Goal: Task Accomplishment & Management: Manage account settings

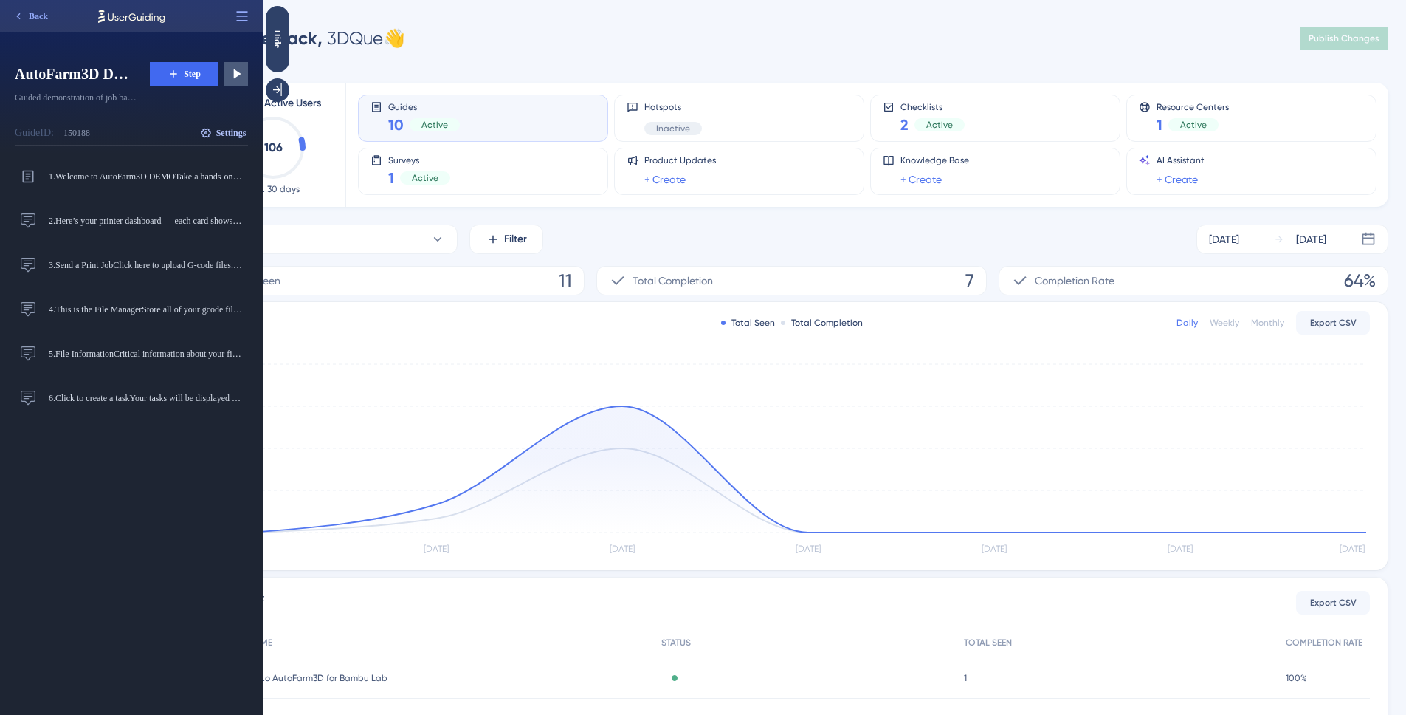
click at [235, 137] on span "Settings" at bounding box center [231, 133] width 30 height 12
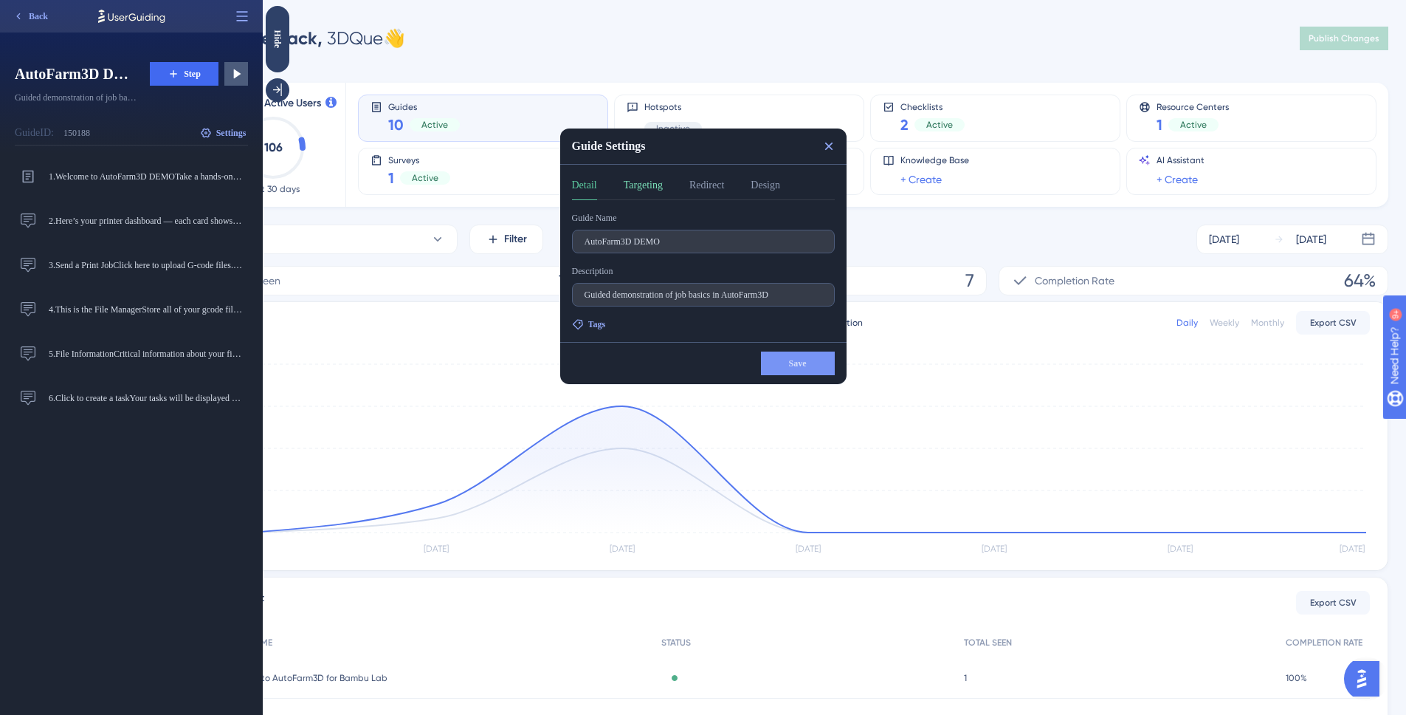
click at [642, 188] on button "Targeting" at bounding box center [643, 188] width 39 height 24
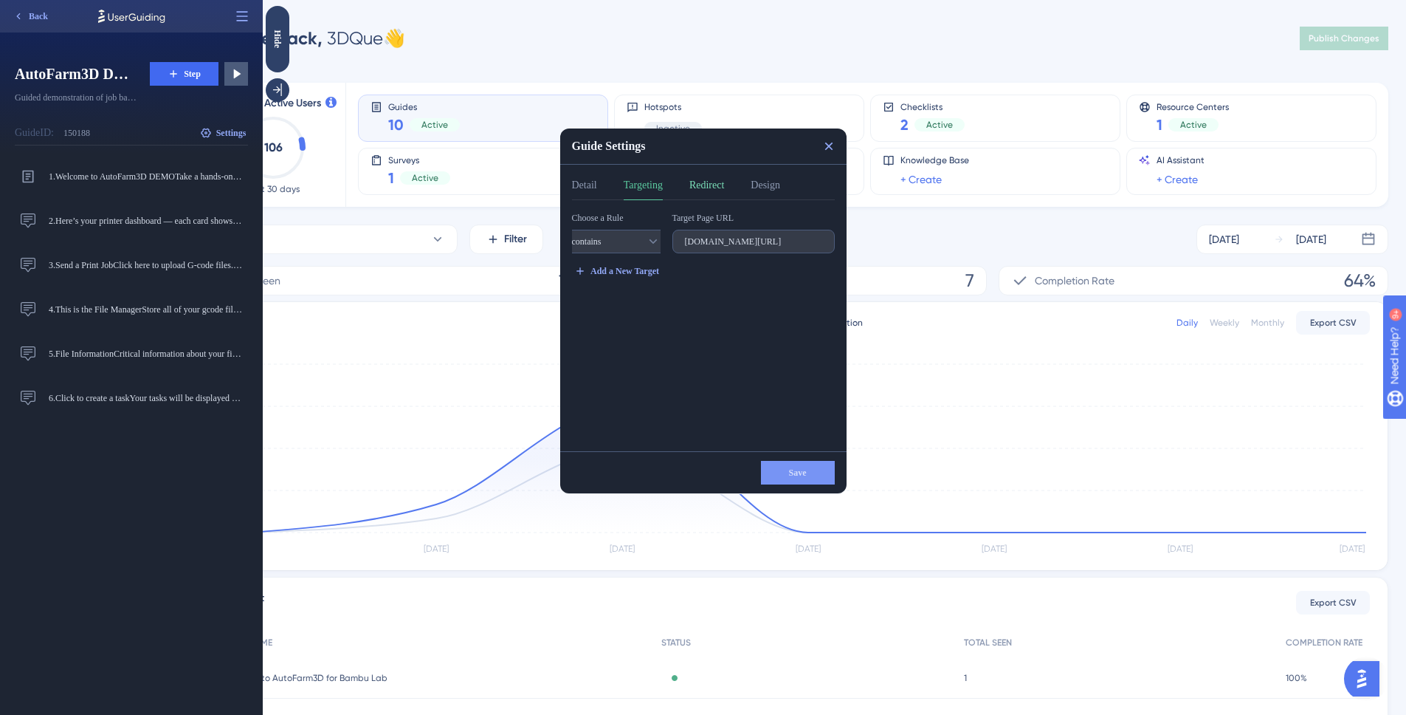
click at [724, 185] on button "Redirect" at bounding box center [707, 188] width 35 height 24
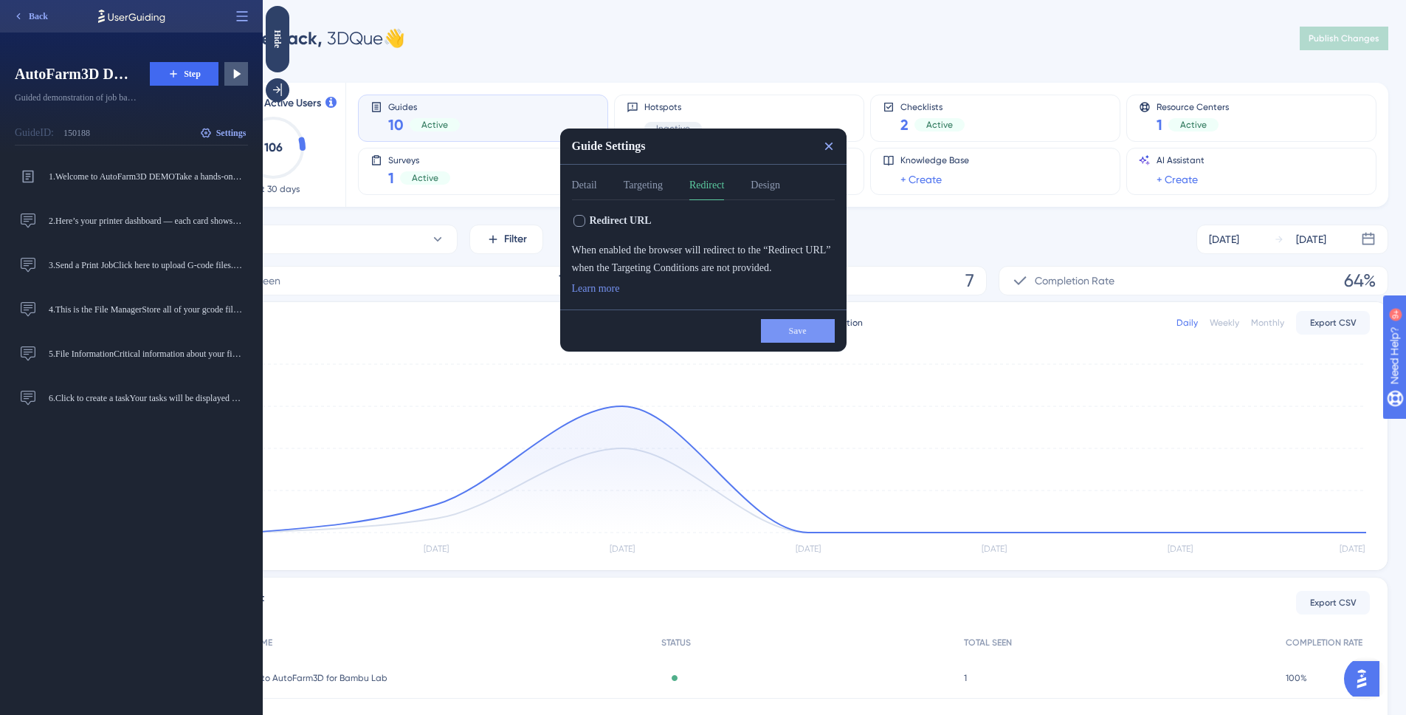
click at [590, 295] on link "Learn more" at bounding box center [596, 289] width 48 height 18
click at [780, 179] on button "Design" at bounding box center [766, 188] width 30 height 24
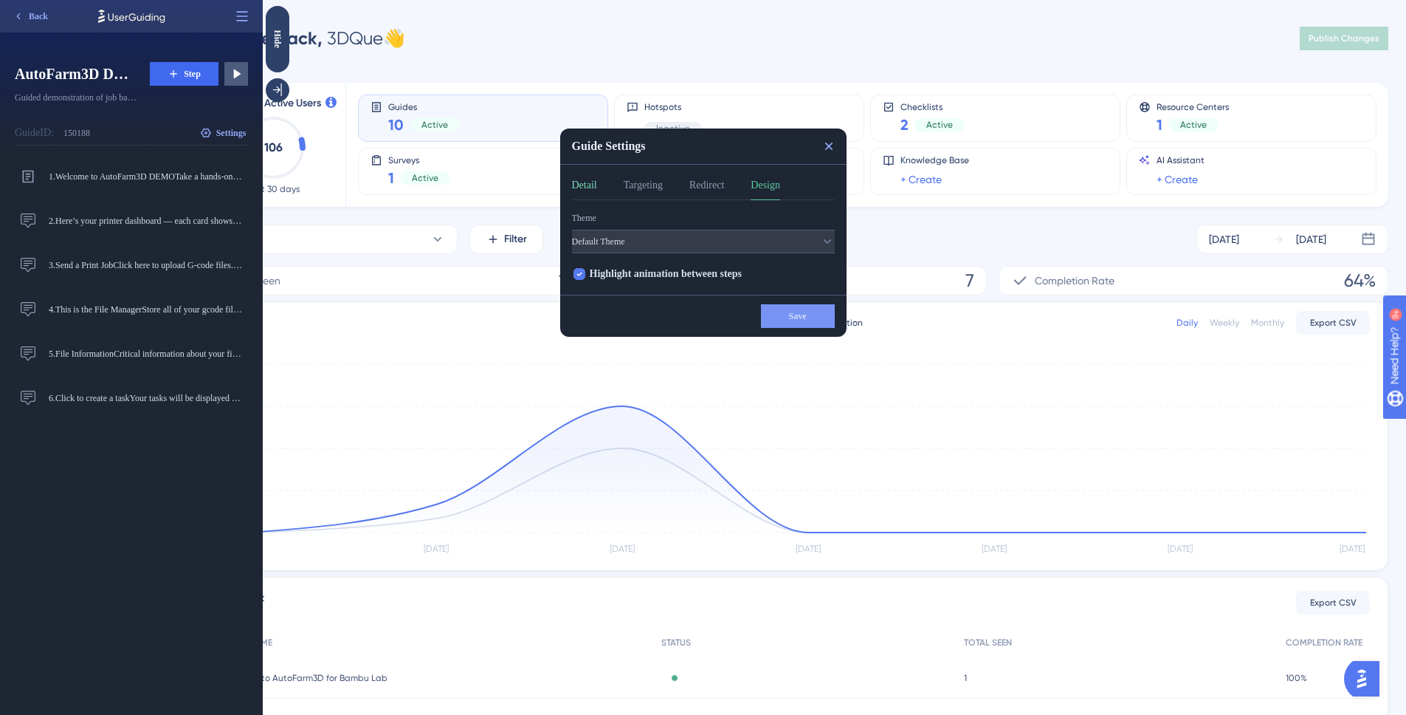
click at [591, 191] on button "Detail" at bounding box center [584, 188] width 25 height 24
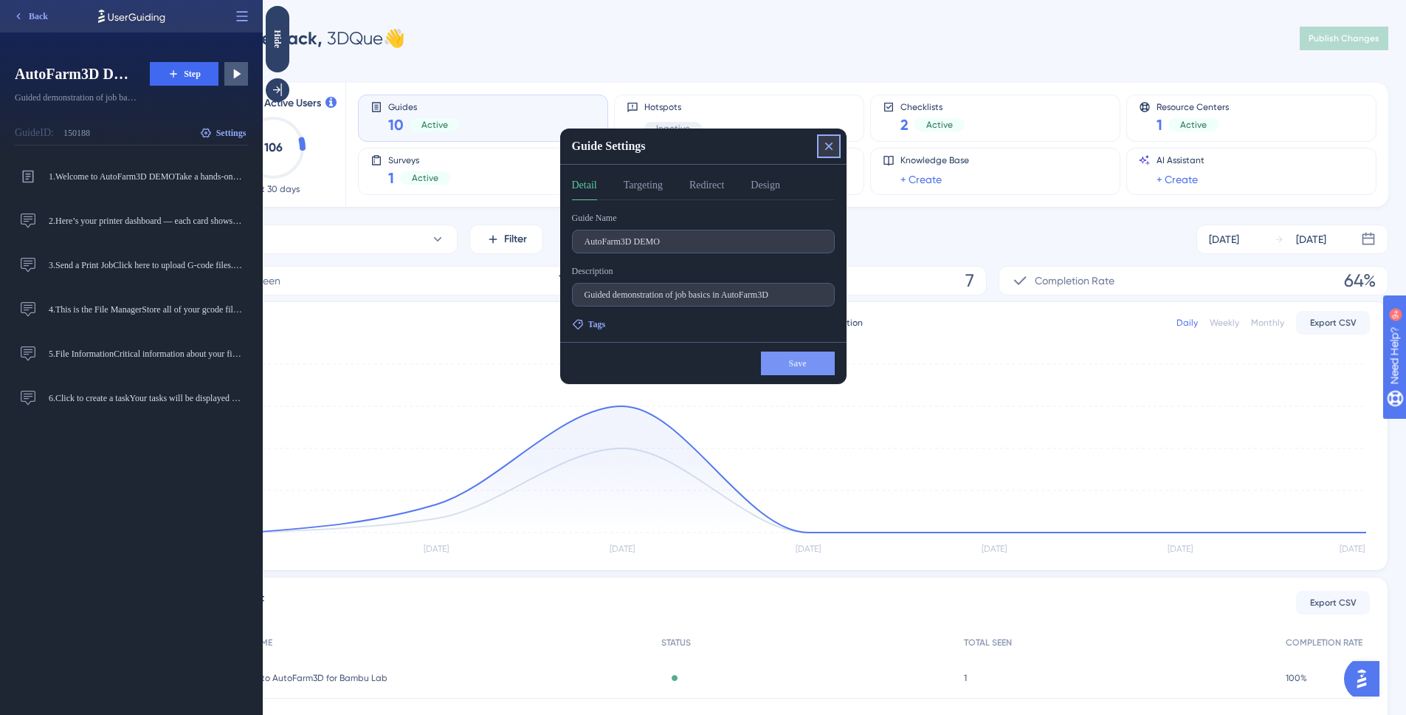
click at [825, 145] on icon at bounding box center [829, 146] width 15 height 15
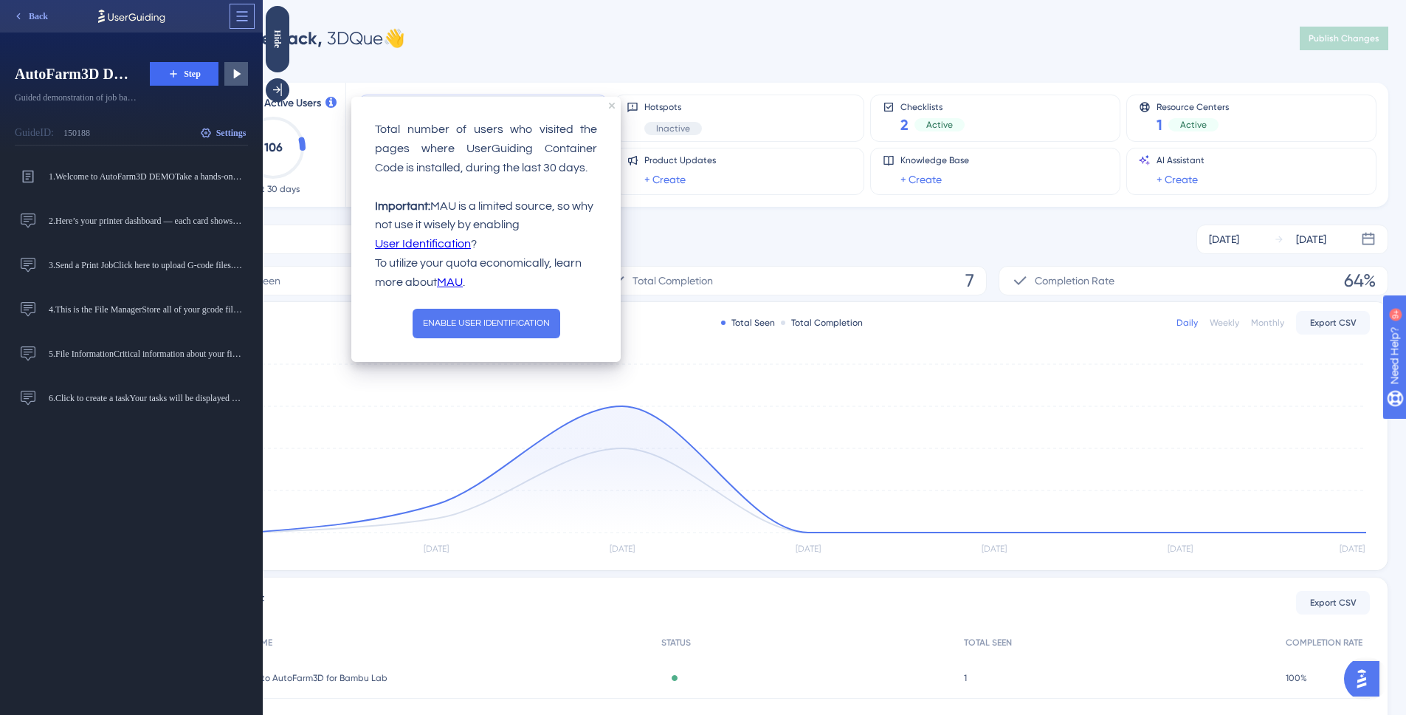
click at [238, 12] on icon at bounding box center [242, 16] width 11 height 10
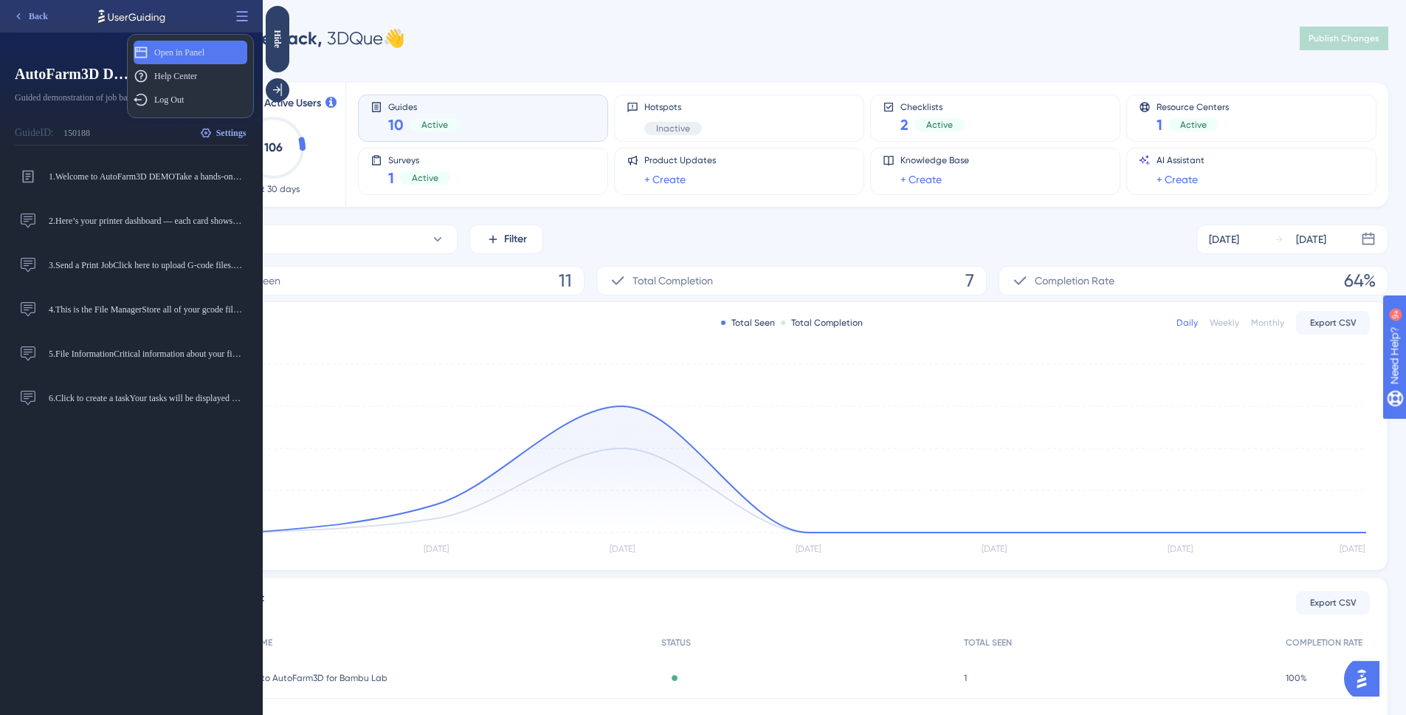
click at [205, 47] on span "Open in Panel" at bounding box center [179, 53] width 50 height 12
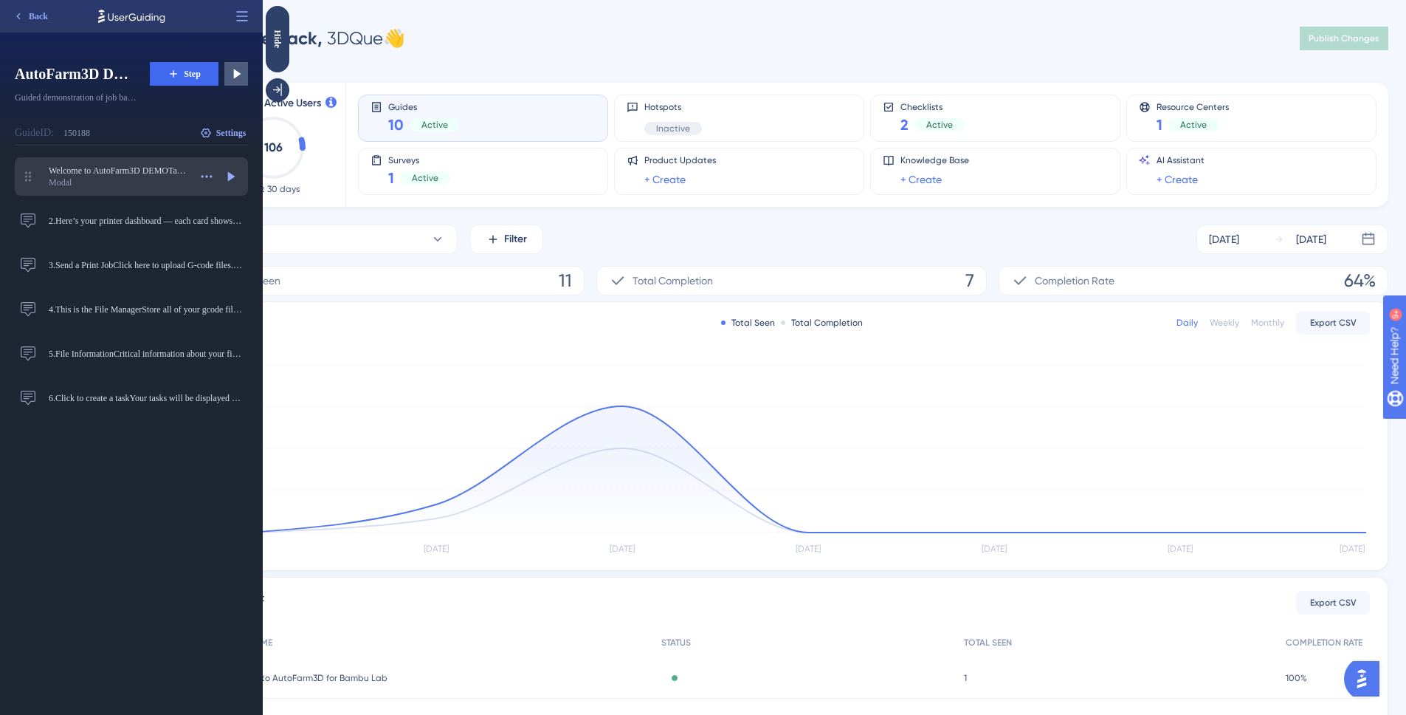
click at [158, 182] on div "Modal" at bounding box center [119, 182] width 140 height 12
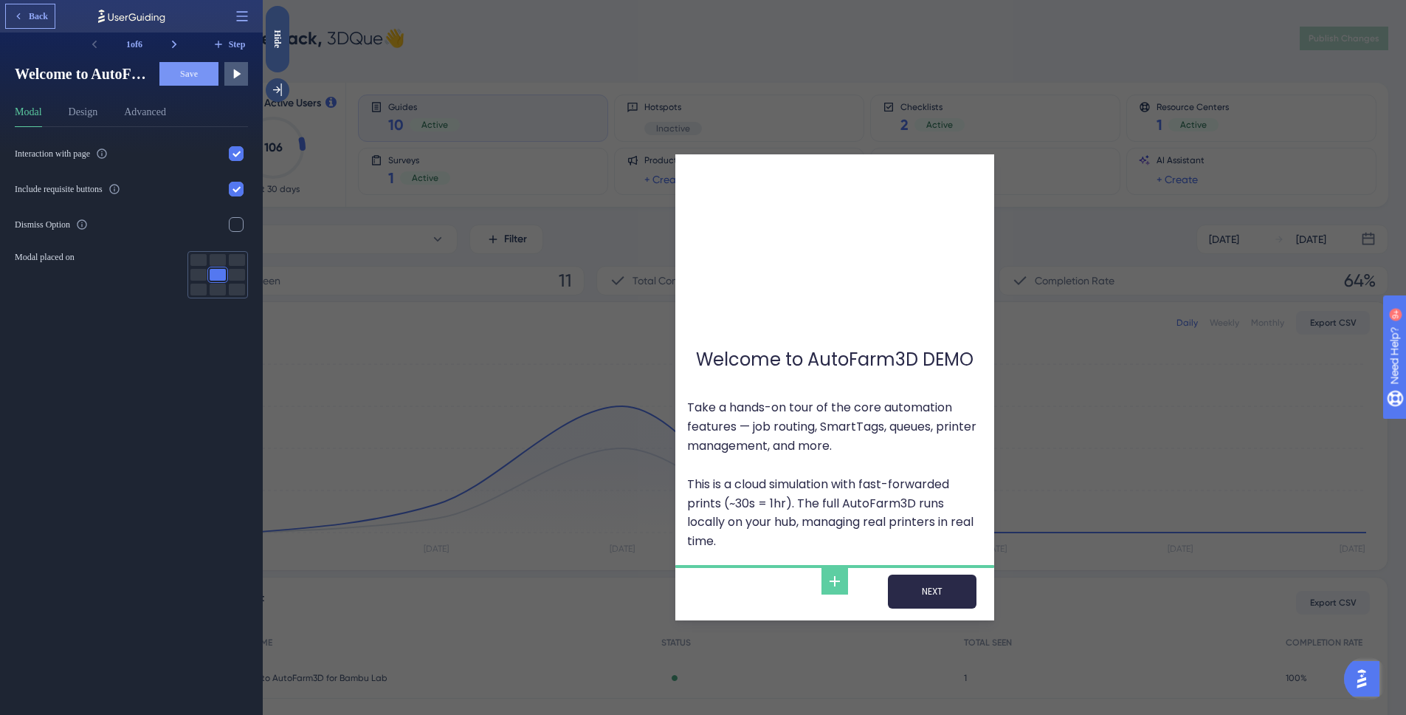
click at [30, 22] on button "Back" at bounding box center [30, 16] width 49 height 24
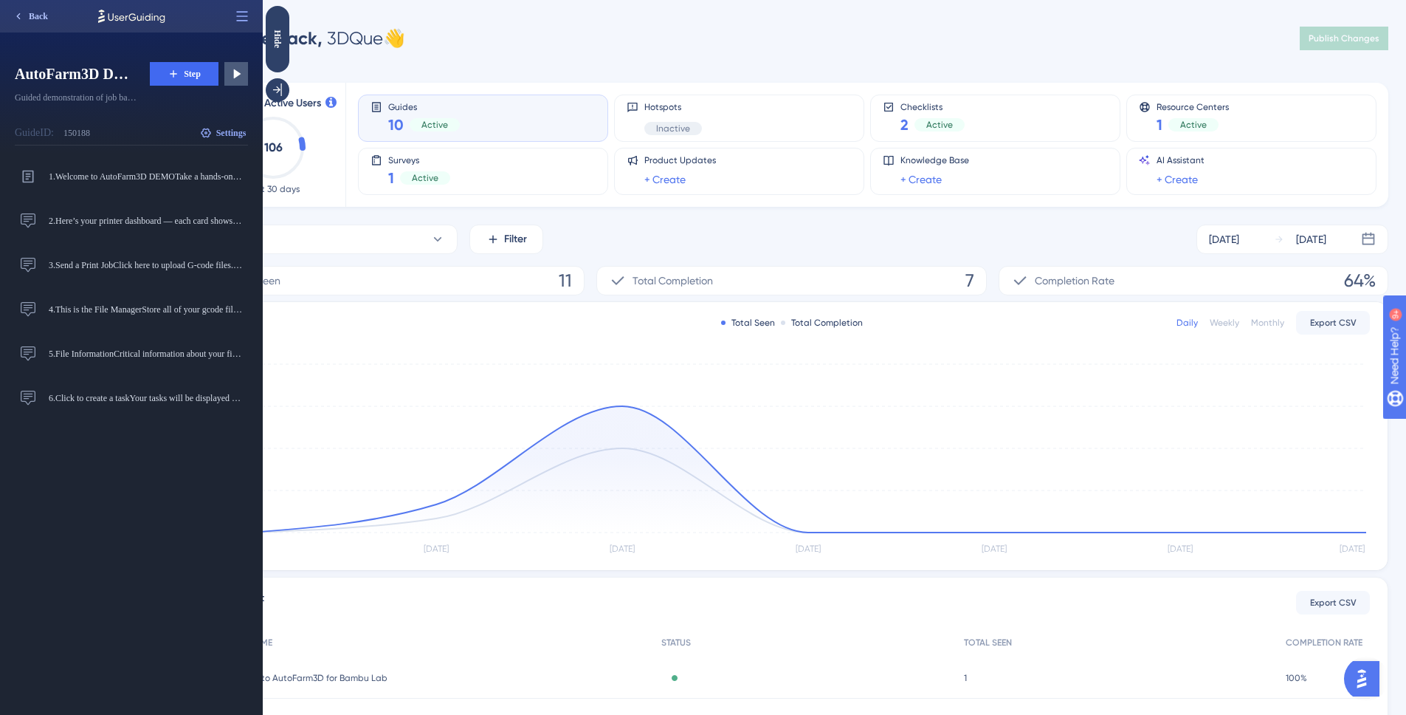
click at [30, 18] on span "Back" at bounding box center [38, 16] width 19 height 12
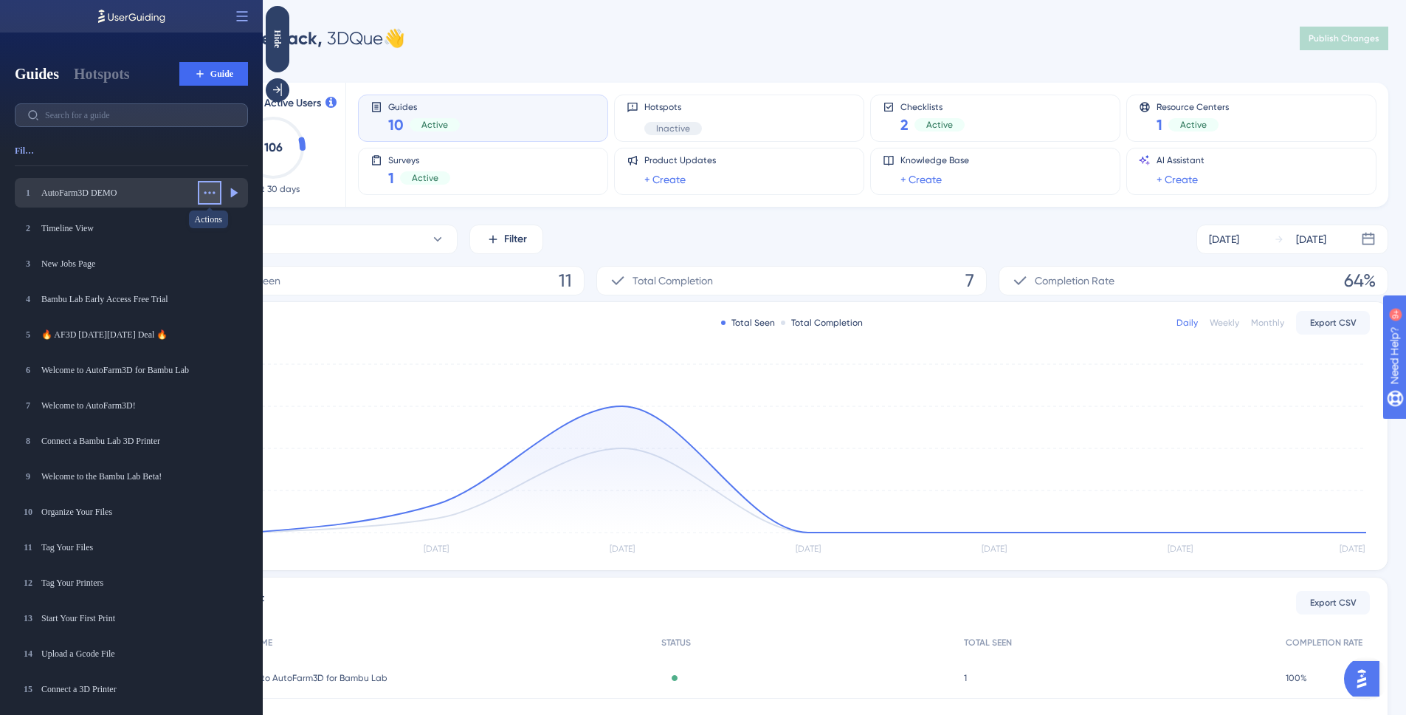
click at [204, 194] on icon at bounding box center [209, 192] width 15 height 15
click at [151, 227] on div "Edit Edit" at bounding box center [170, 229] width 90 height 24
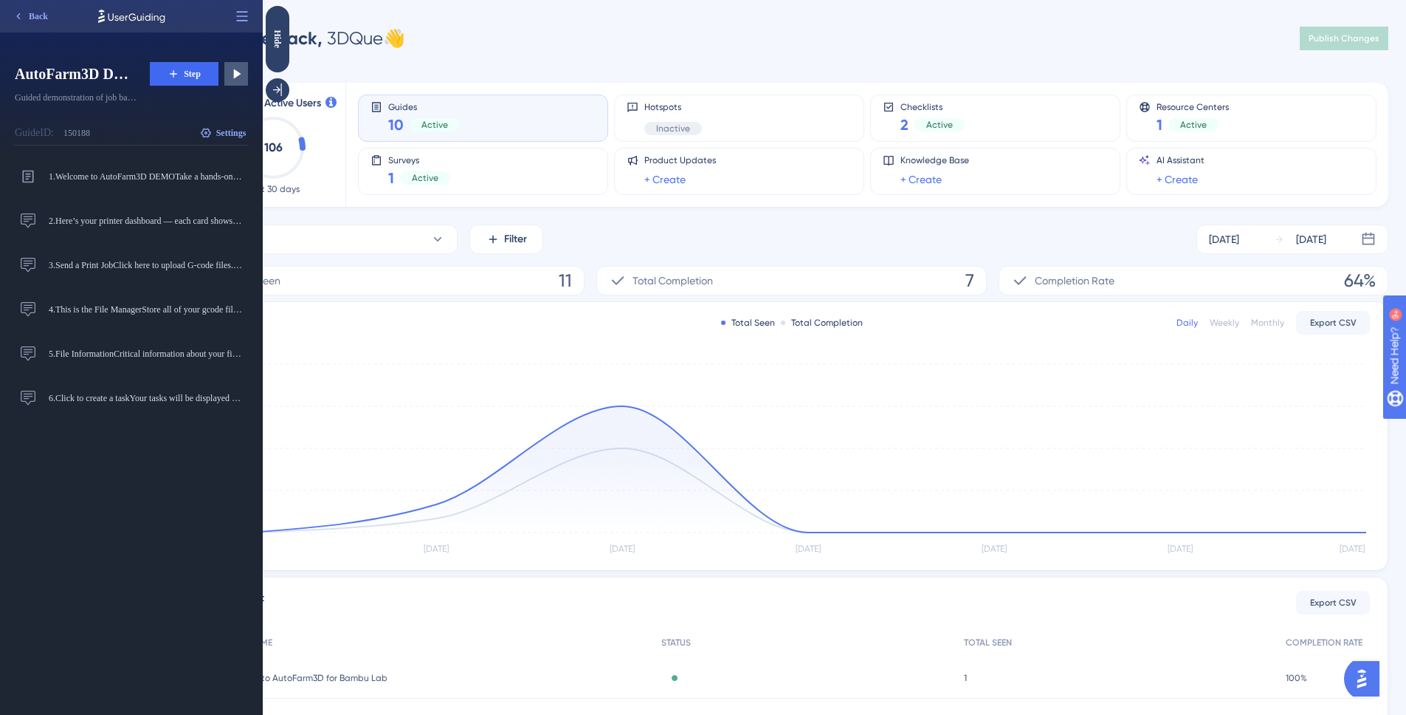
click at [193, 137] on div "Guide ID: 150188 Copy Settings" at bounding box center [131, 133] width 233 height 24
click at [201, 131] on icon at bounding box center [206, 133] width 12 height 12
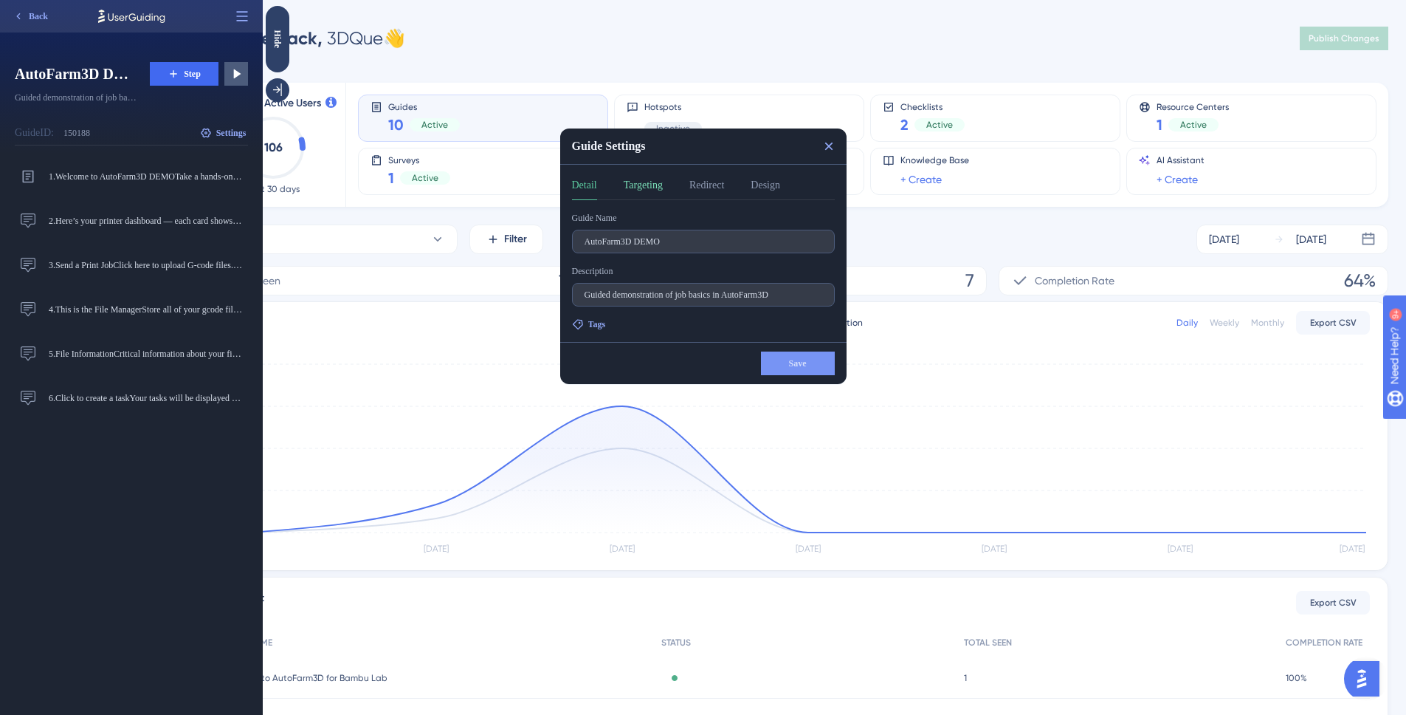
click at [631, 183] on button "Targeting" at bounding box center [643, 188] width 39 height 24
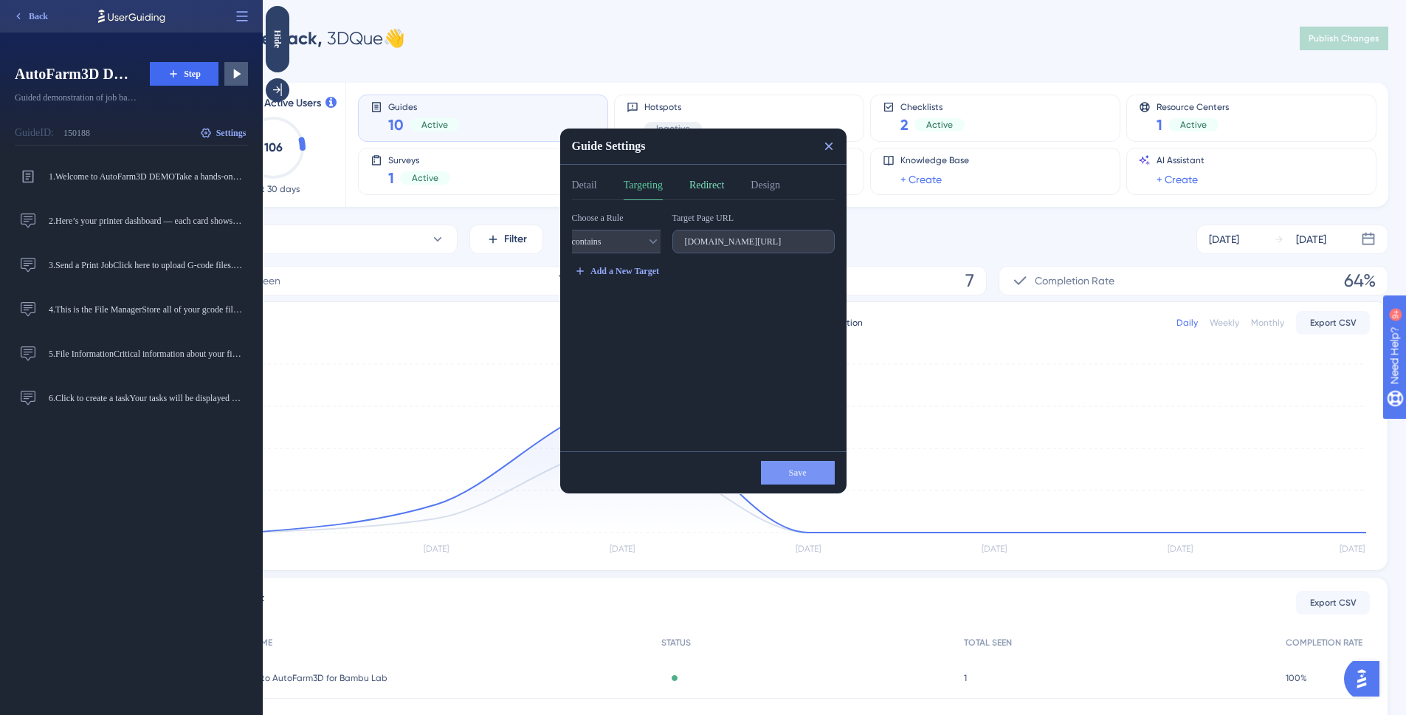
click at [718, 185] on button "Redirect" at bounding box center [707, 188] width 35 height 24
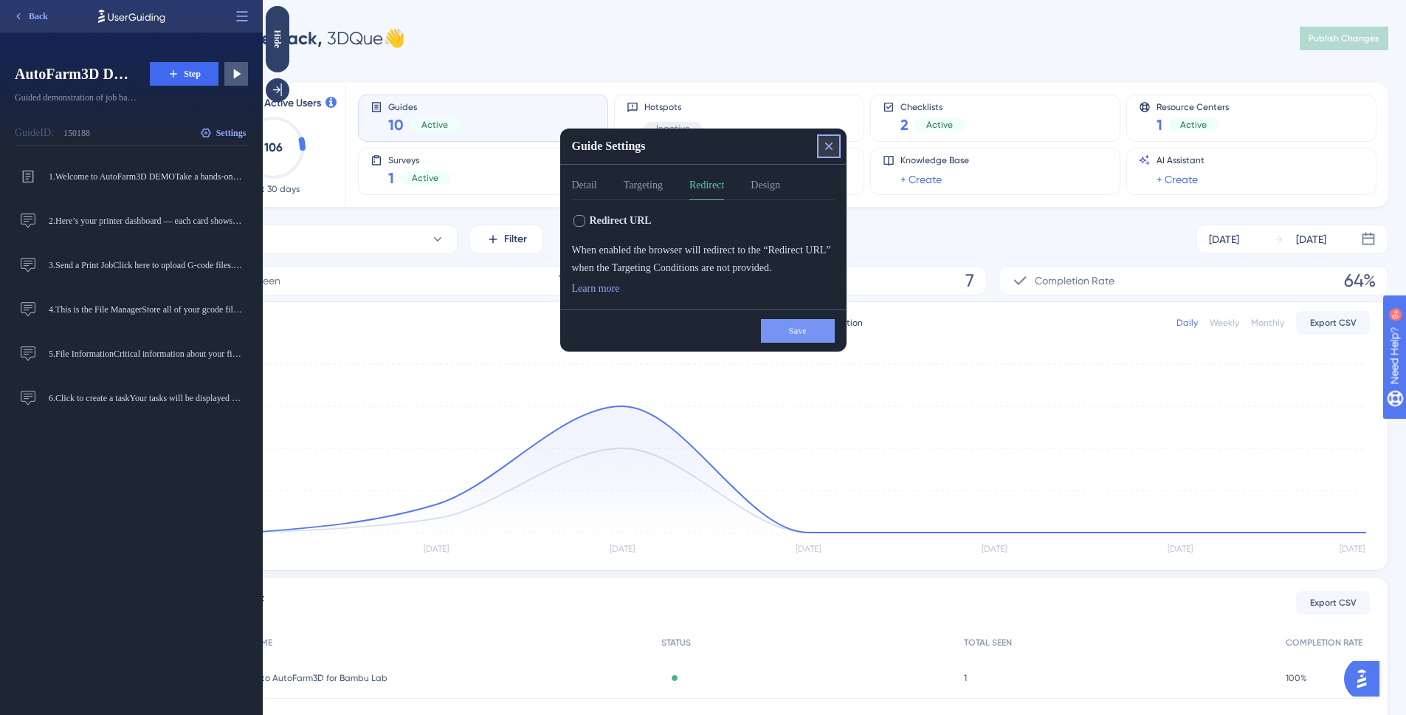
click at [824, 148] on icon at bounding box center [829, 146] width 15 height 15
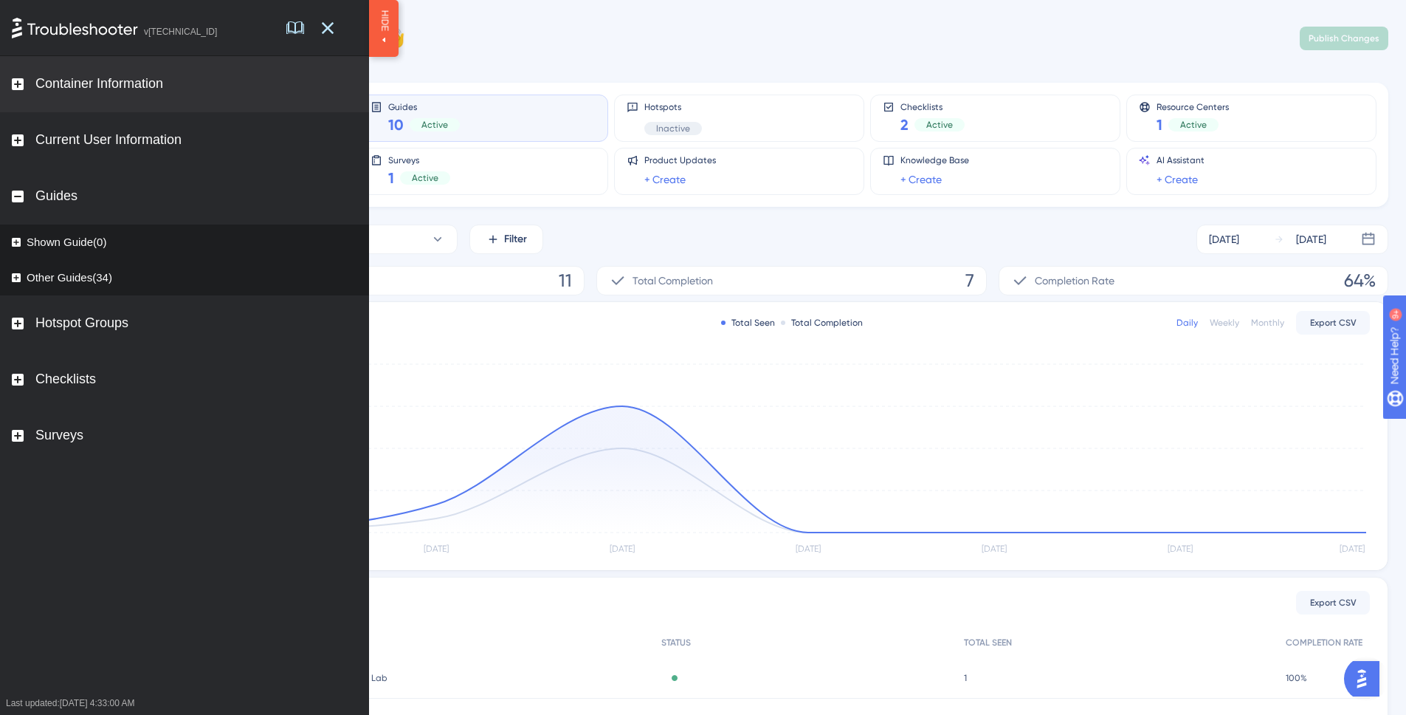
click at [233, 96] on div "Container Information" at bounding box center [184, 84] width 369 height 56
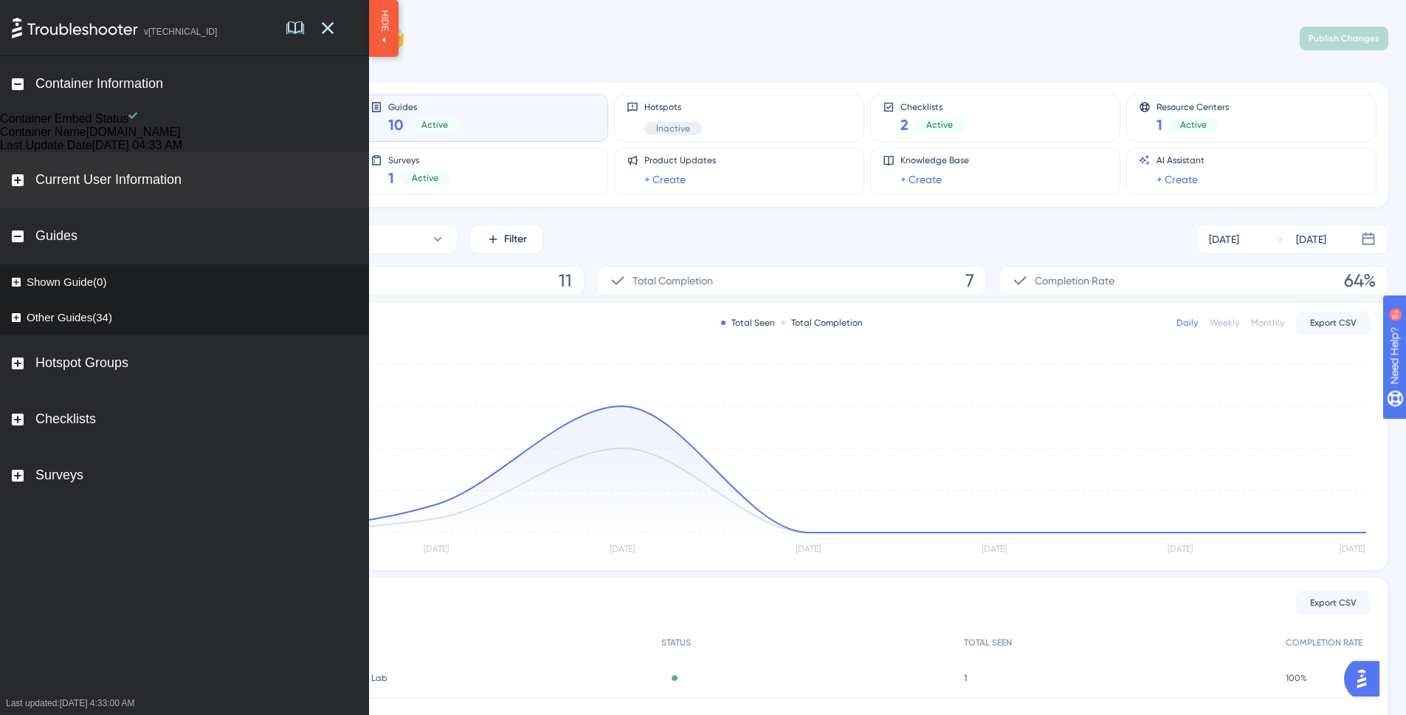
click at [197, 199] on div "Current User Information" at bounding box center [184, 180] width 369 height 56
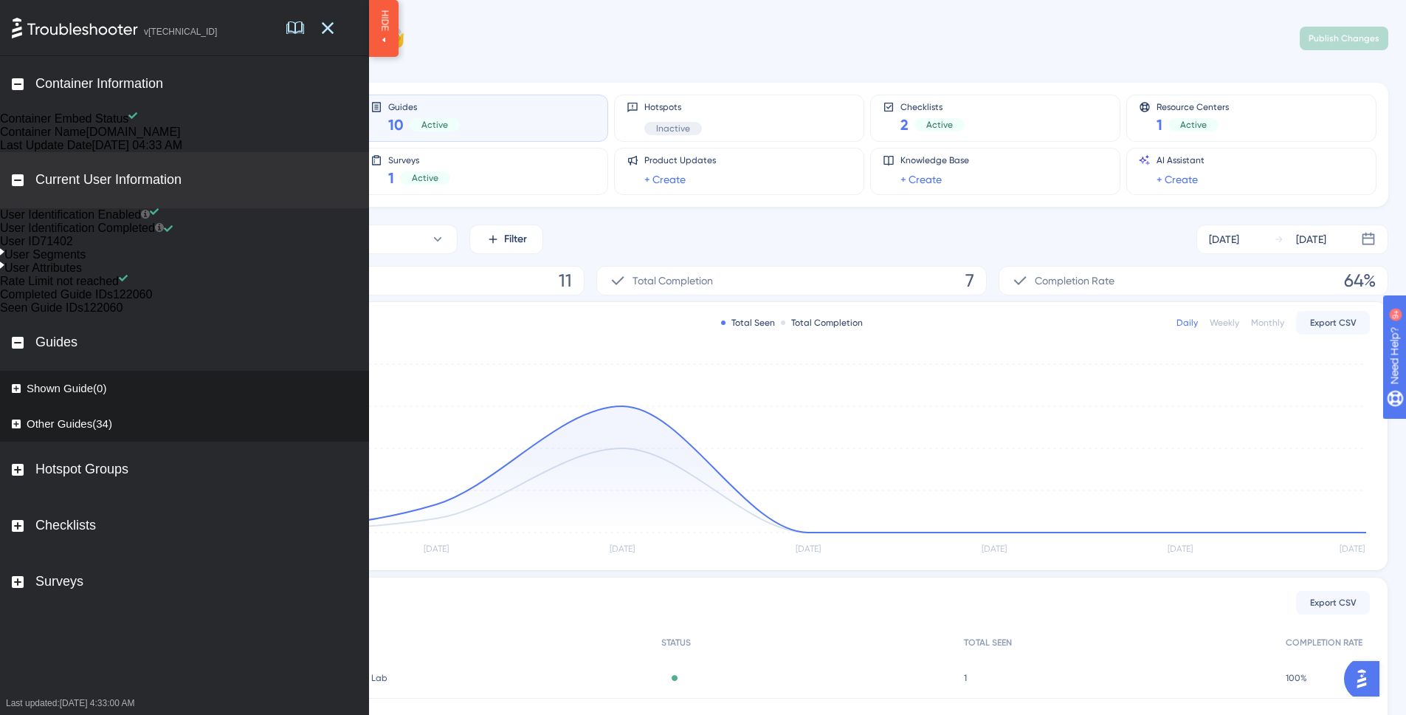
click at [197, 199] on div "Current User Information" at bounding box center [184, 180] width 369 height 56
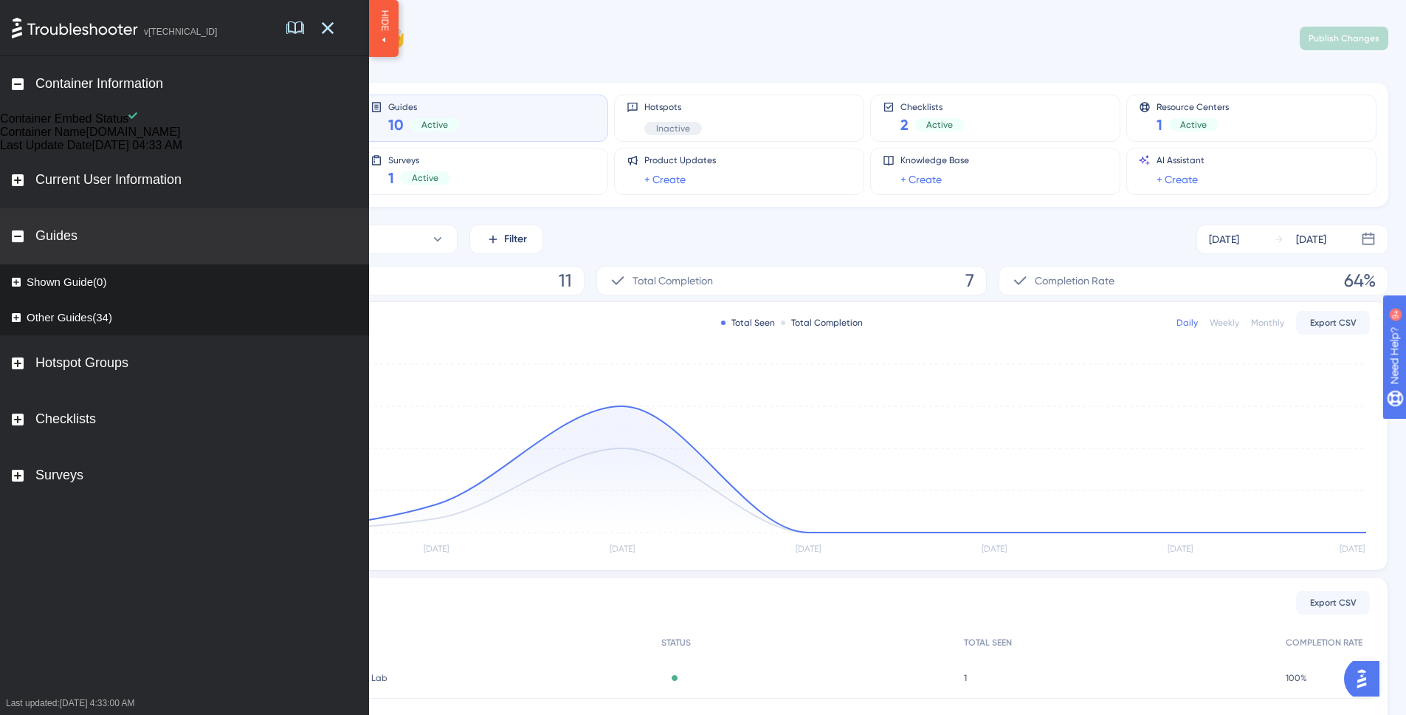
click at [116, 264] on div "Guides" at bounding box center [184, 236] width 369 height 56
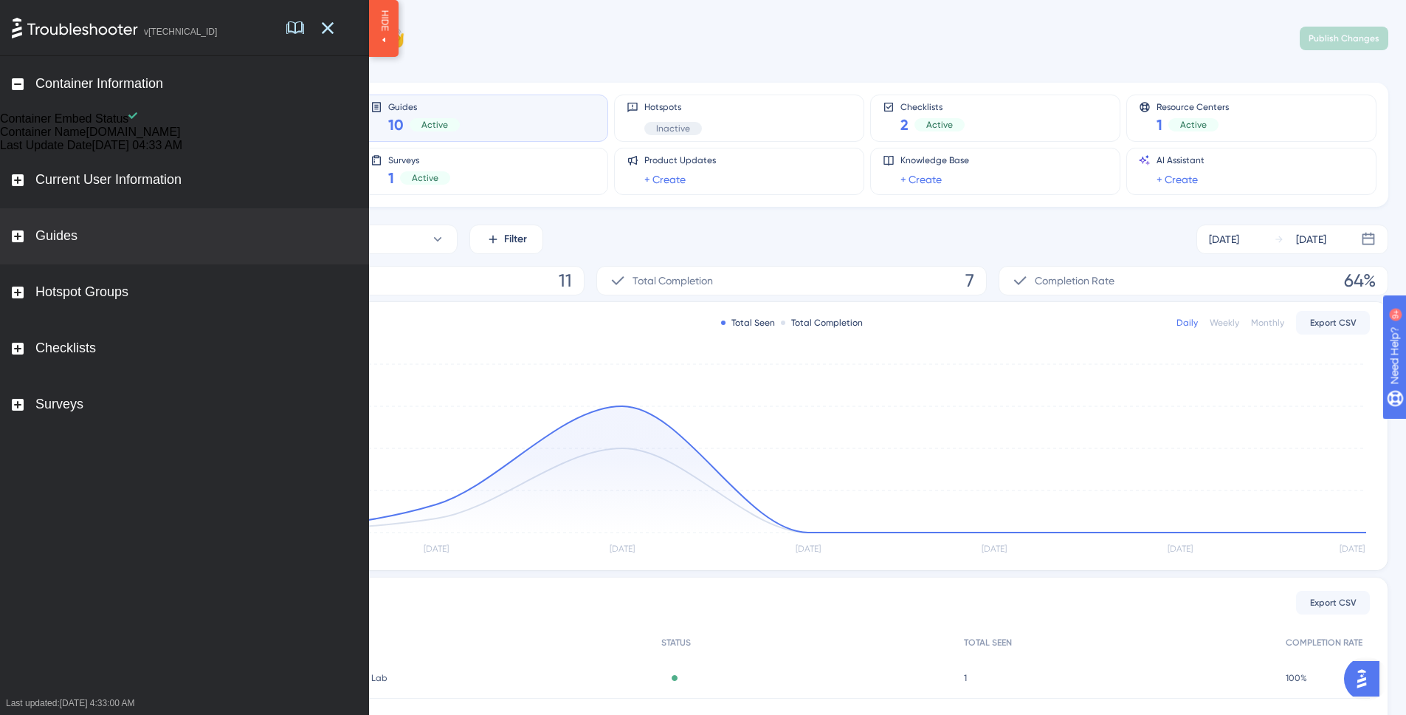
click at [116, 264] on div "Guides" at bounding box center [184, 236] width 369 height 56
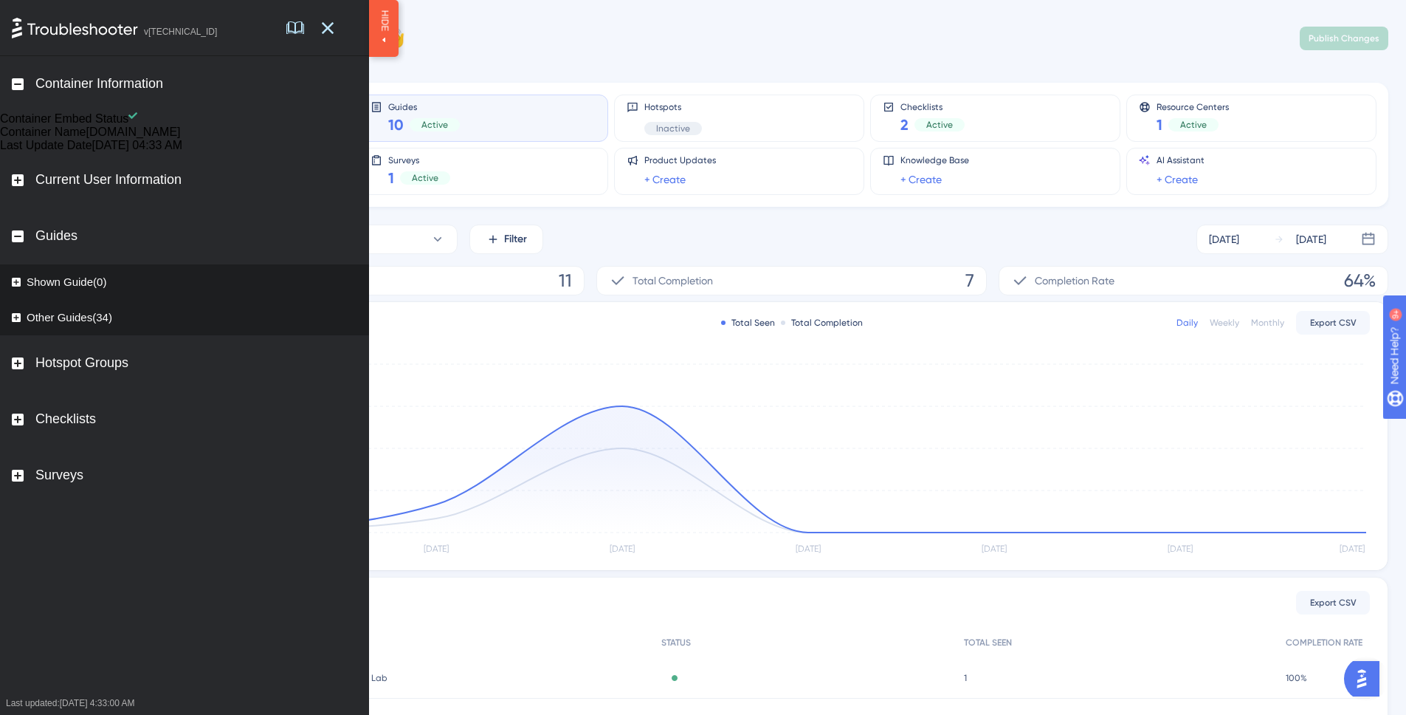
click at [102, 325] on div "Other Guides(34)" at bounding box center [70, 317] width 86 height 15
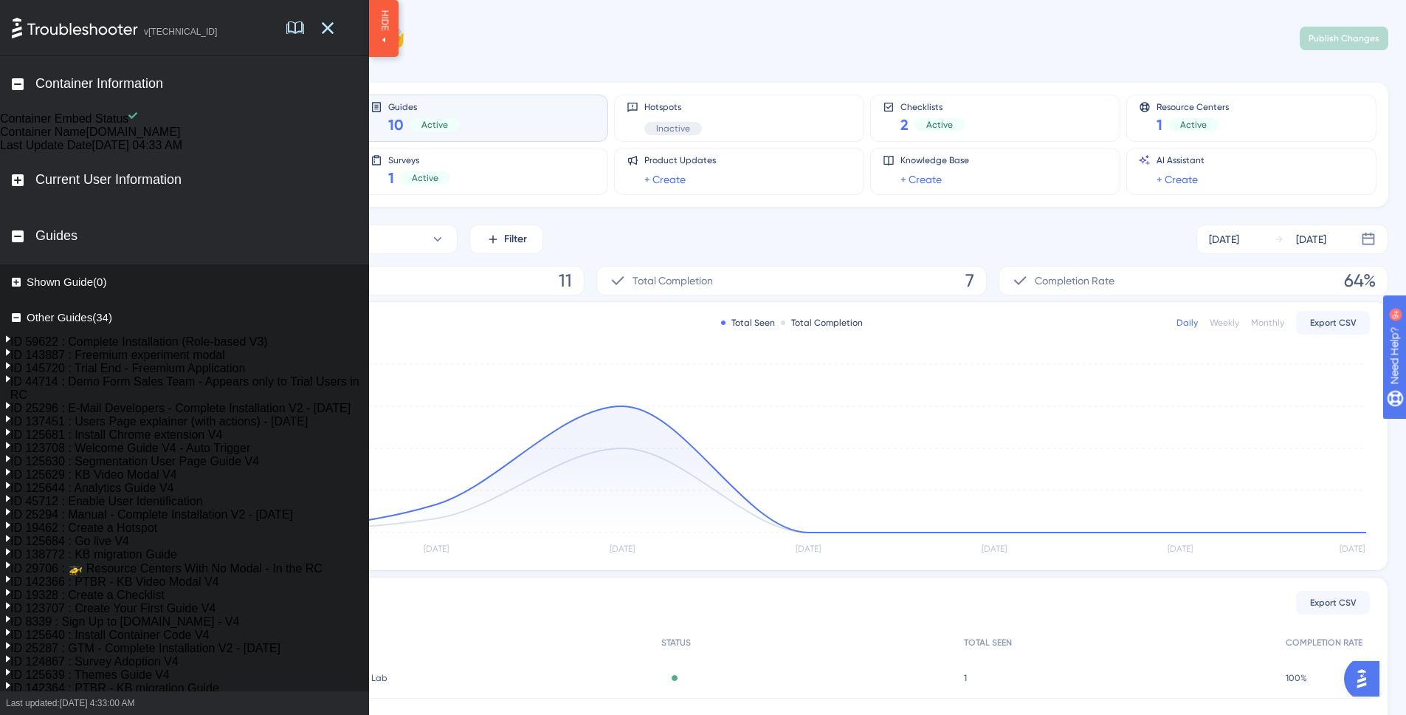
click at [107, 325] on div "Other Guides(34)" at bounding box center [70, 317] width 86 height 15
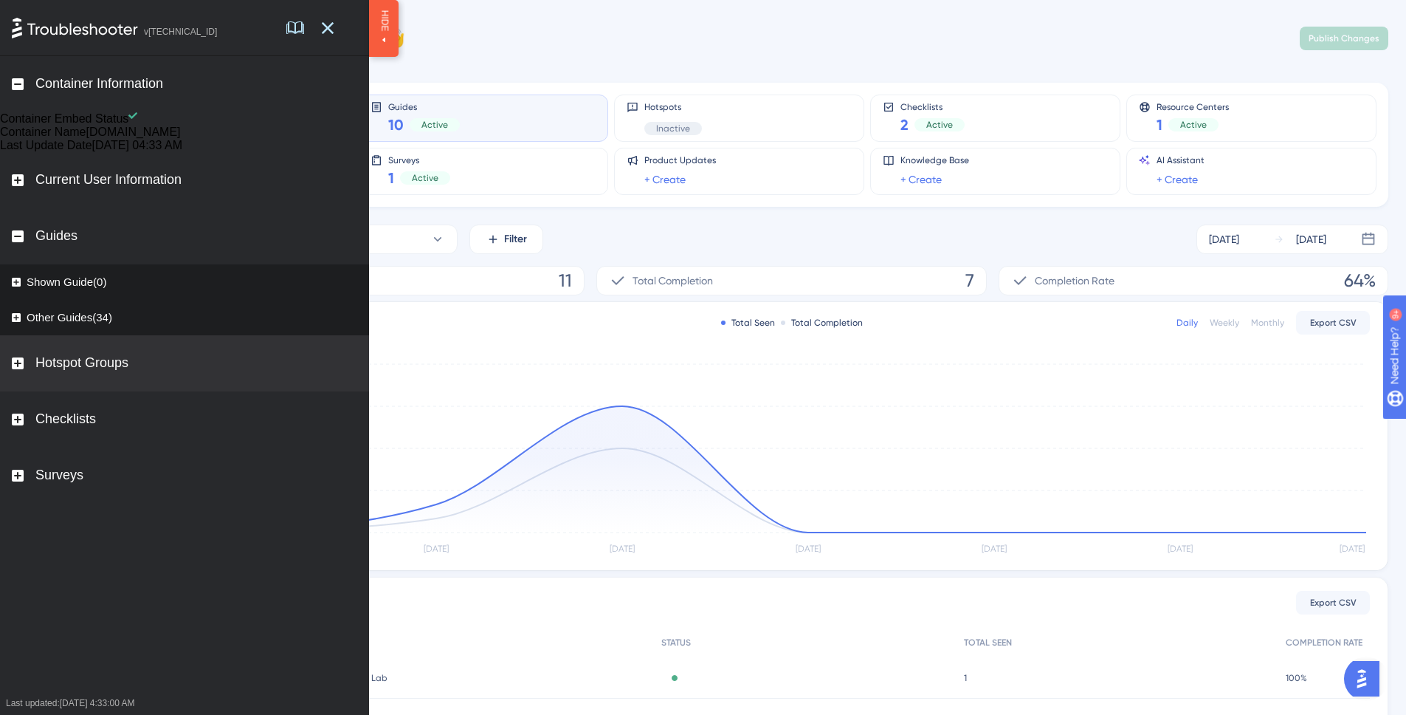
click at [116, 391] on div "Hotspot Groups" at bounding box center [184, 363] width 369 height 56
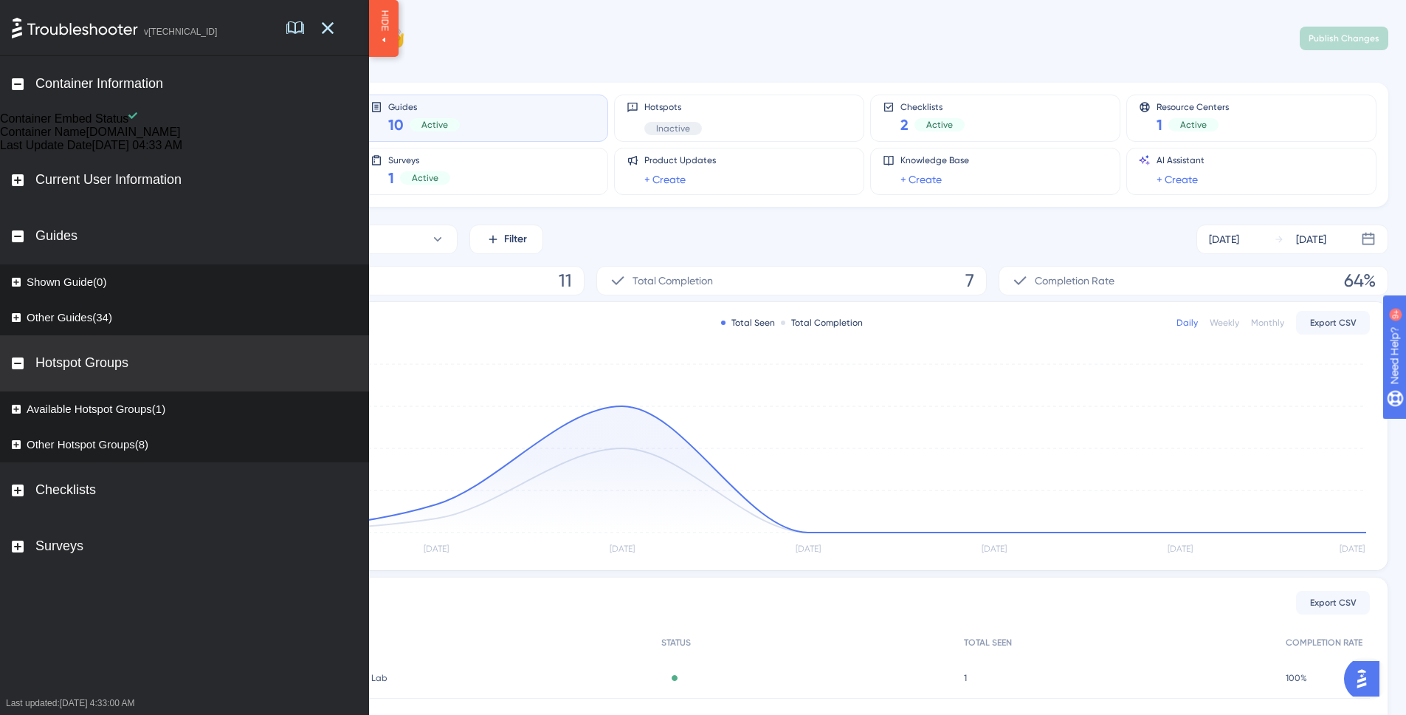
click at [116, 391] on div "Hotspot Groups" at bounding box center [184, 363] width 369 height 56
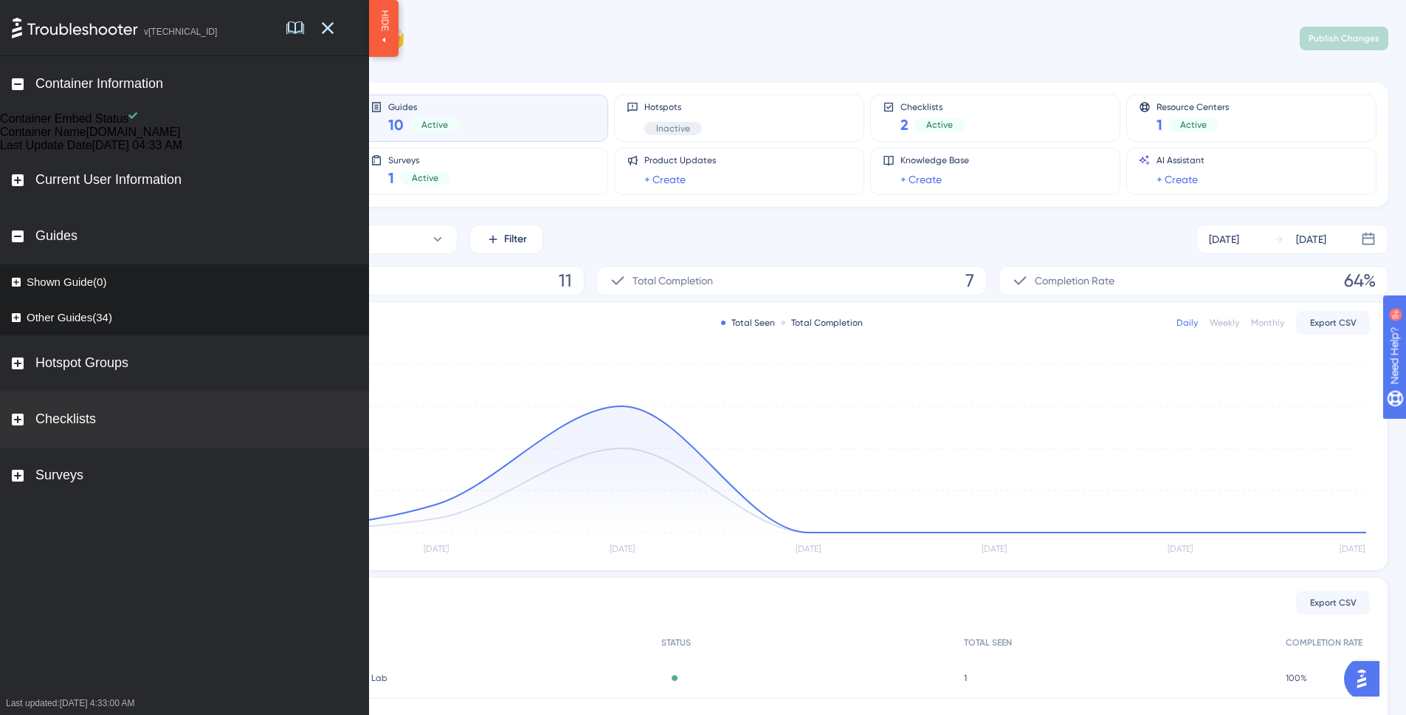
click at [86, 447] on div "Checklists" at bounding box center [184, 419] width 369 height 56
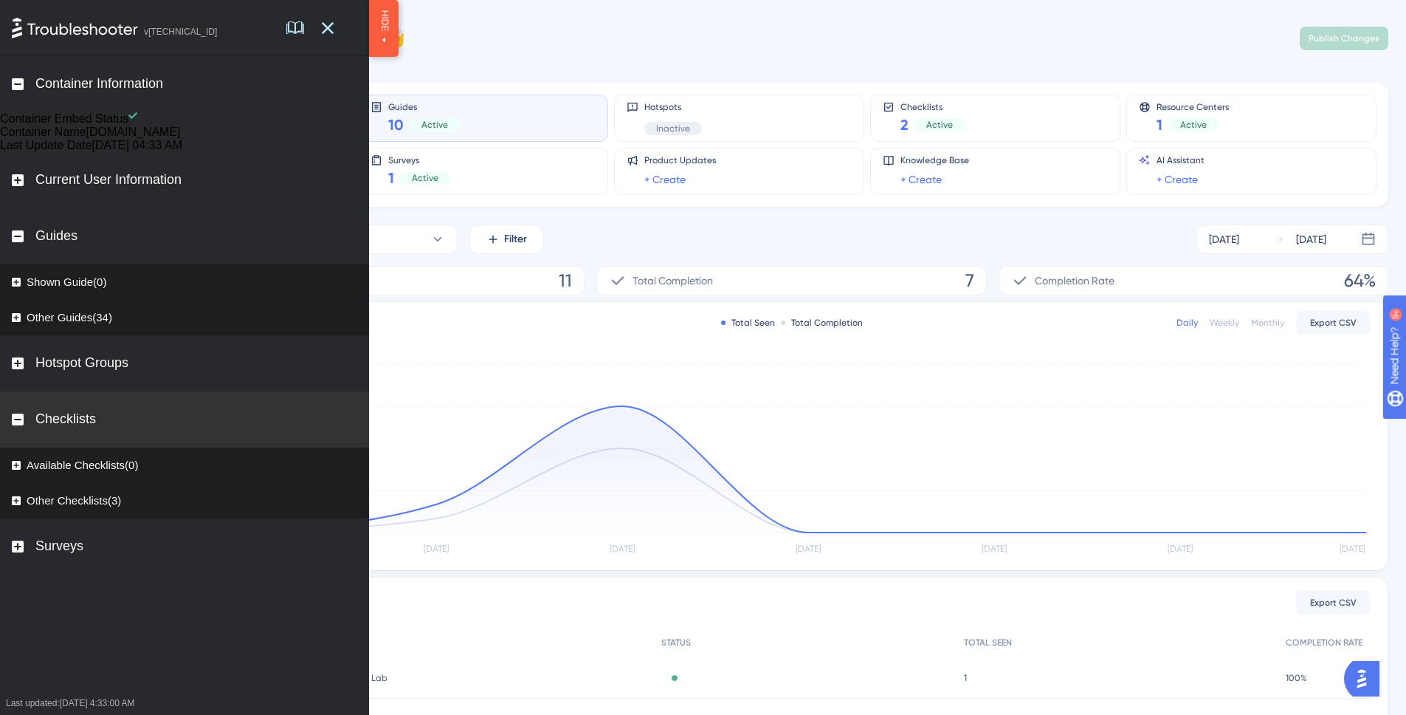
click at [89, 427] on div "Checklists" at bounding box center [65, 419] width 61 height 16
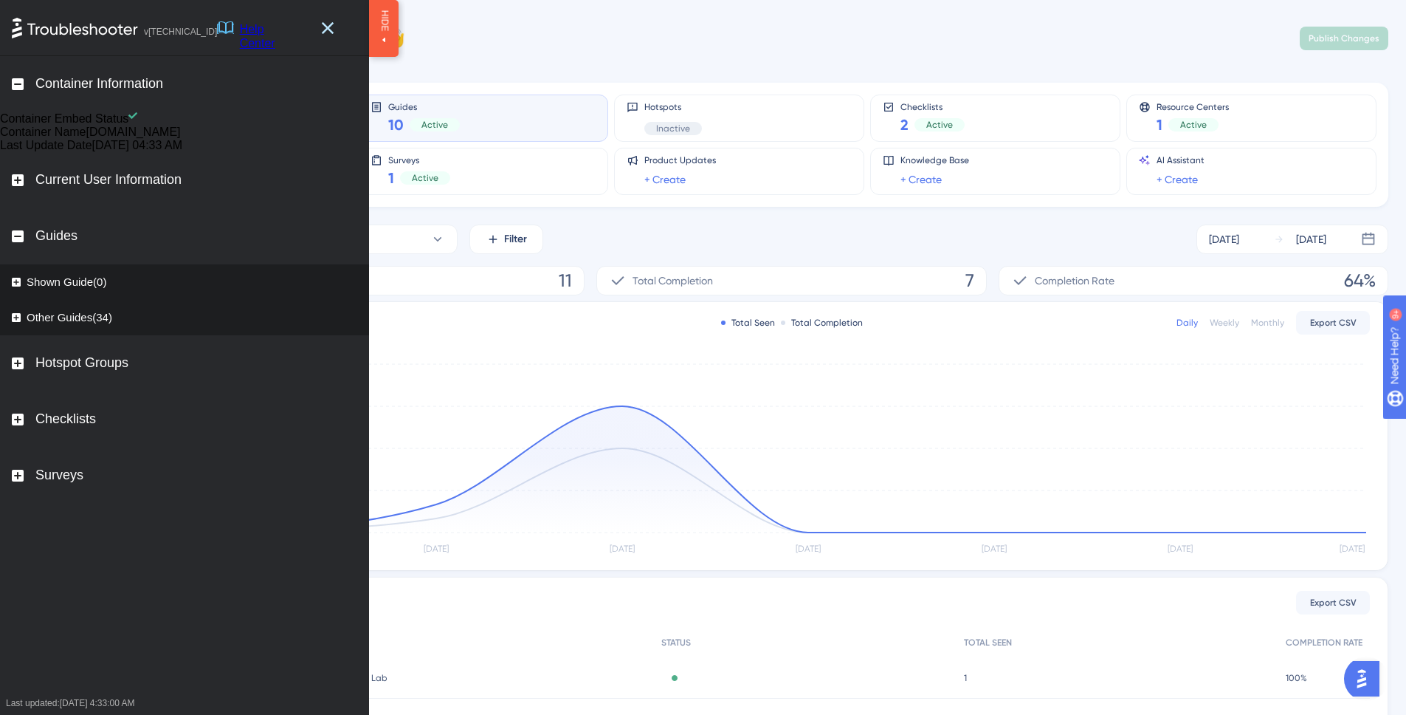
click at [235, 30] on icon at bounding box center [226, 27] width 18 height 13
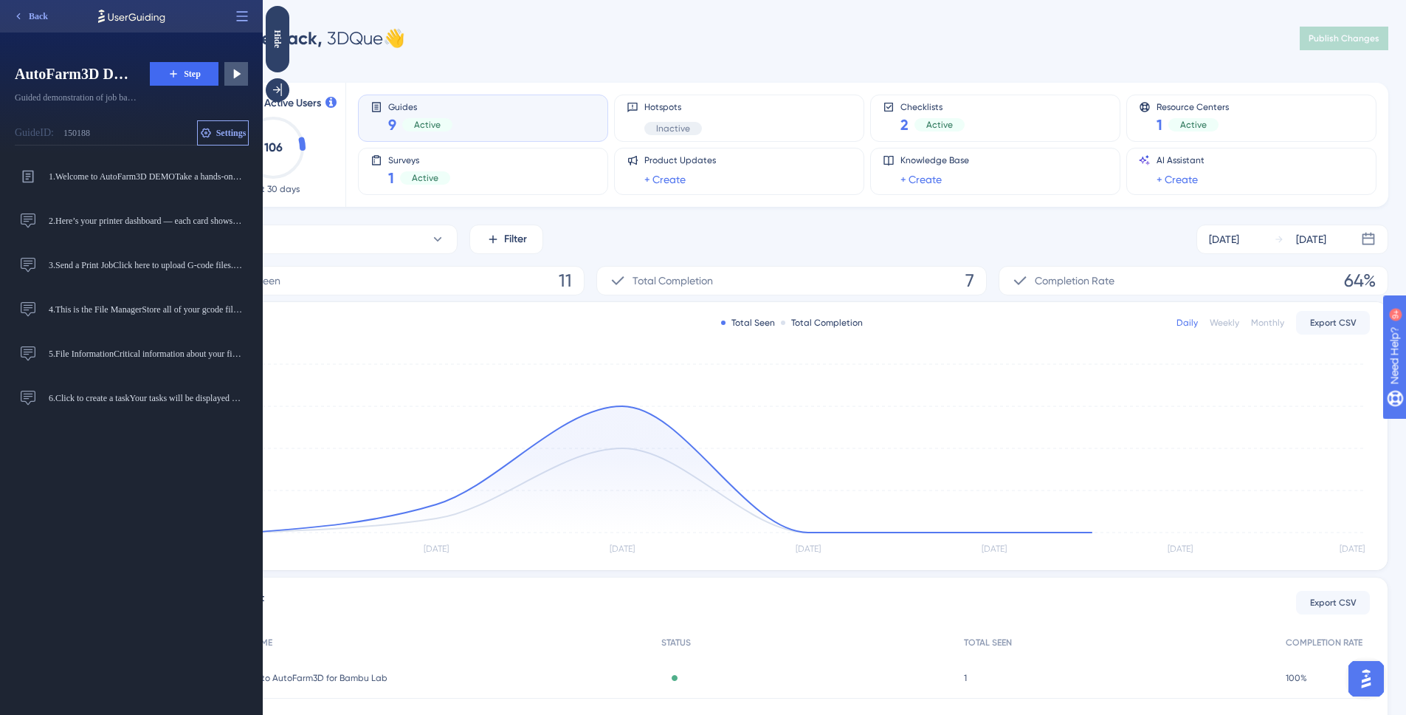
click at [227, 132] on span "Settings" at bounding box center [231, 133] width 30 height 12
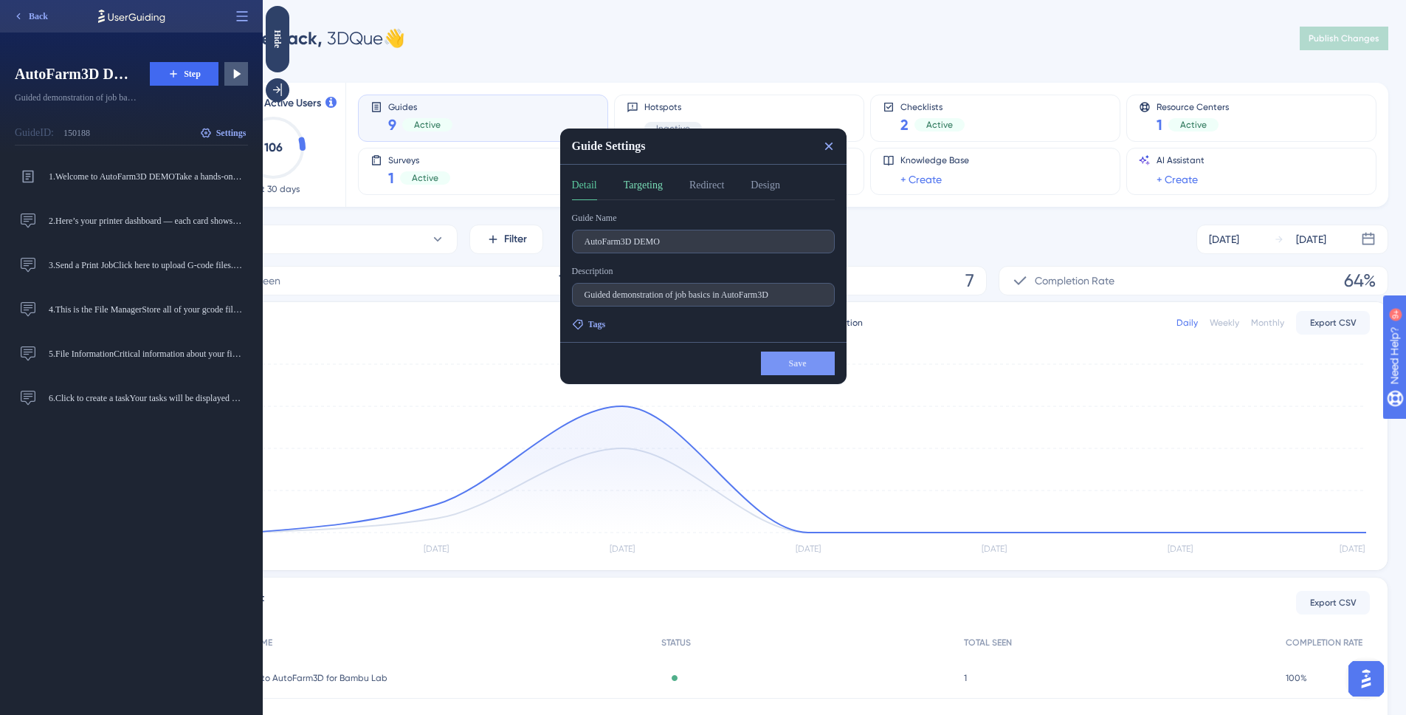
click at [635, 193] on button "Targeting" at bounding box center [643, 188] width 39 height 24
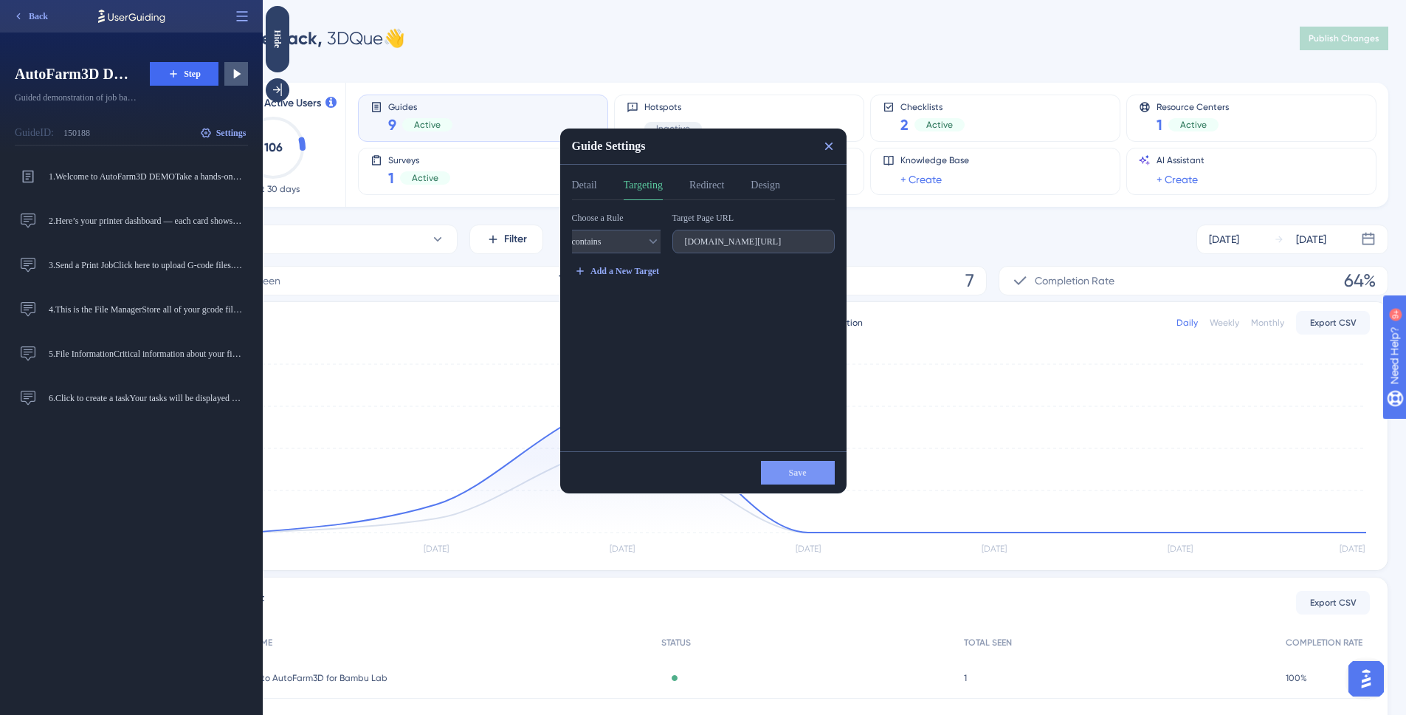
click at [697, 182] on div "Detail Targeting Redirect Design" at bounding box center [703, 188] width 263 height 24
drag, startPoint x: 707, startPoint y: 185, endPoint x: 777, endPoint y: 185, distance: 70.1
click at [708, 185] on button "Redirect" at bounding box center [707, 188] width 35 height 24
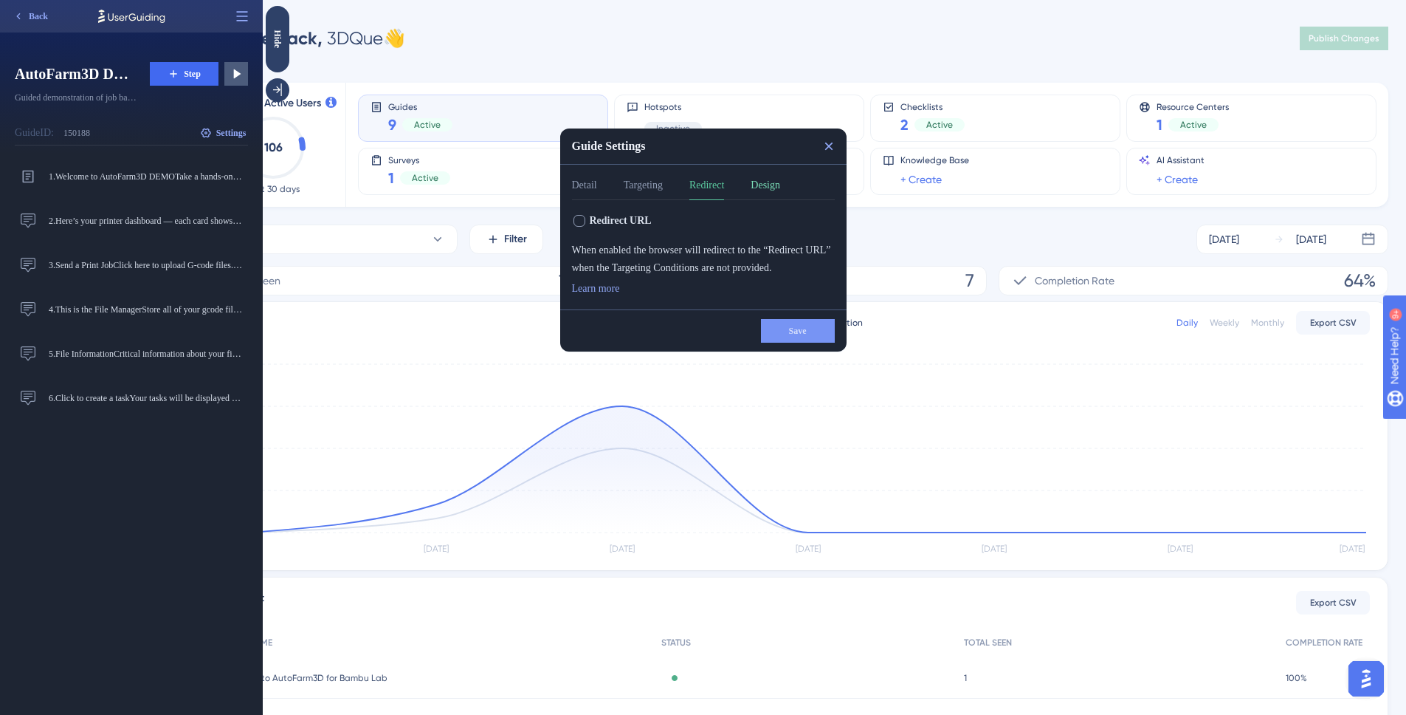
click at [780, 183] on button "Design" at bounding box center [766, 188] width 30 height 24
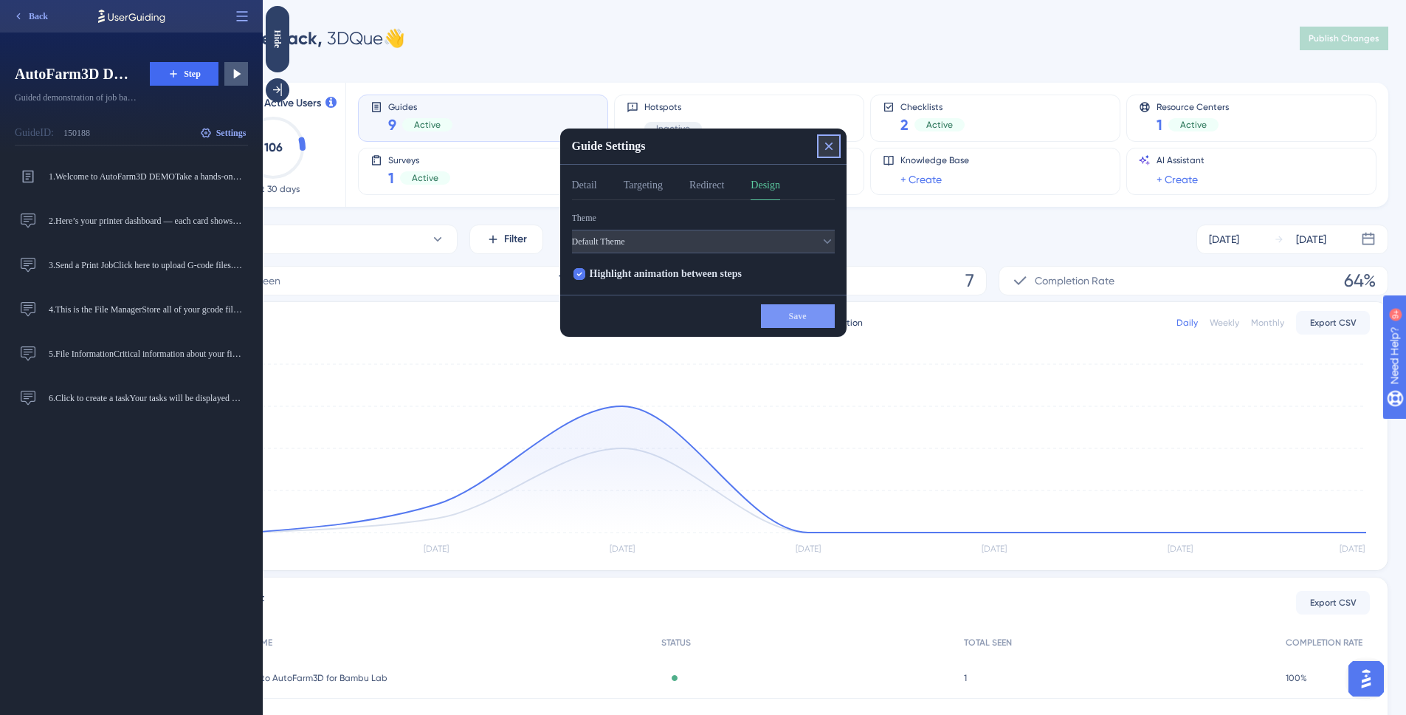
click at [830, 148] on icon at bounding box center [829, 146] width 8 height 8
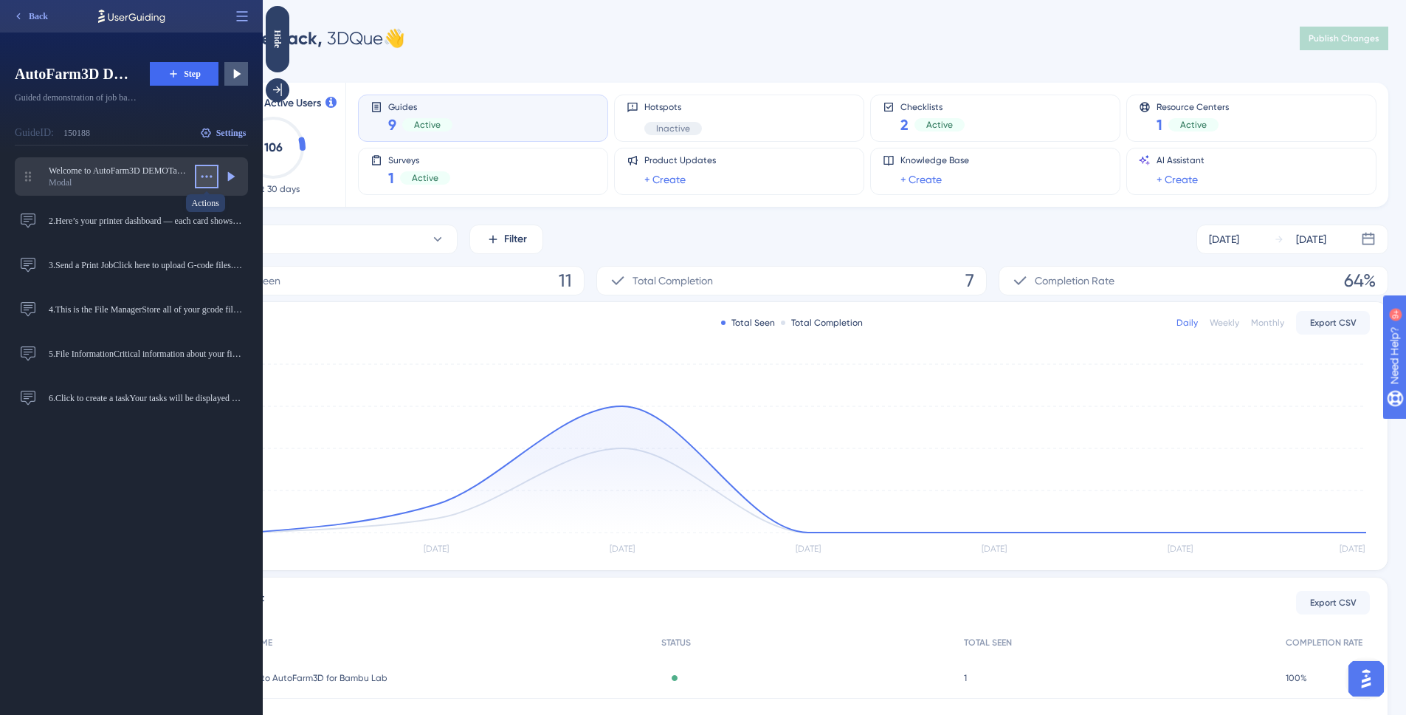
click at [195, 182] on button at bounding box center [207, 177] width 24 height 24
click at [202, 176] on icon at bounding box center [207, 176] width 11 height 2
click at [168, 272] on div "Tooltip" at bounding box center [119, 271] width 140 height 12
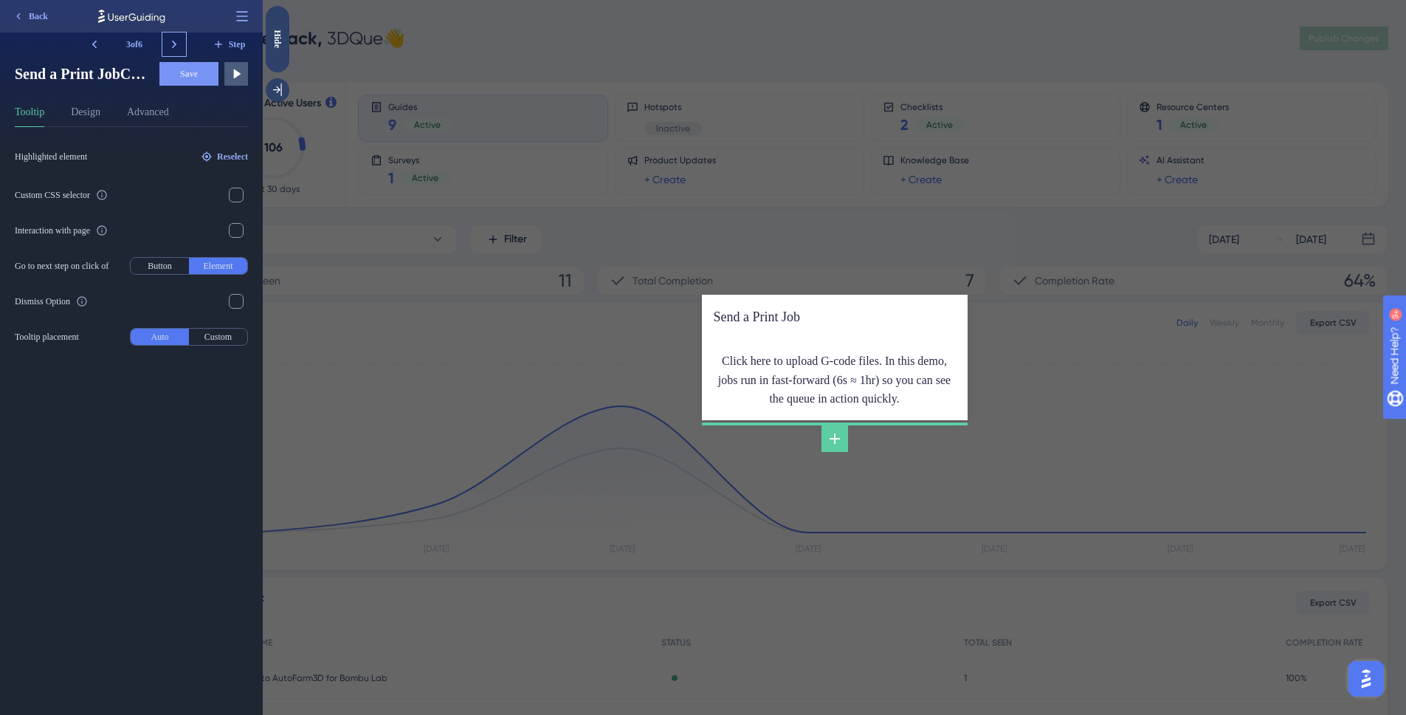
click at [179, 44] on icon at bounding box center [174, 44] width 15 height 15
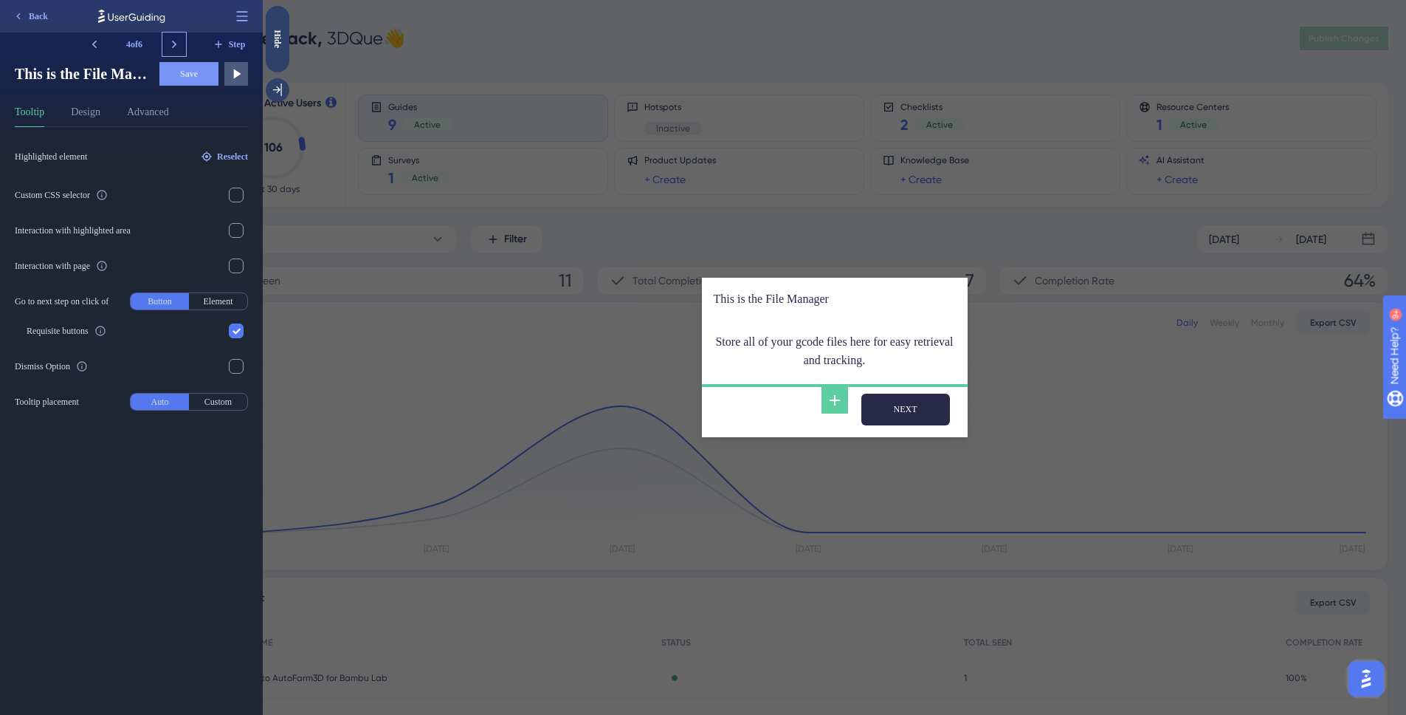
click at [179, 44] on icon at bounding box center [174, 44] width 15 height 15
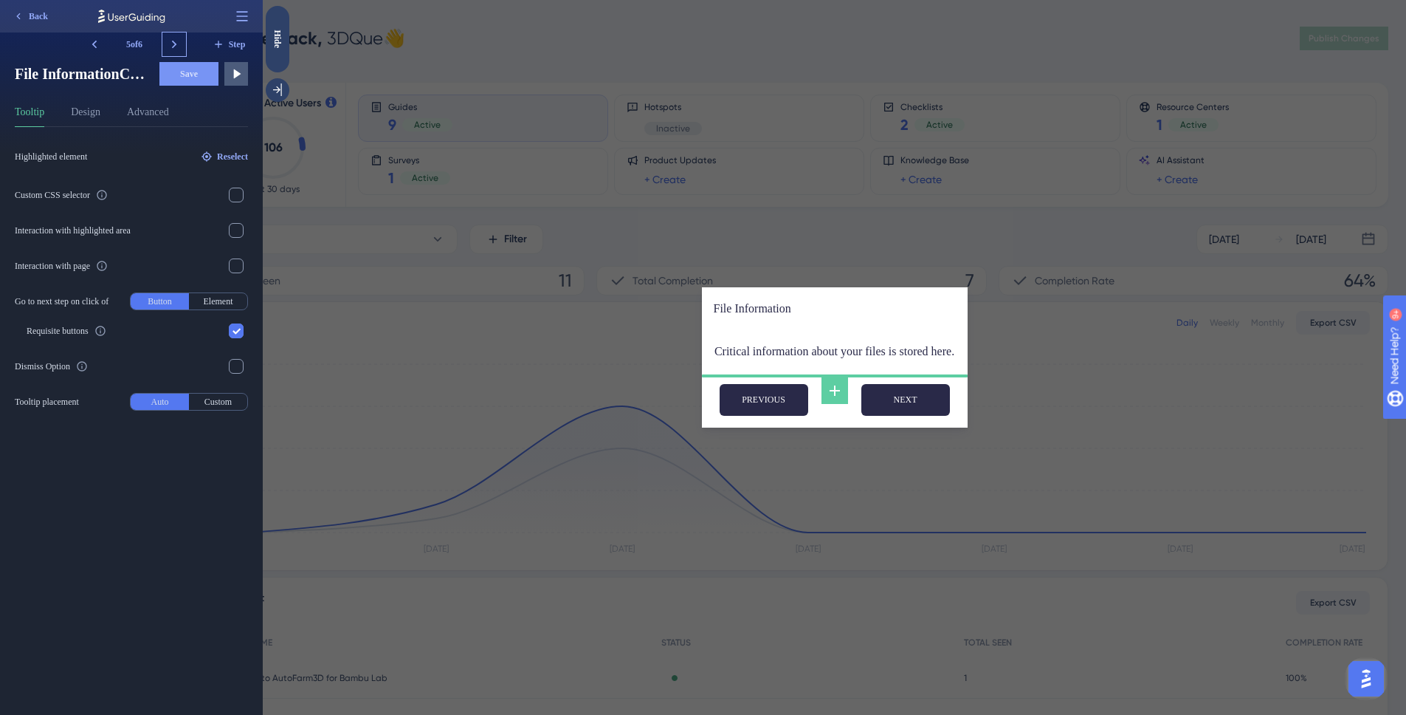
click at [179, 44] on icon at bounding box center [174, 44] width 15 height 15
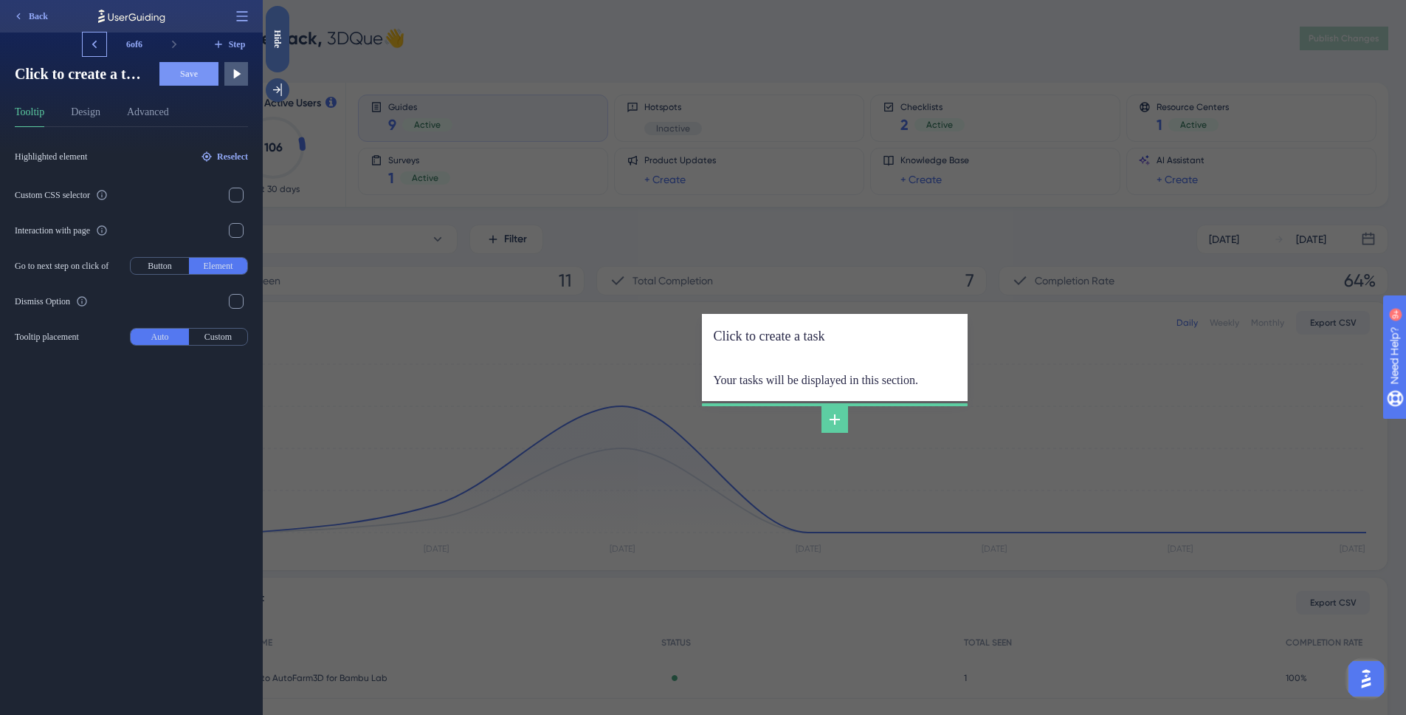
click at [93, 43] on icon at bounding box center [94, 44] width 15 height 15
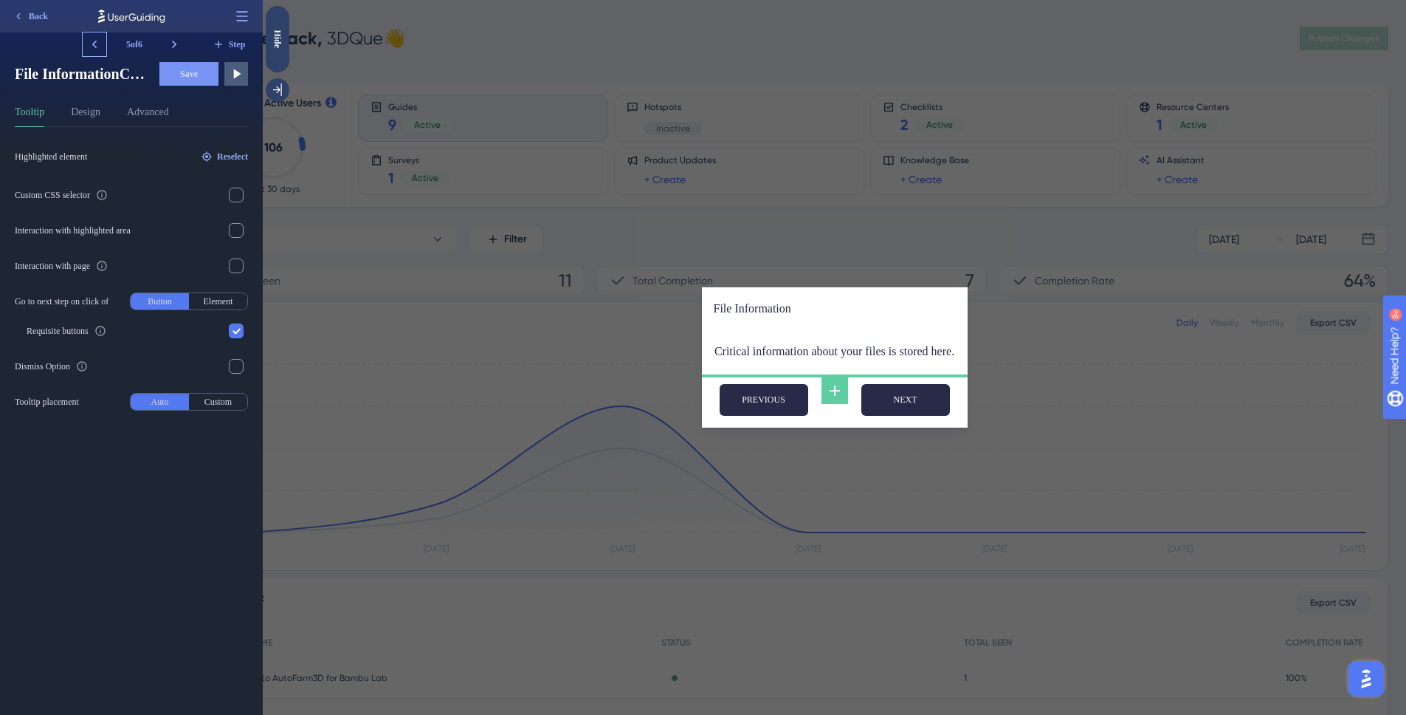
click at [93, 43] on icon at bounding box center [94, 44] width 15 height 15
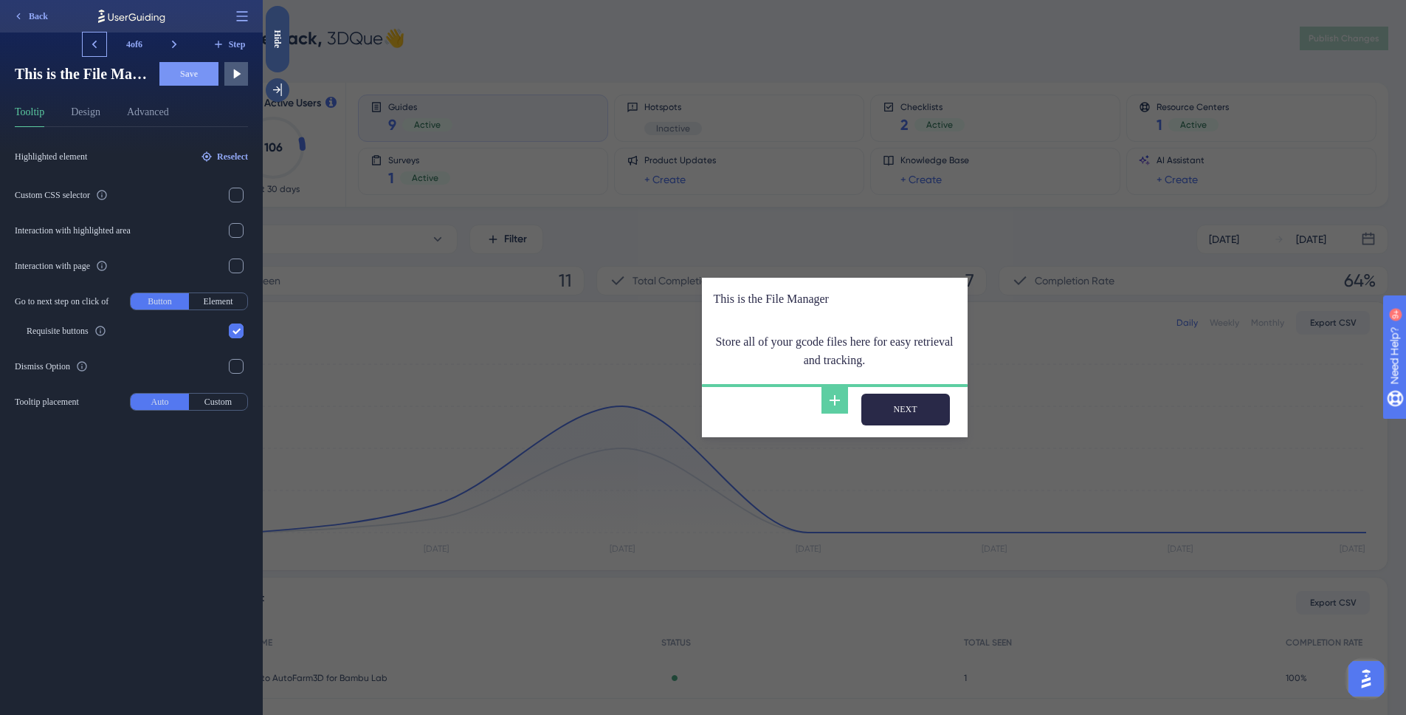
click at [93, 43] on icon at bounding box center [94, 44] width 15 height 15
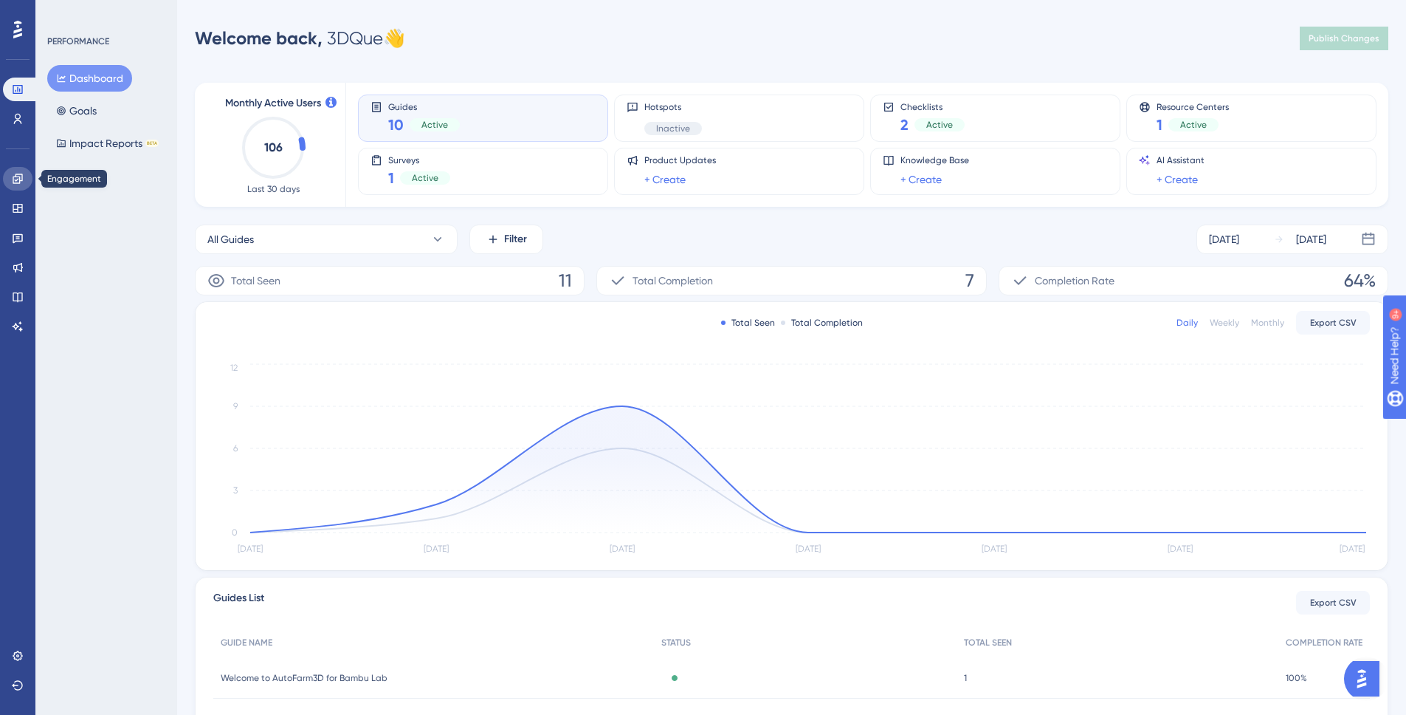
click at [16, 179] on icon at bounding box center [18, 179] width 12 height 12
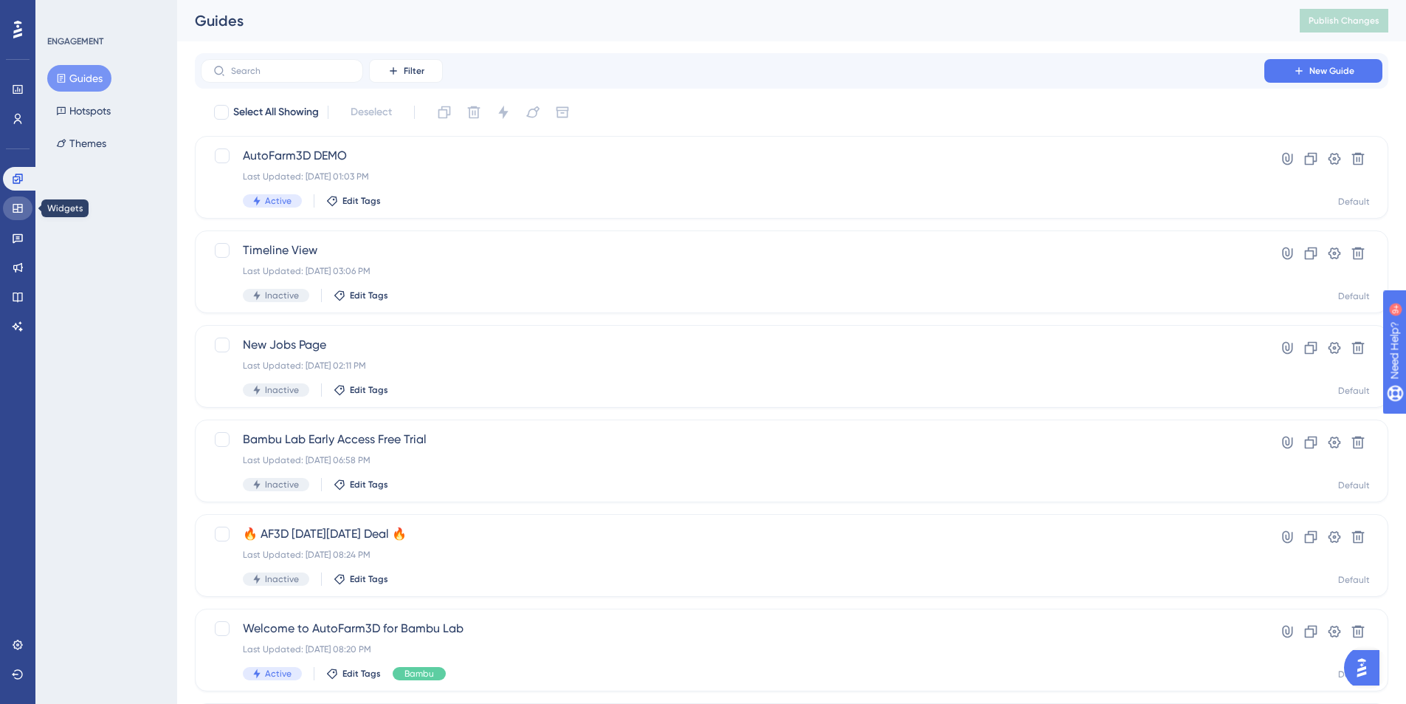
click at [18, 202] on icon at bounding box center [18, 208] width 12 height 12
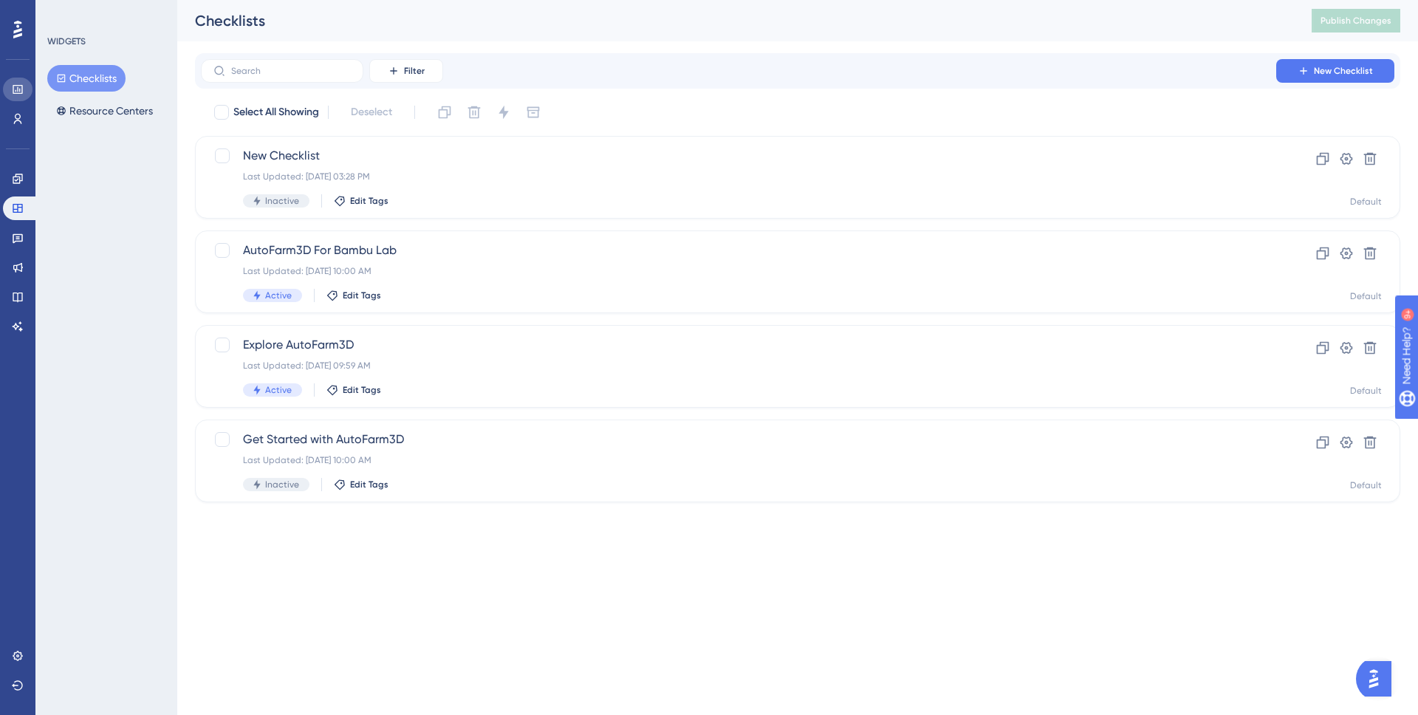
click at [31, 91] on link at bounding box center [18, 90] width 30 height 24
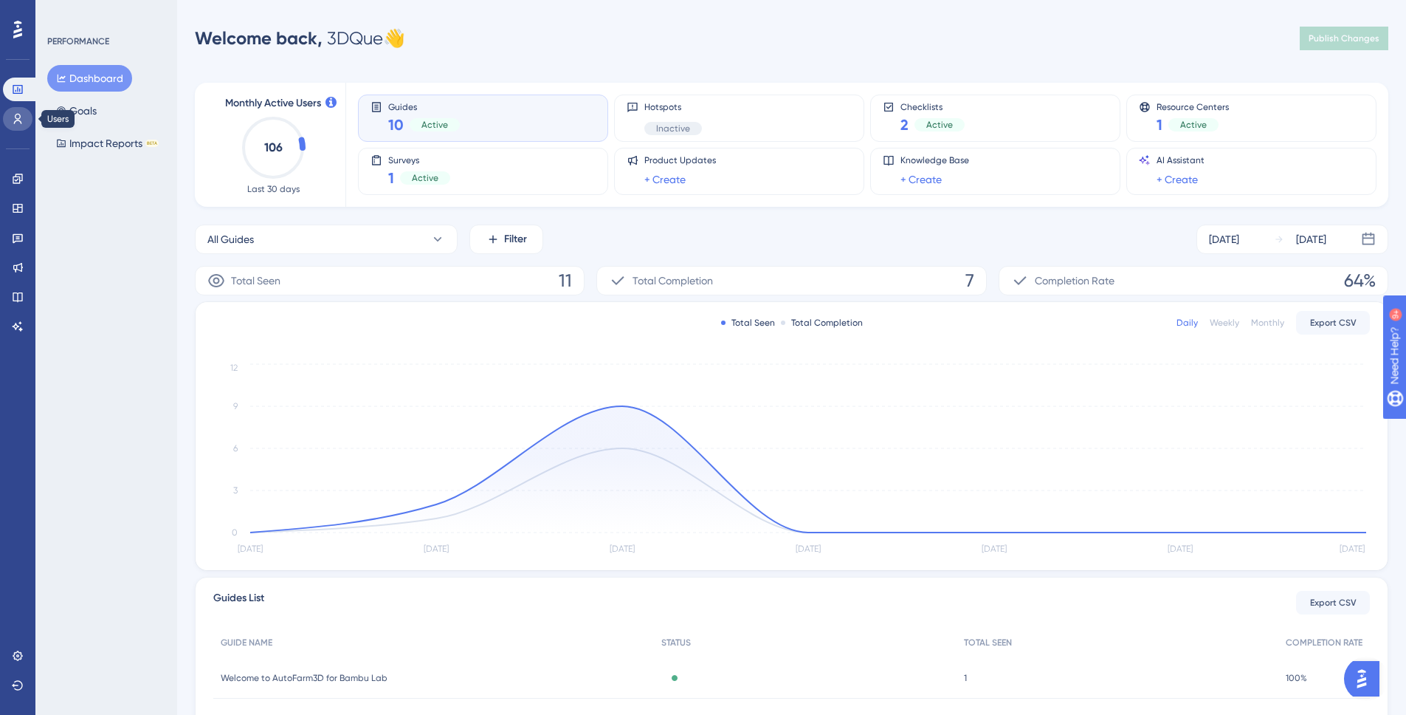
click at [18, 126] on link at bounding box center [18, 119] width 30 height 24
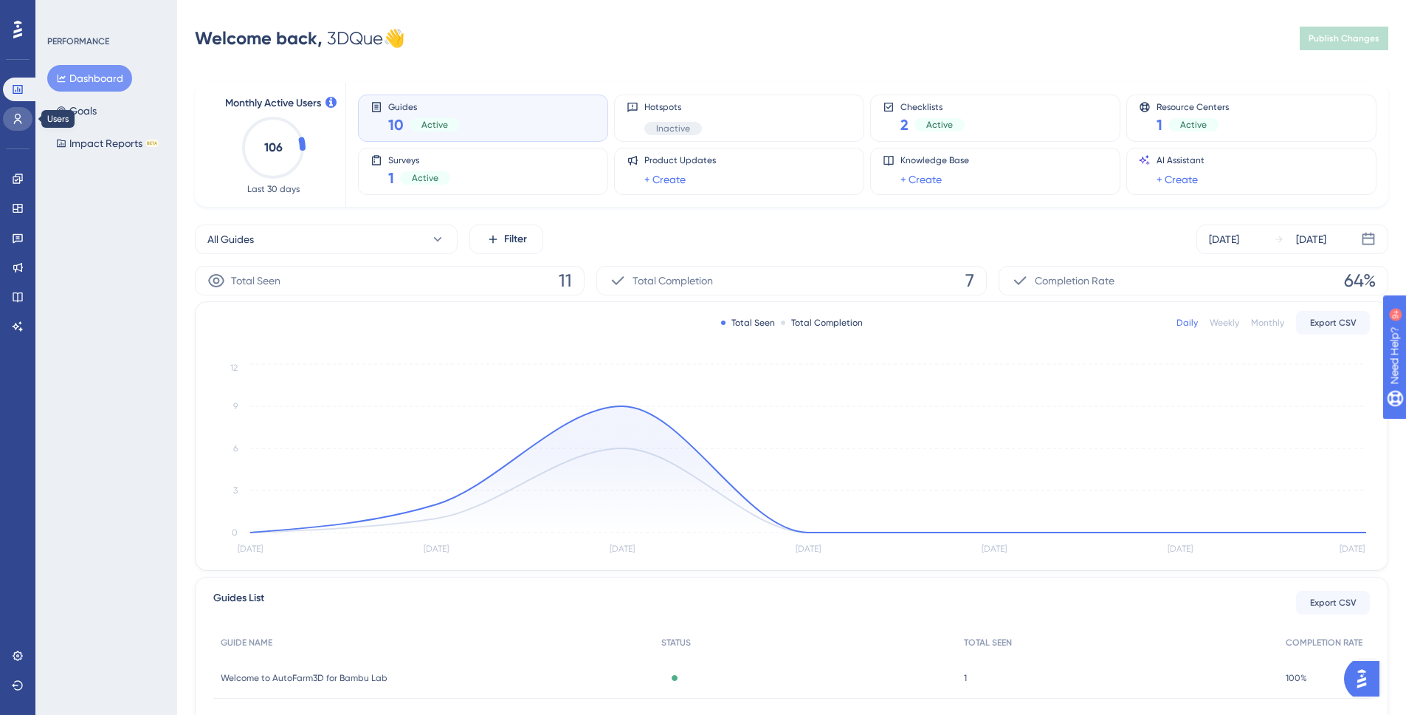
click at [18, 126] on link at bounding box center [18, 119] width 30 height 24
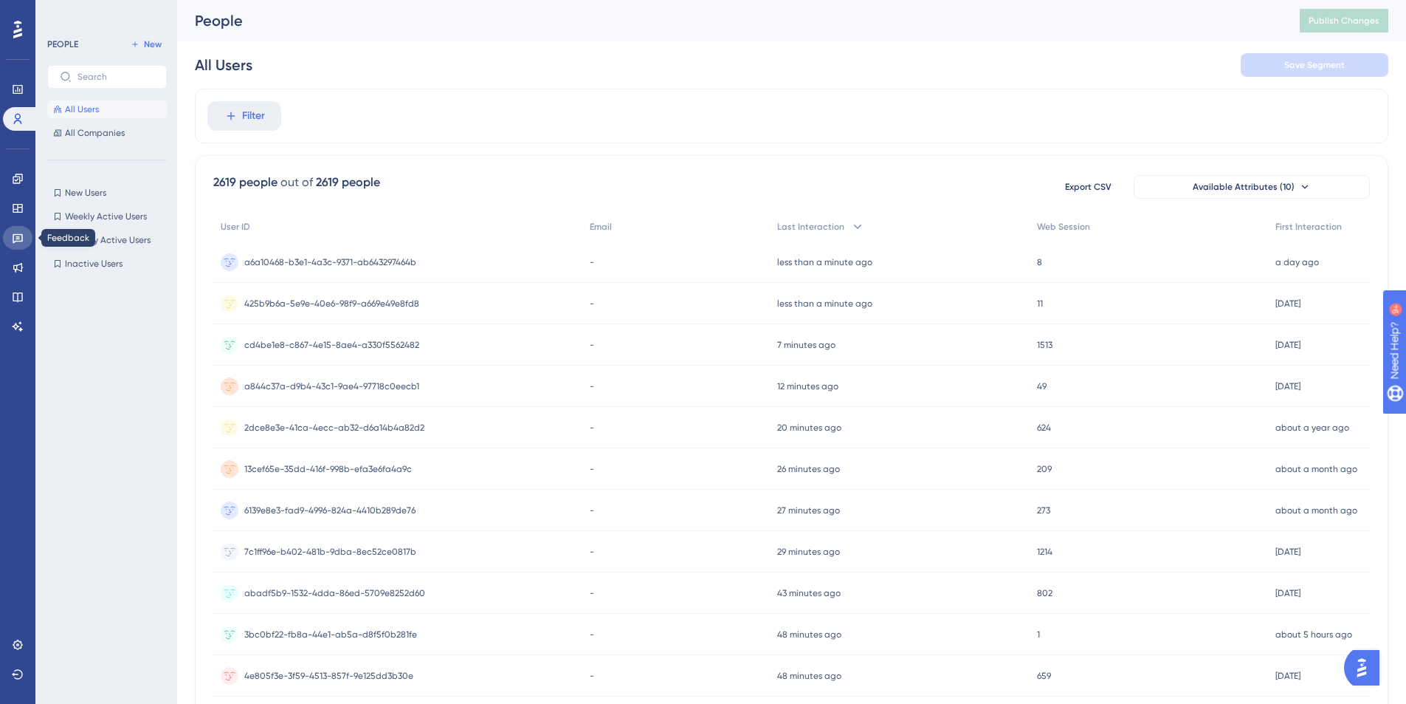
click at [10, 230] on link at bounding box center [18, 238] width 30 height 24
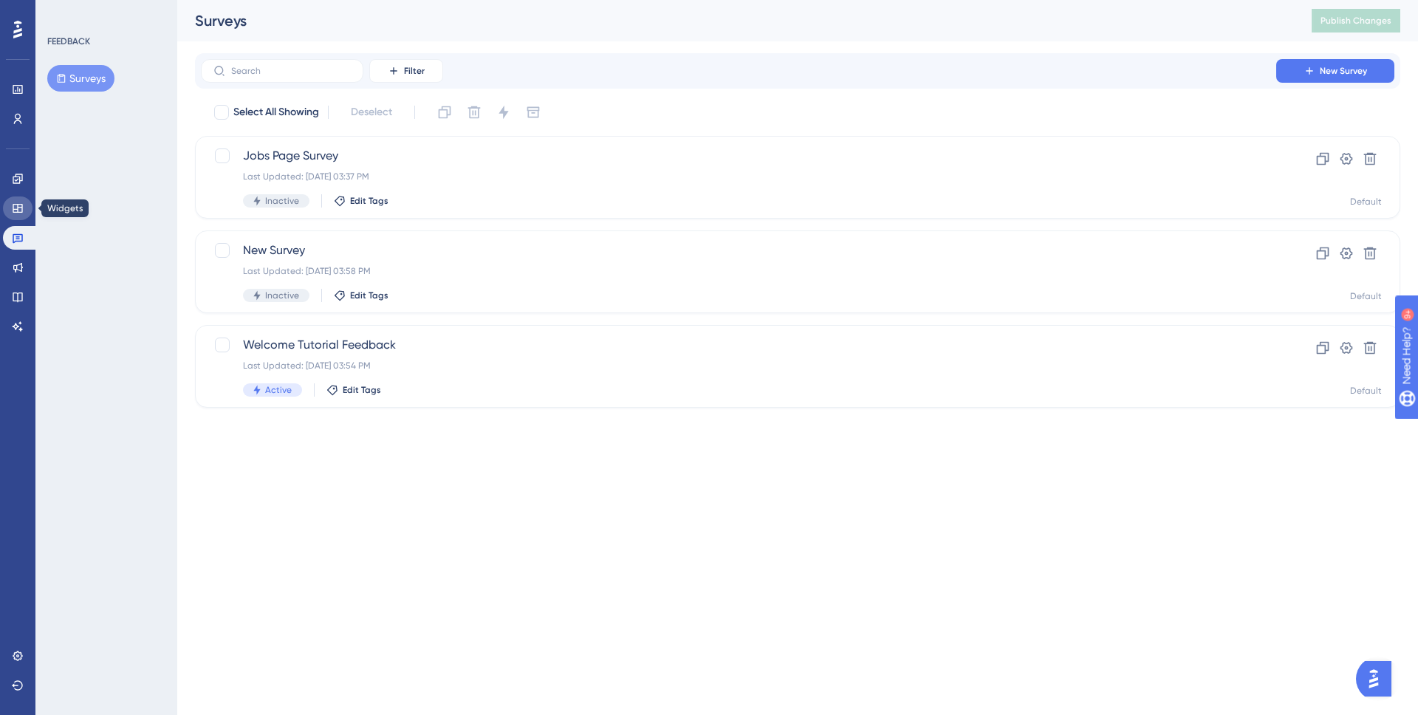
click at [26, 201] on link at bounding box center [18, 208] width 30 height 24
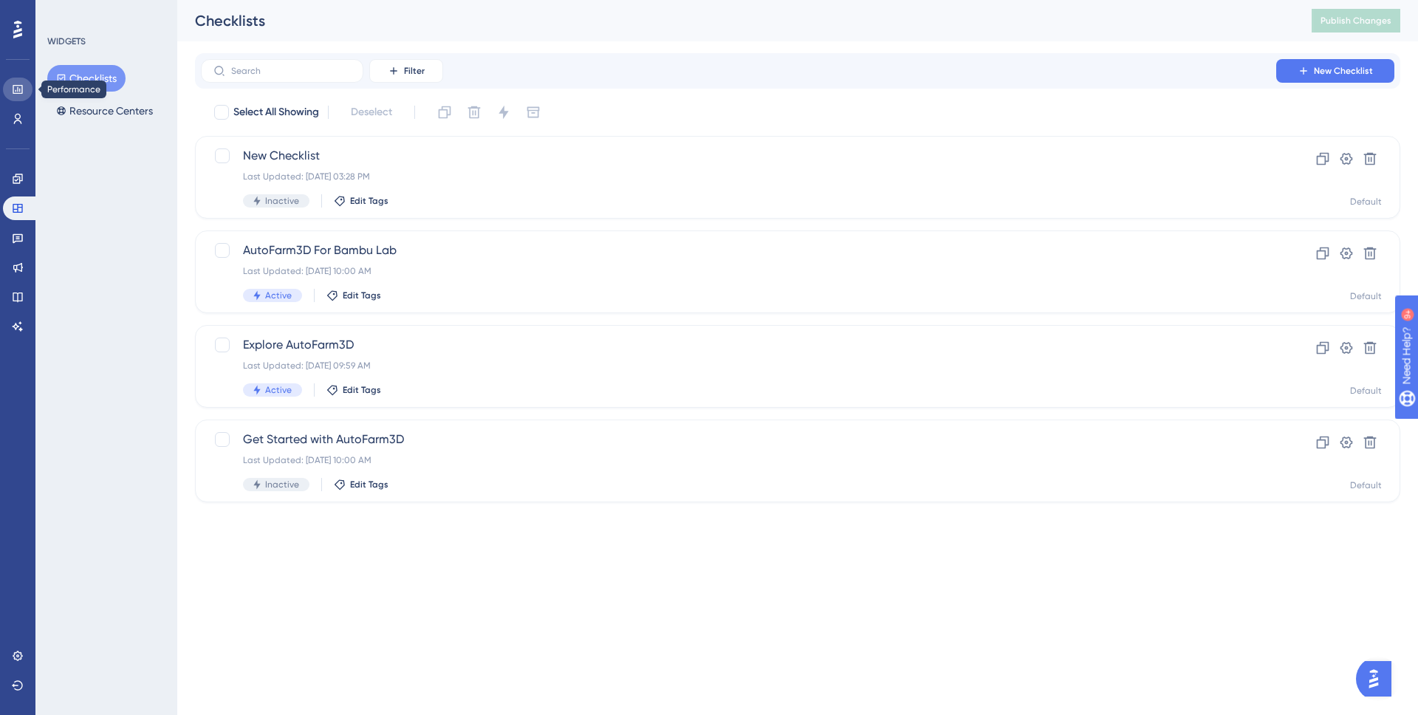
click at [26, 87] on link at bounding box center [18, 90] width 30 height 24
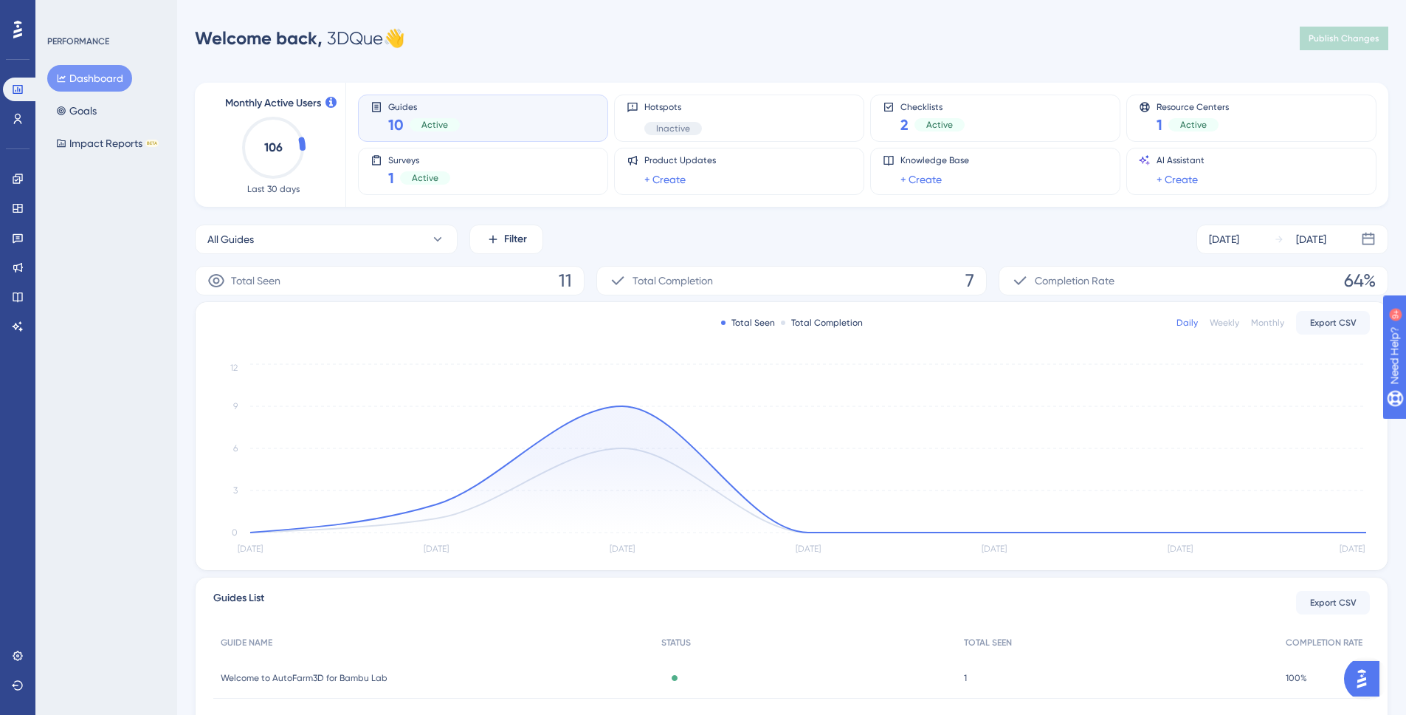
click at [106, 106] on div "Dashboard Goals Impact Reports BETA" at bounding box center [107, 111] width 120 height 92
click at [27, 170] on link at bounding box center [18, 179] width 30 height 24
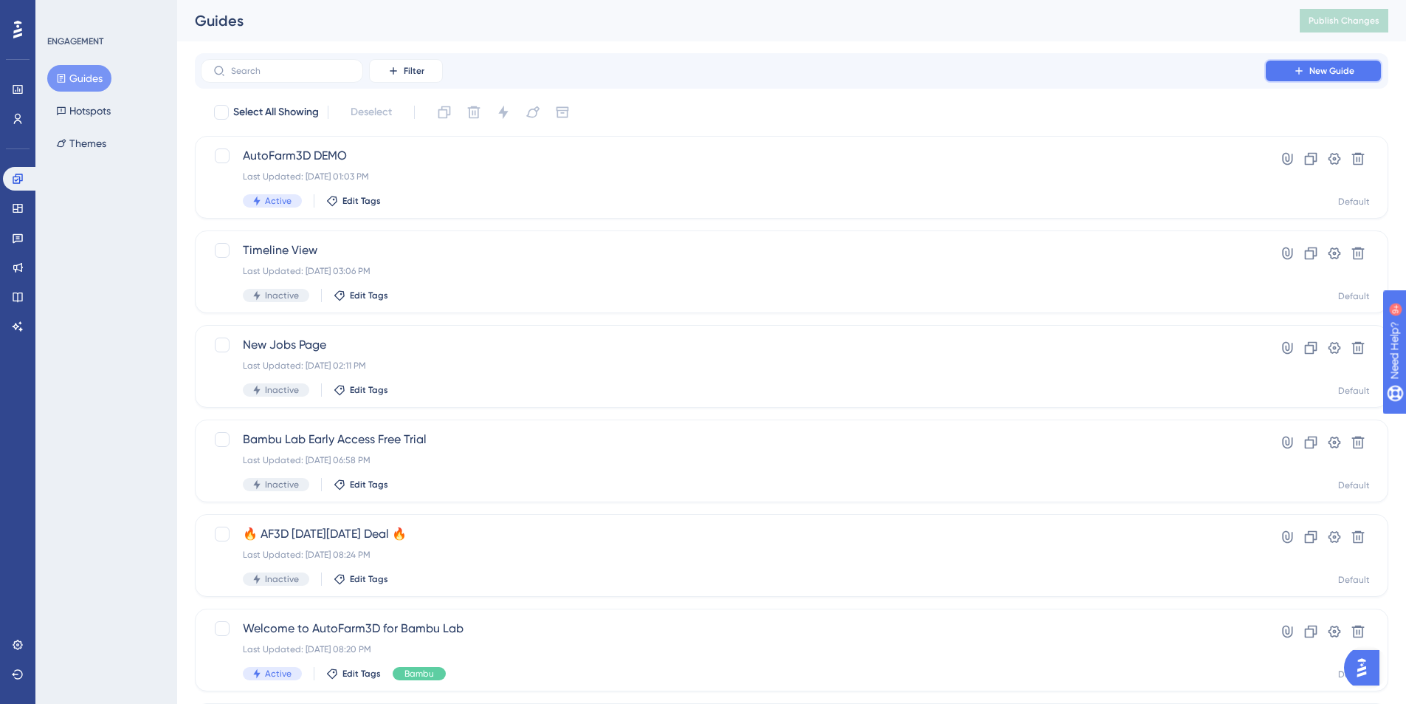
click at [1367, 70] on button "New Guide" at bounding box center [1324, 71] width 118 height 24
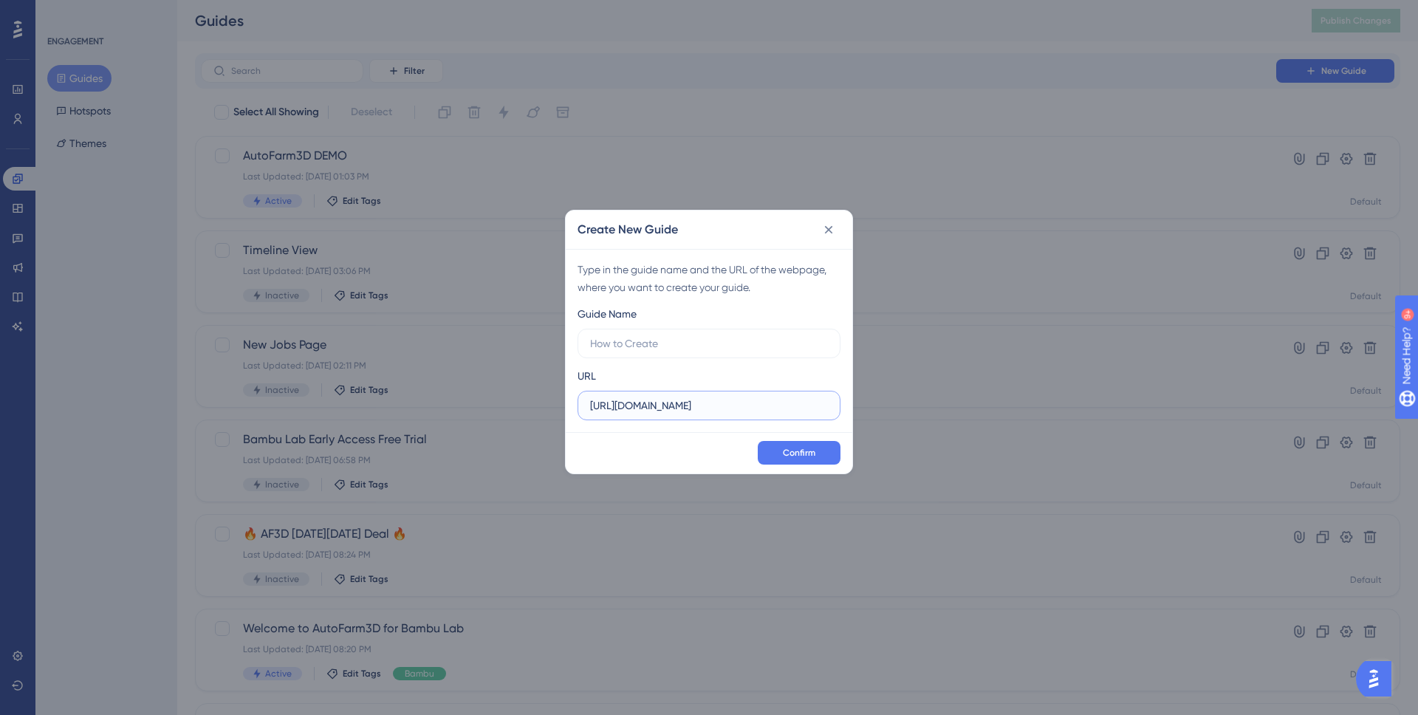
click at [631, 406] on input "https://simulator.3dque.app" at bounding box center [709, 405] width 238 height 16
drag, startPoint x: 627, startPoint y: 408, endPoint x: 741, endPoint y: 421, distance: 115.1
click at [741, 421] on div "Type in the guide name and the URL of the webpage, where you want to create you…" at bounding box center [709, 340] width 286 height 183
type input "[URL][DOMAIN_NAME]"
click at [698, 345] on input "text" at bounding box center [709, 343] width 238 height 16
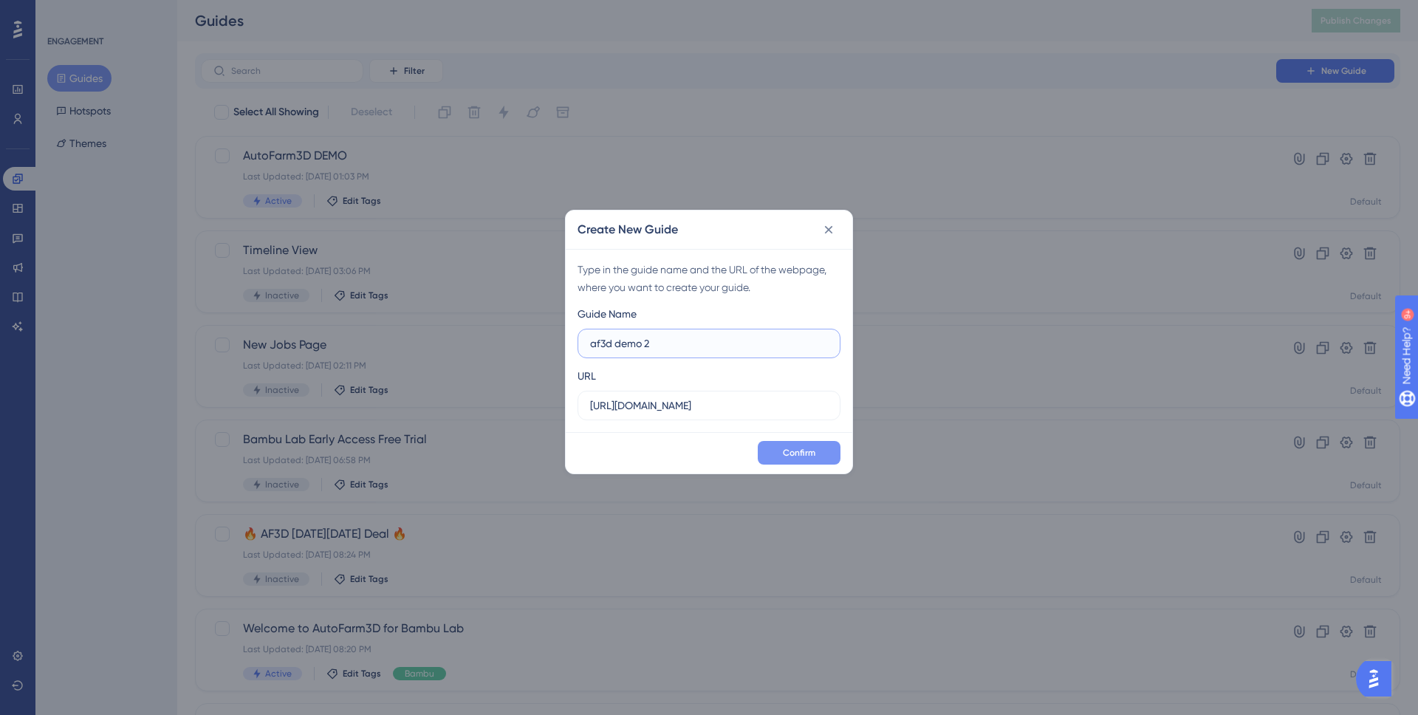
type input "af3d demo 2"
click at [772, 451] on button "Confirm" at bounding box center [798, 453] width 83 height 24
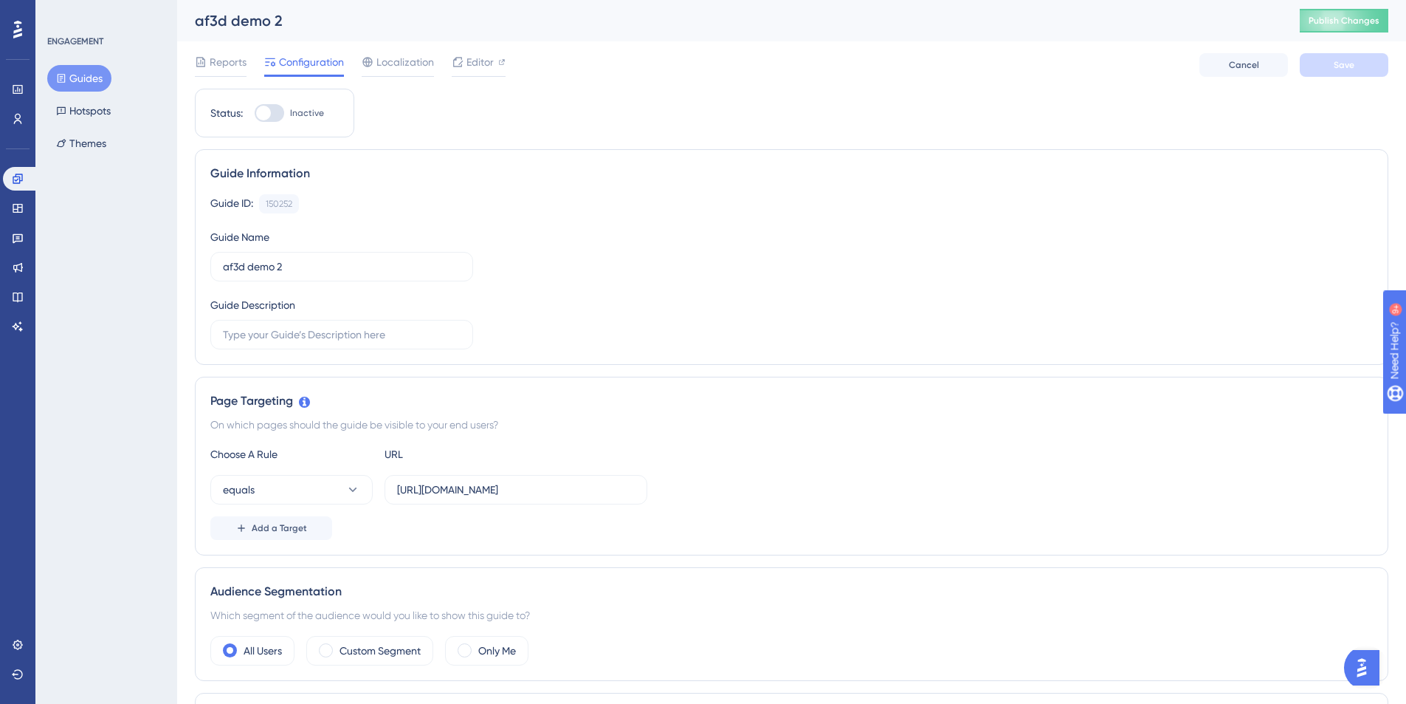
click at [88, 65] on button "Guides" at bounding box center [79, 78] width 64 height 27
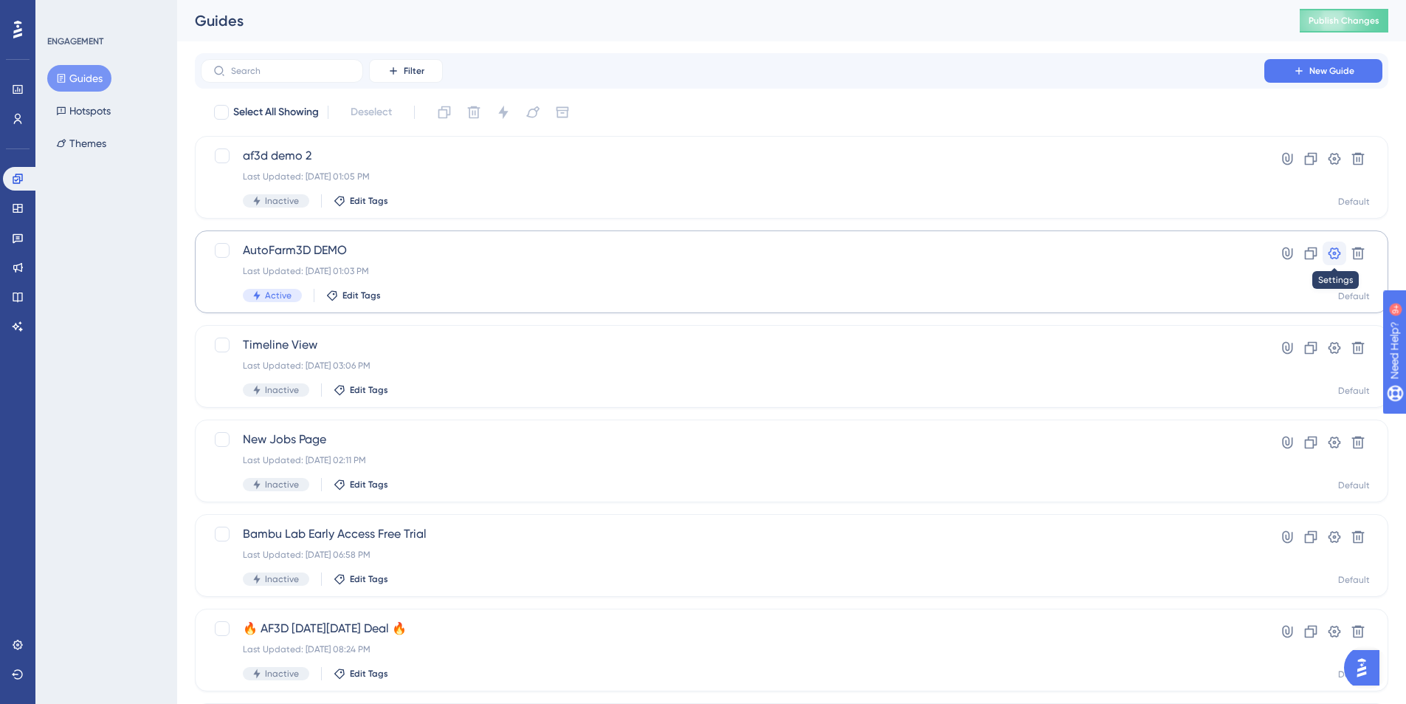
click at [1327, 252] on icon at bounding box center [1334, 253] width 15 height 15
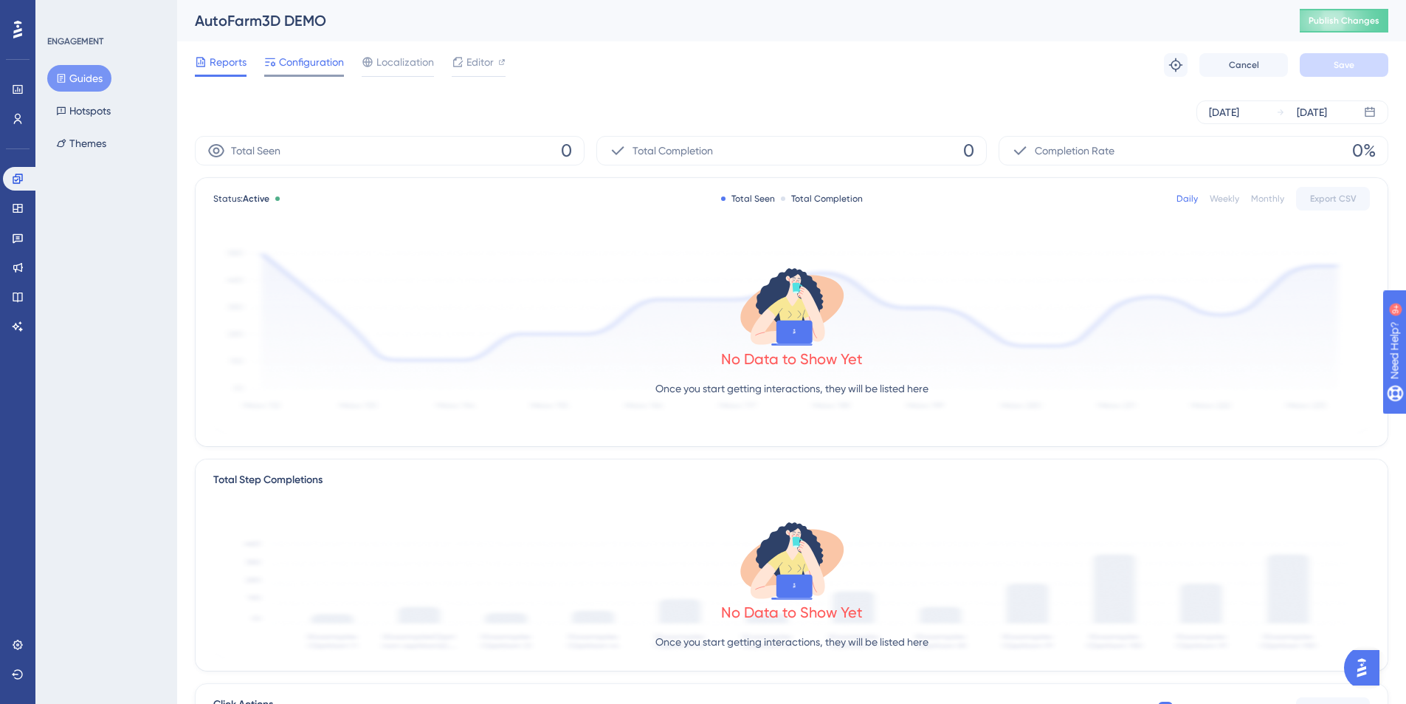
click at [281, 66] on span "Configuration" at bounding box center [311, 62] width 65 height 18
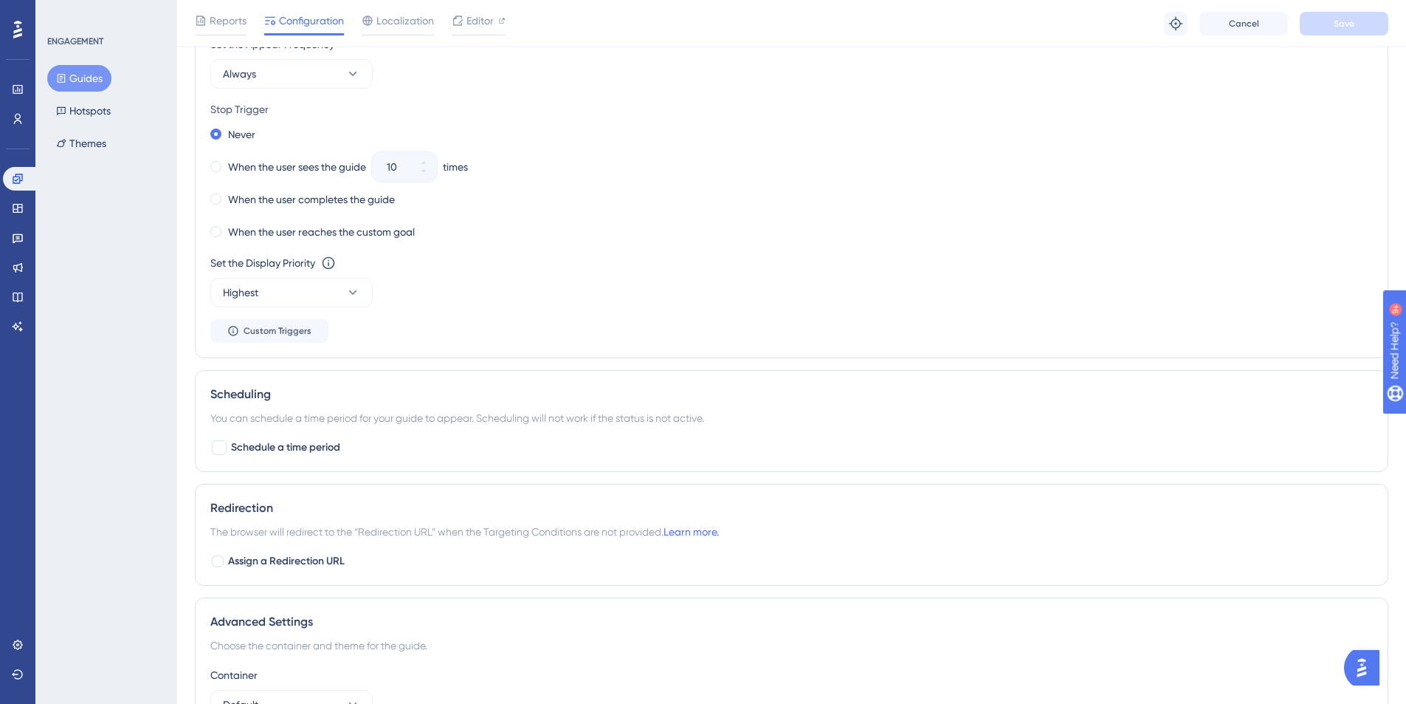
scroll to position [854, 0]
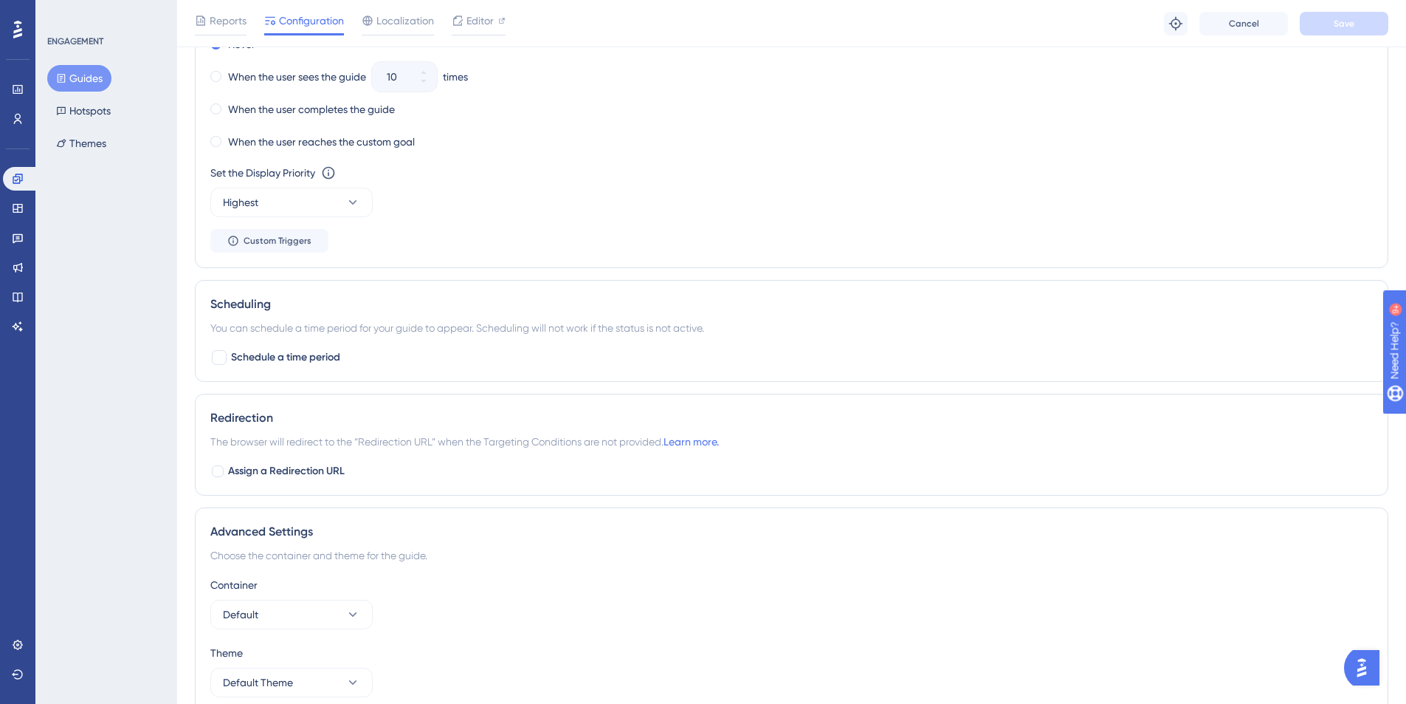
click at [278, 489] on div "Redirection The browser will redirect to the “Redirection URL” when the Targeti…" at bounding box center [792, 445] width 1194 height 102
click at [288, 465] on span "Assign a Redirection URL" at bounding box center [286, 471] width 117 height 18
checkbox input "true"
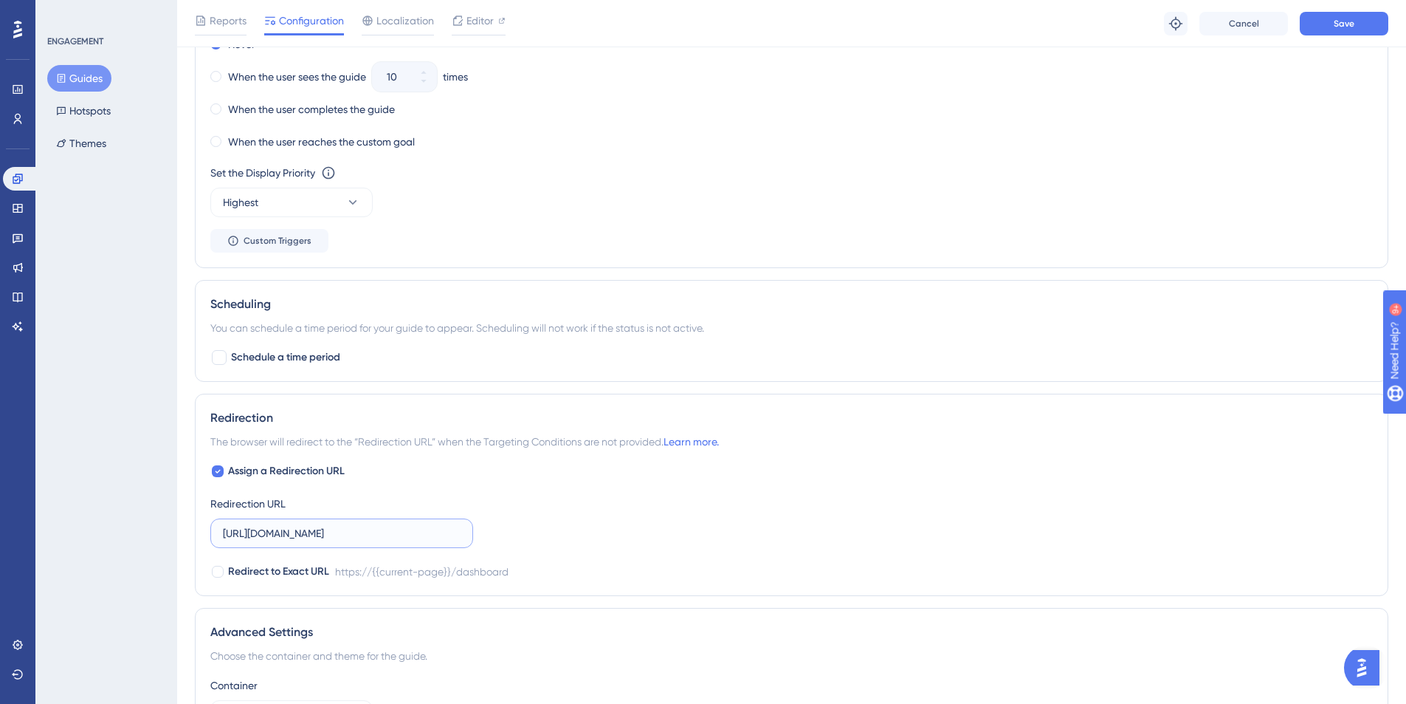
click at [318, 540] on input "https://panel.userguiding.com/dashboard" at bounding box center [342, 533] width 238 height 16
drag, startPoint x: 260, startPoint y: 536, endPoint x: 469, endPoint y: 529, distance: 209.1
click at [469, 529] on label "https://panel.userguiding.com/dashboard" at bounding box center [341, 533] width 263 height 30
type input "[URL][DOMAIN_NAME]"
click at [640, 505] on div "Assign a Redirection URL Redirection URL https://www.3dque.com/af3d-demo Redire…" at bounding box center [791, 521] width 1163 height 118
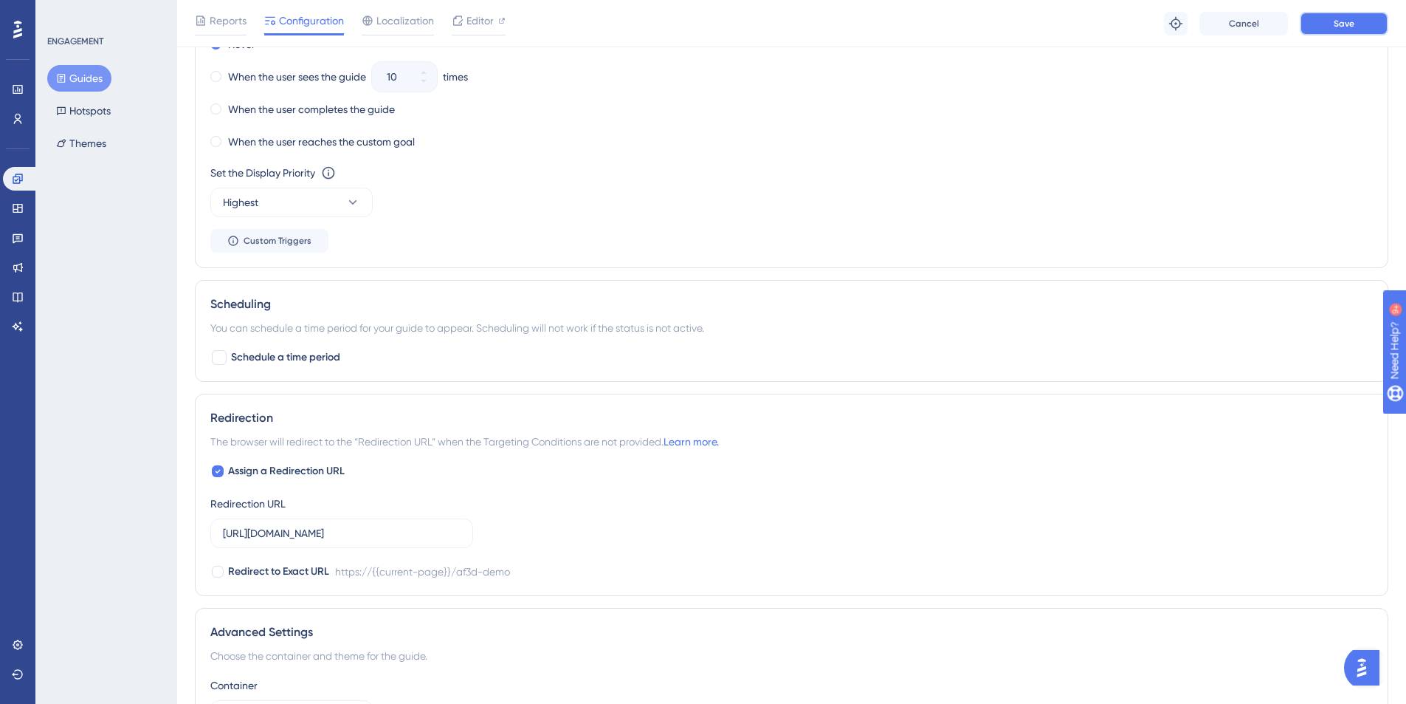
click at [1333, 12] on button "Save" at bounding box center [1344, 24] width 89 height 24
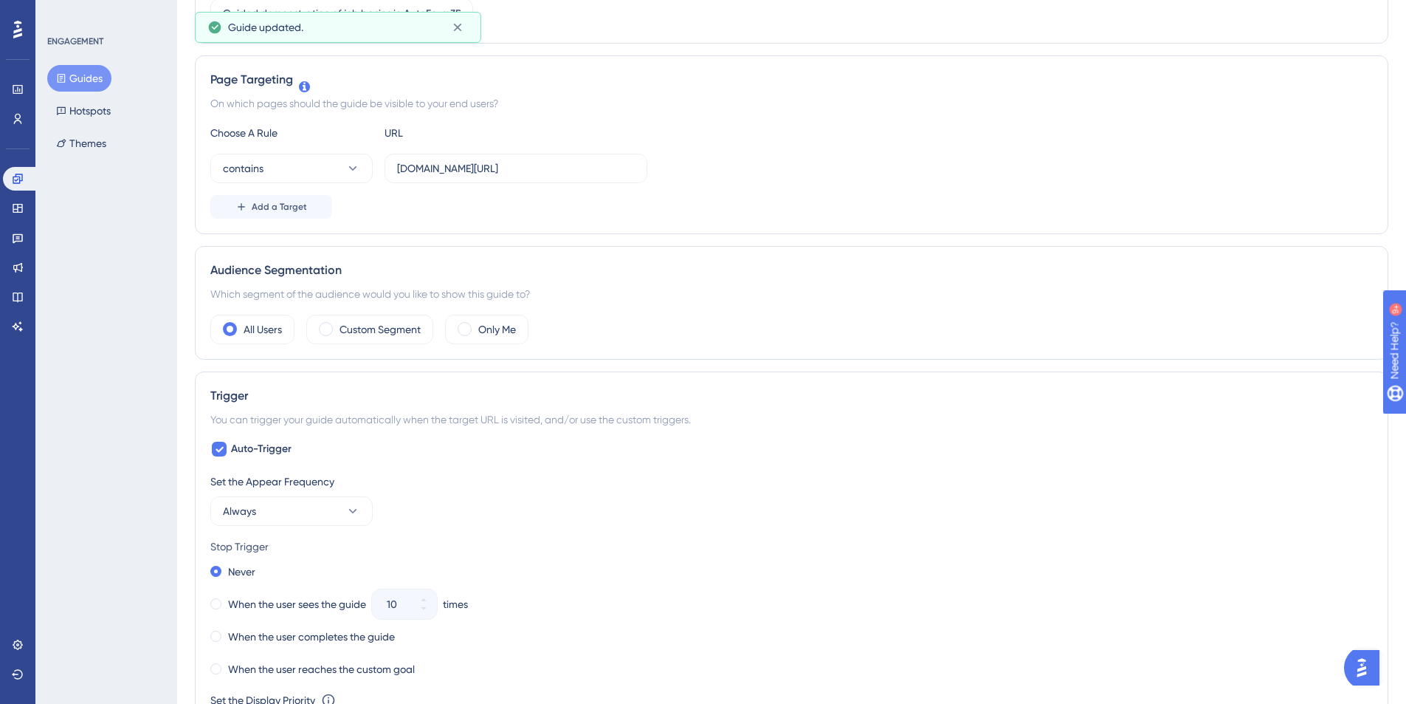
scroll to position [0, 0]
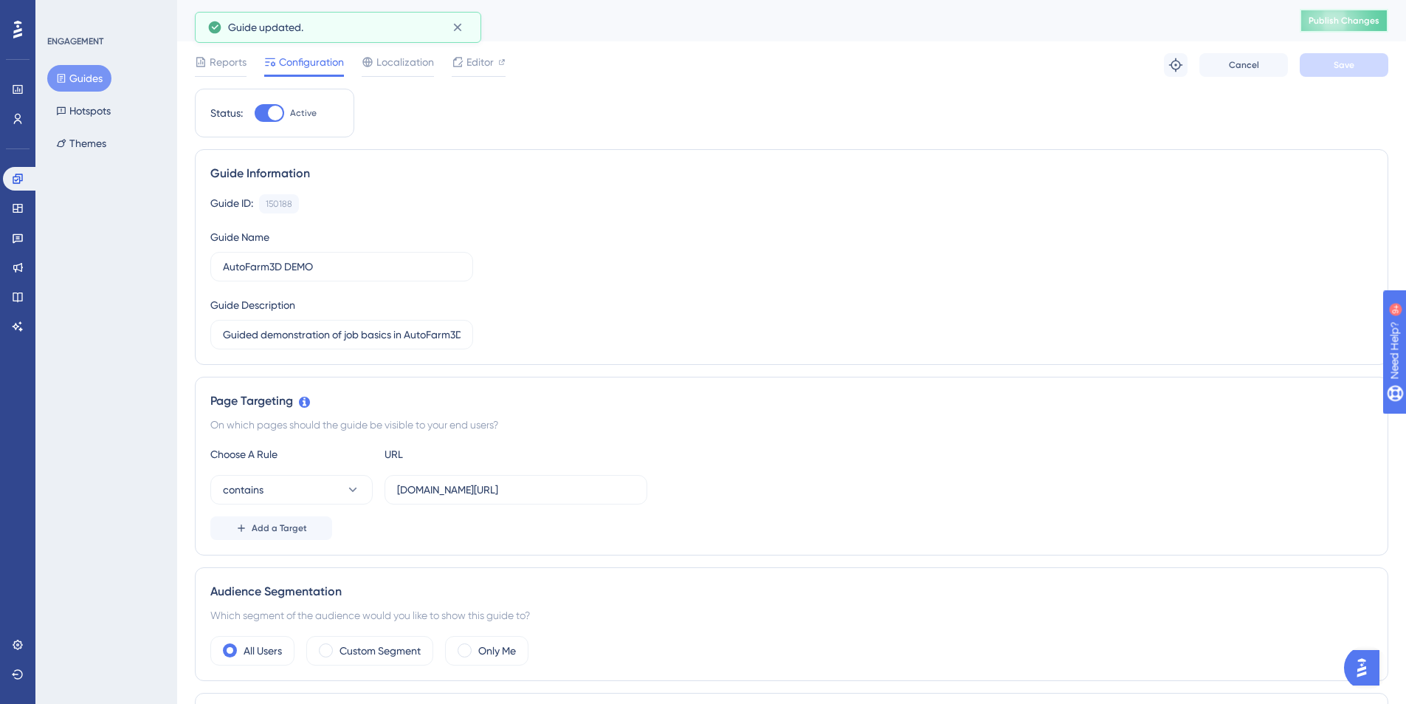
click at [1349, 15] on span "Publish Changes" at bounding box center [1344, 21] width 71 height 12
click at [512, 60] on div "Reports Configuration Localization Editor Troubleshoot Cancel Save" at bounding box center [792, 64] width 1194 height 47
click at [505, 58] on icon at bounding box center [501, 61] width 7 height 7
click at [494, 61] on div "Editor" at bounding box center [479, 62] width 54 height 18
click at [1359, 27] on button "Publish Changes" at bounding box center [1344, 21] width 89 height 24
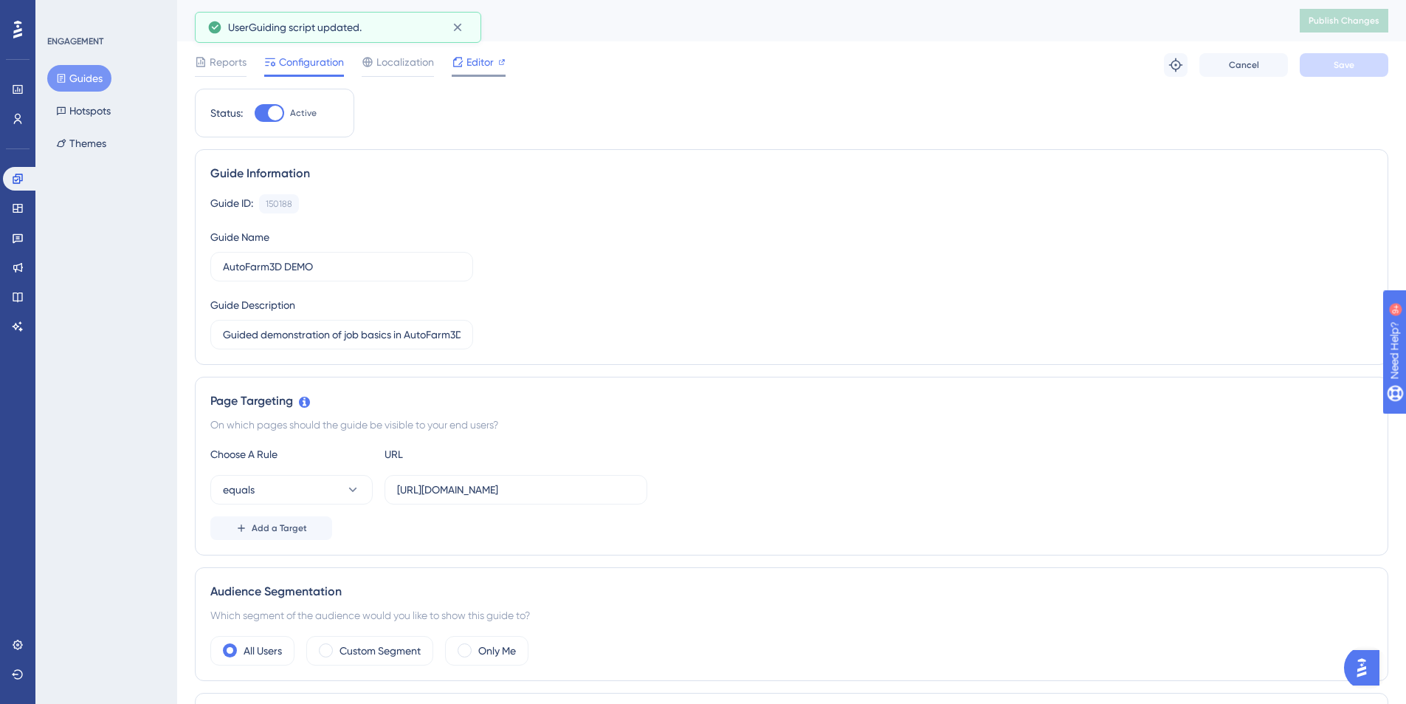
click at [484, 58] on span "Editor" at bounding box center [480, 62] width 27 height 18
click at [225, 46] on div "Reports Configuration Localization Editor Troubleshoot Cancel Save" at bounding box center [792, 64] width 1194 height 47
click at [86, 86] on button "Guides" at bounding box center [79, 78] width 64 height 27
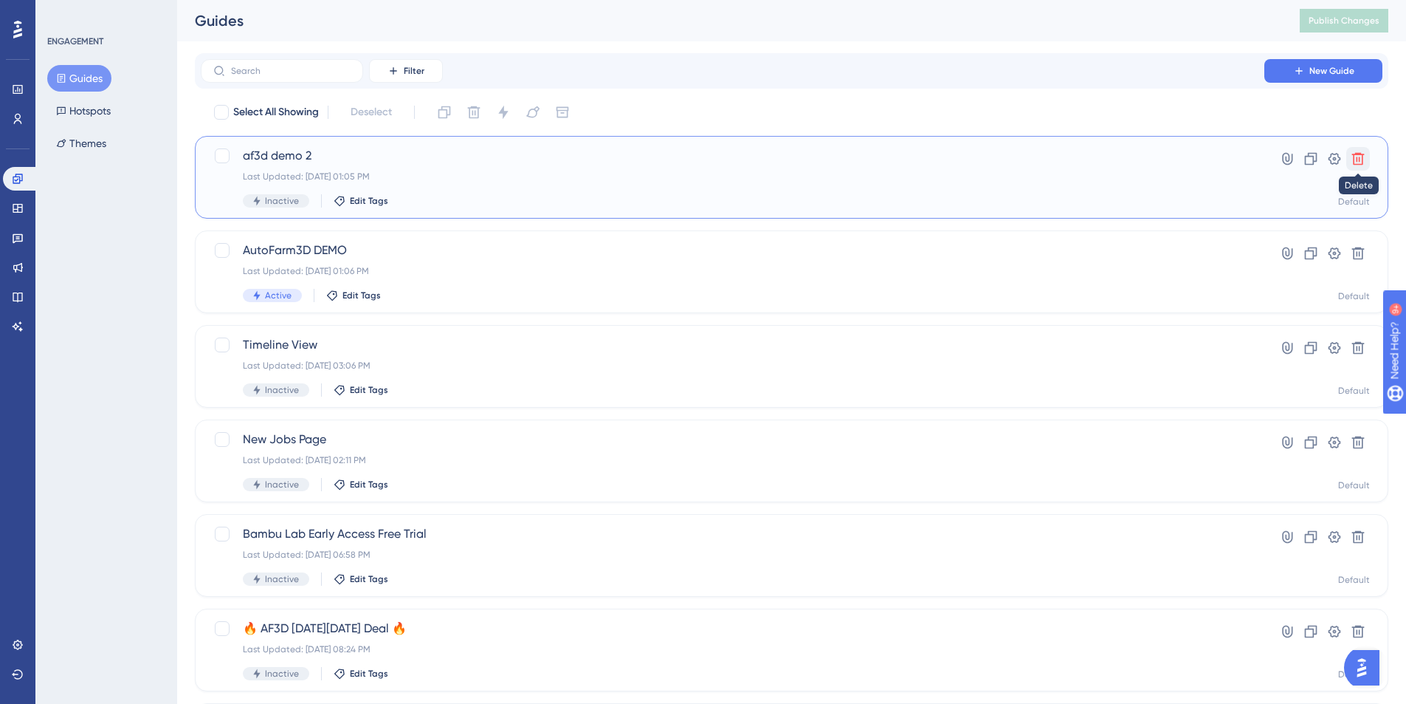
click at [1356, 163] on icon at bounding box center [1358, 158] width 15 height 15
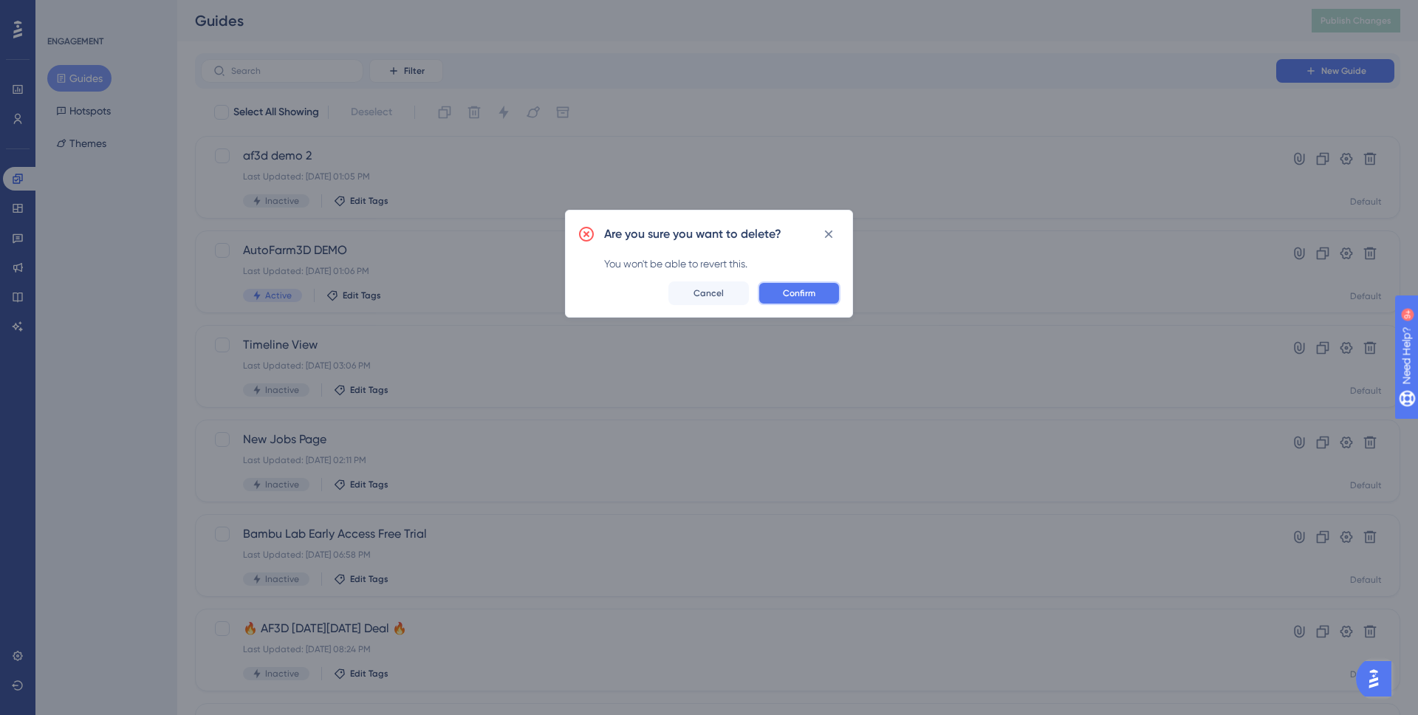
click at [788, 295] on span "Confirm" at bounding box center [799, 293] width 32 height 12
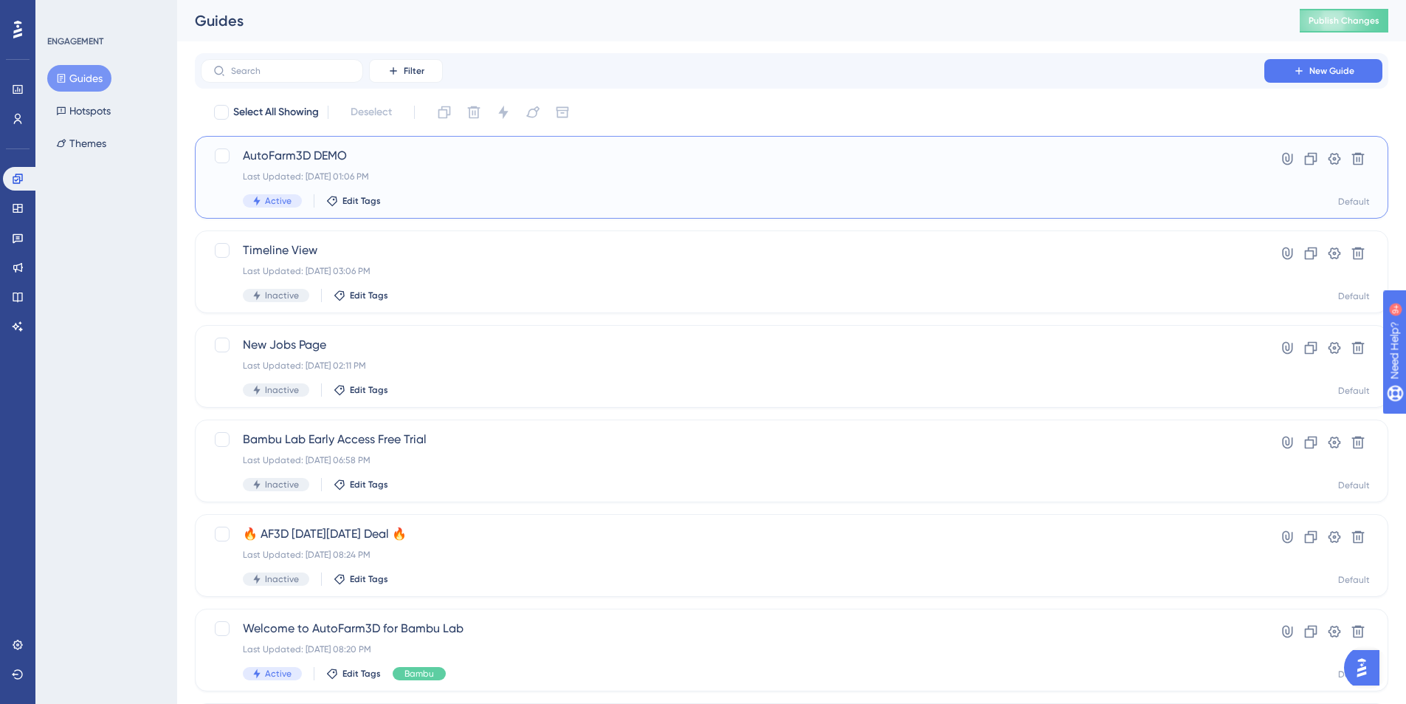
click at [258, 151] on span "AutoFarm3D DEMO" at bounding box center [733, 156] width 980 height 18
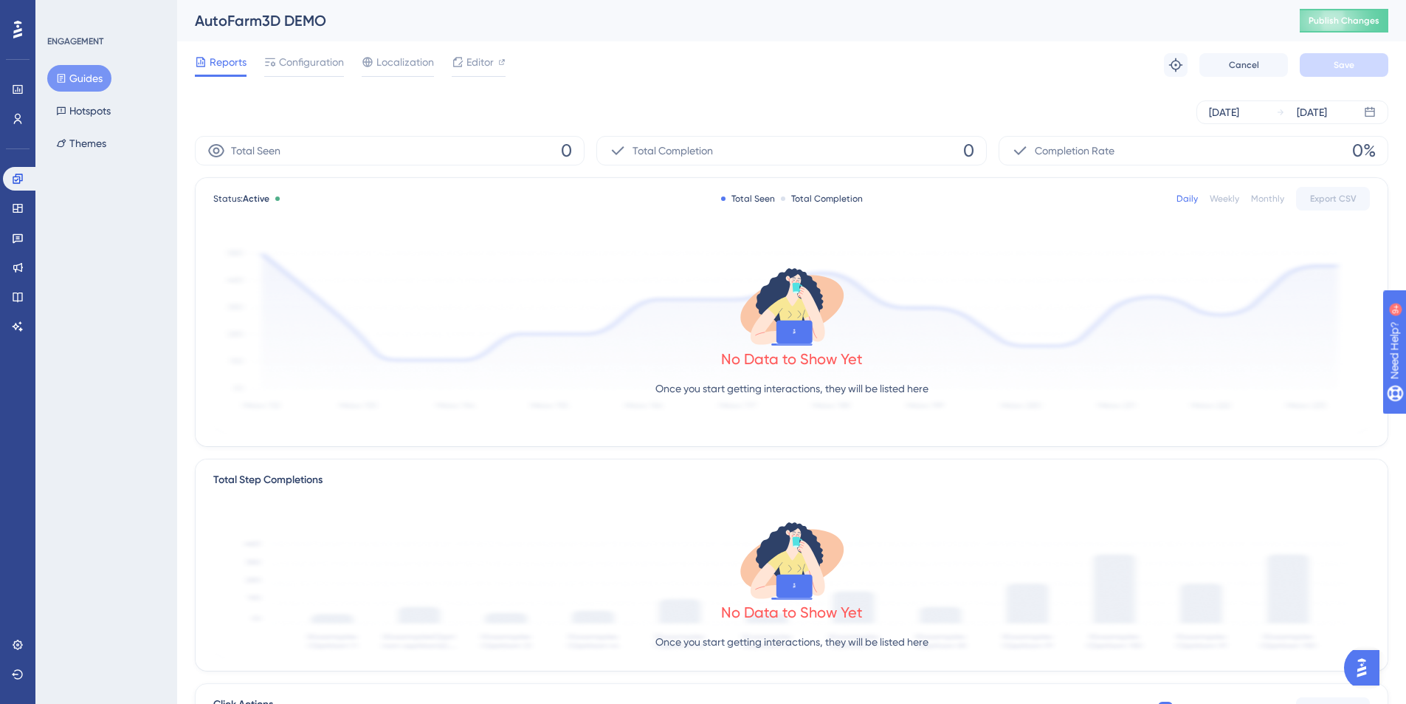
click at [343, 91] on div "Aug 18 2025 Aug 19 2025" at bounding box center [792, 112] width 1194 height 47
click at [317, 61] on span "Configuration" at bounding box center [311, 62] width 65 height 18
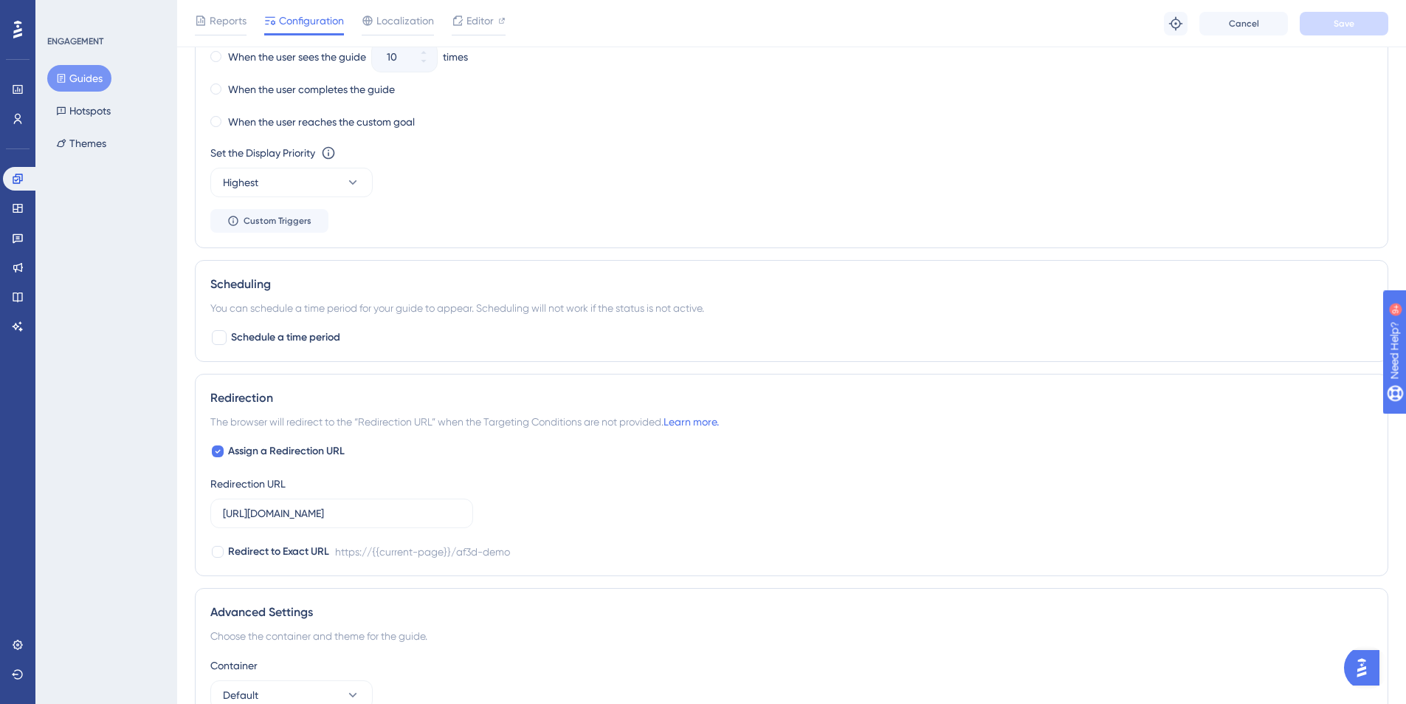
scroll to position [1023, 0]
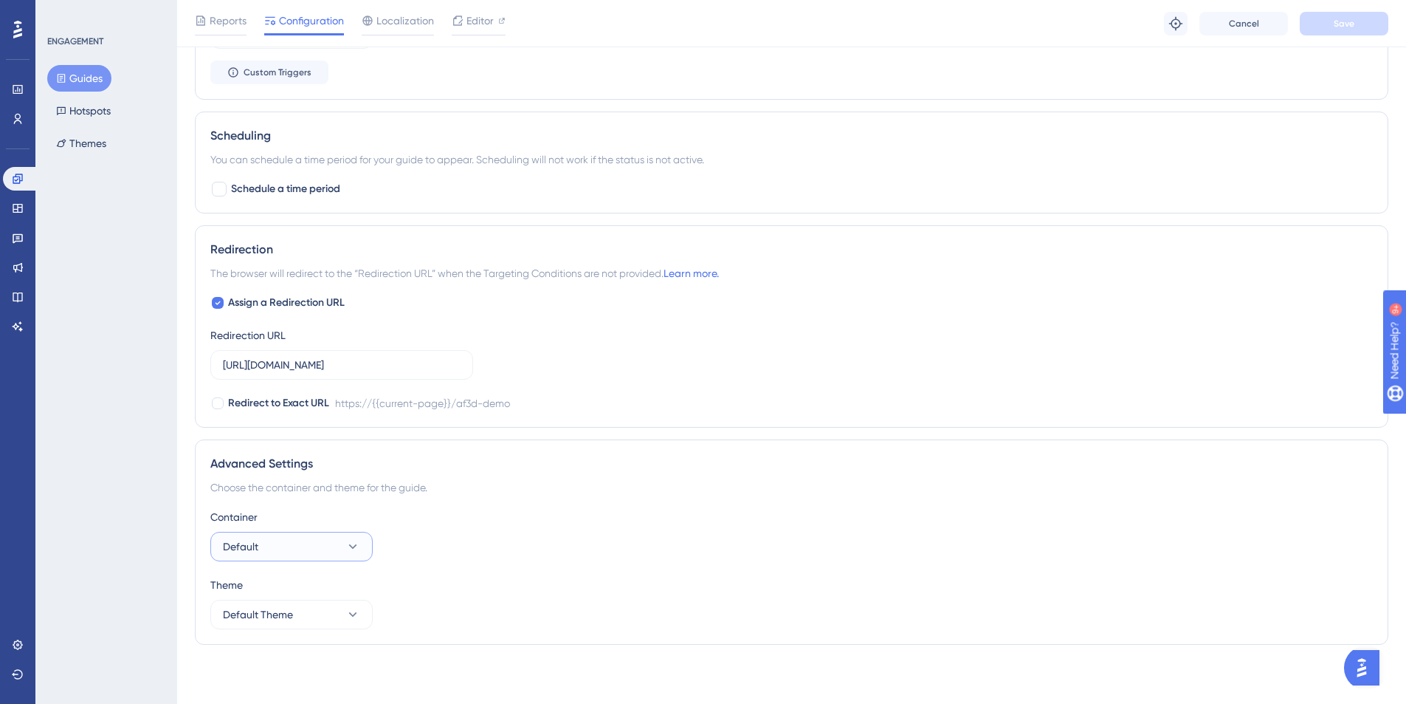
click at [295, 546] on button "Default" at bounding box center [291, 547] width 162 height 30
click at [299, 541] on button "Default" at bounding box center [291, 547] width 162 height 30
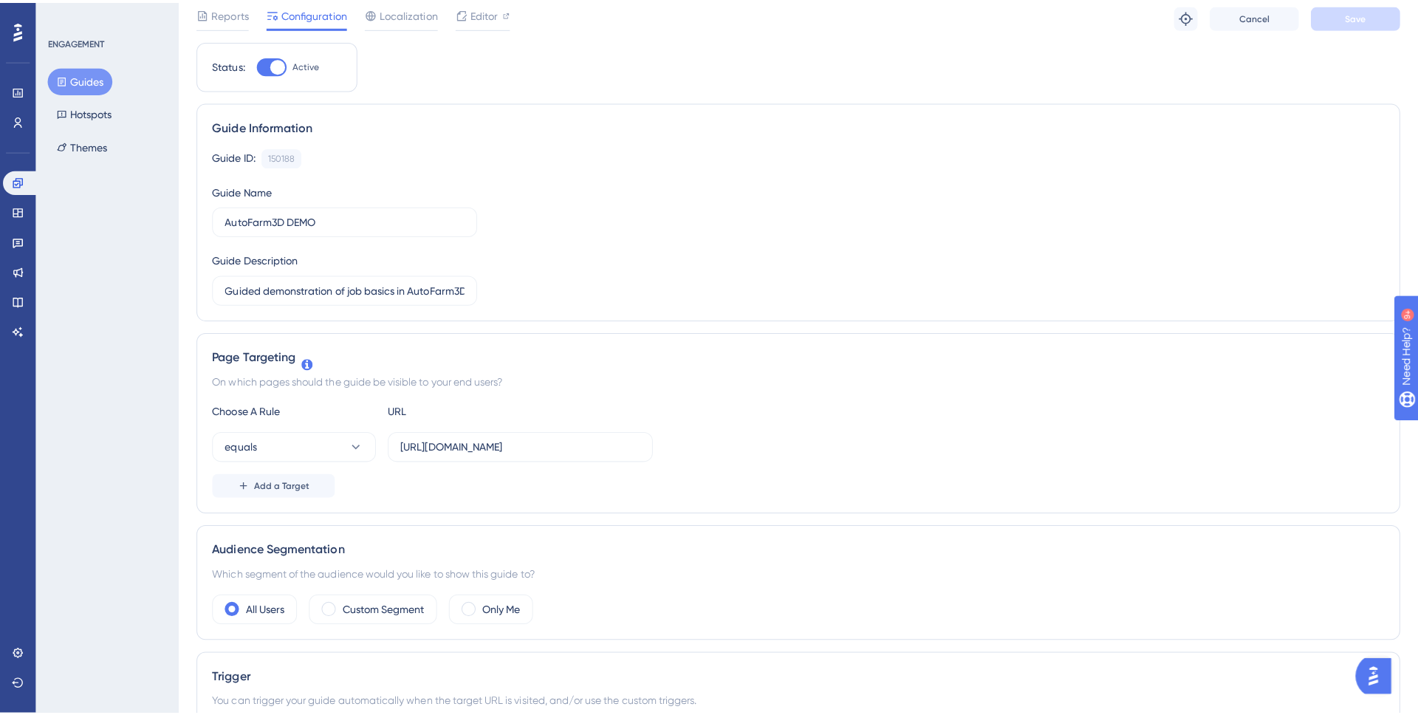
scroll to position [0, 0]
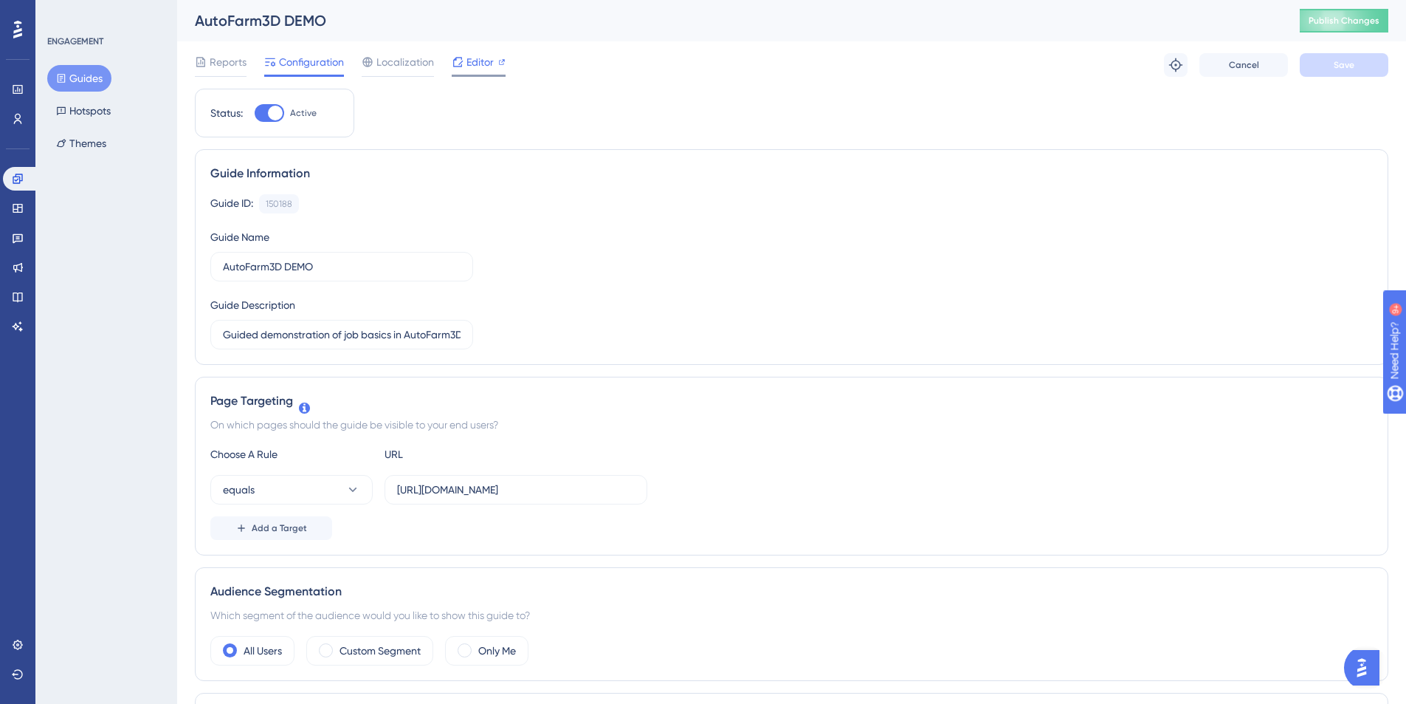
click at [473, 63] on span "Editor" at bounding box center [480, 62] width 27 height 18
click at [18, 644] on icon at bounding box center [18, 644] width 10 height 10
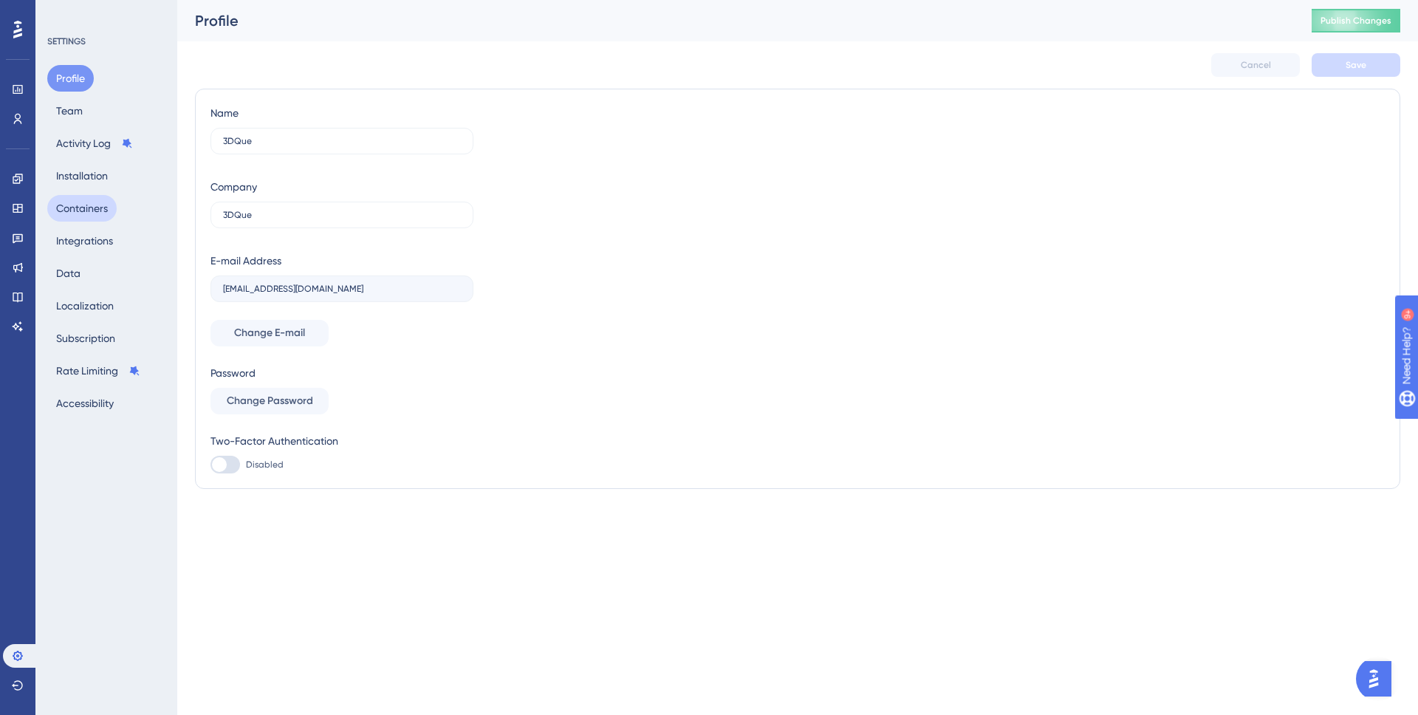
click at [64, 206] on button "Containers" at bounding box center [81, 208] width 69 height 27
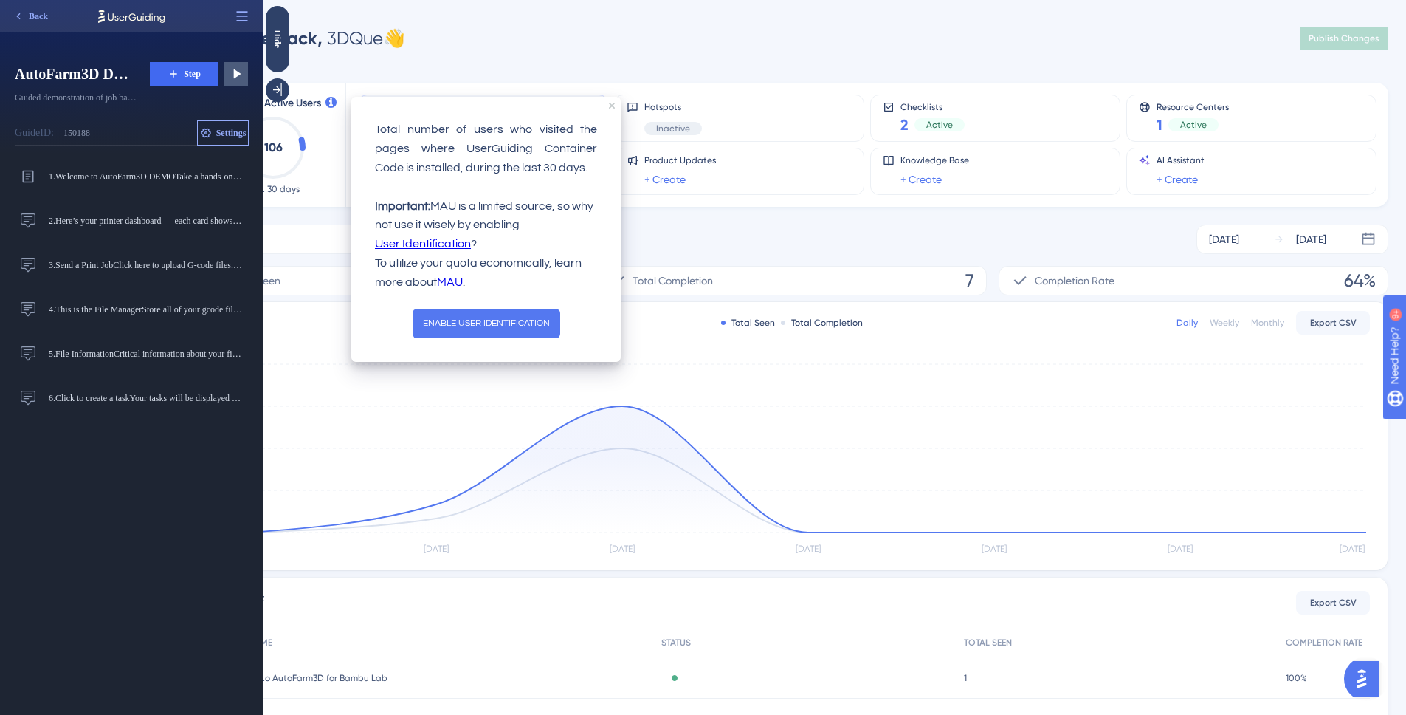
click at [231, 131] on span "Settings" at bounding box center [231, 133] width 30 height 12
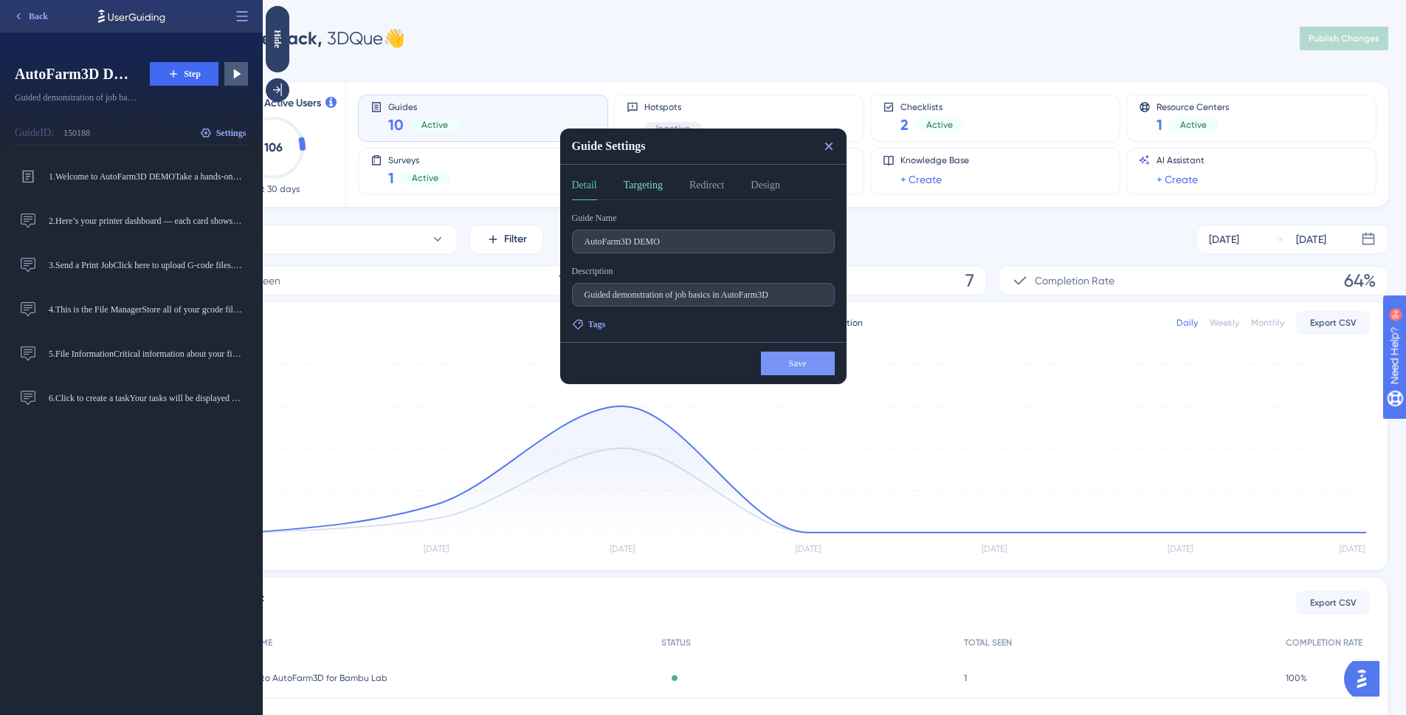
click at [653, 182] on button "Targeting" at bounding box center [643, 188] width 39 height 24
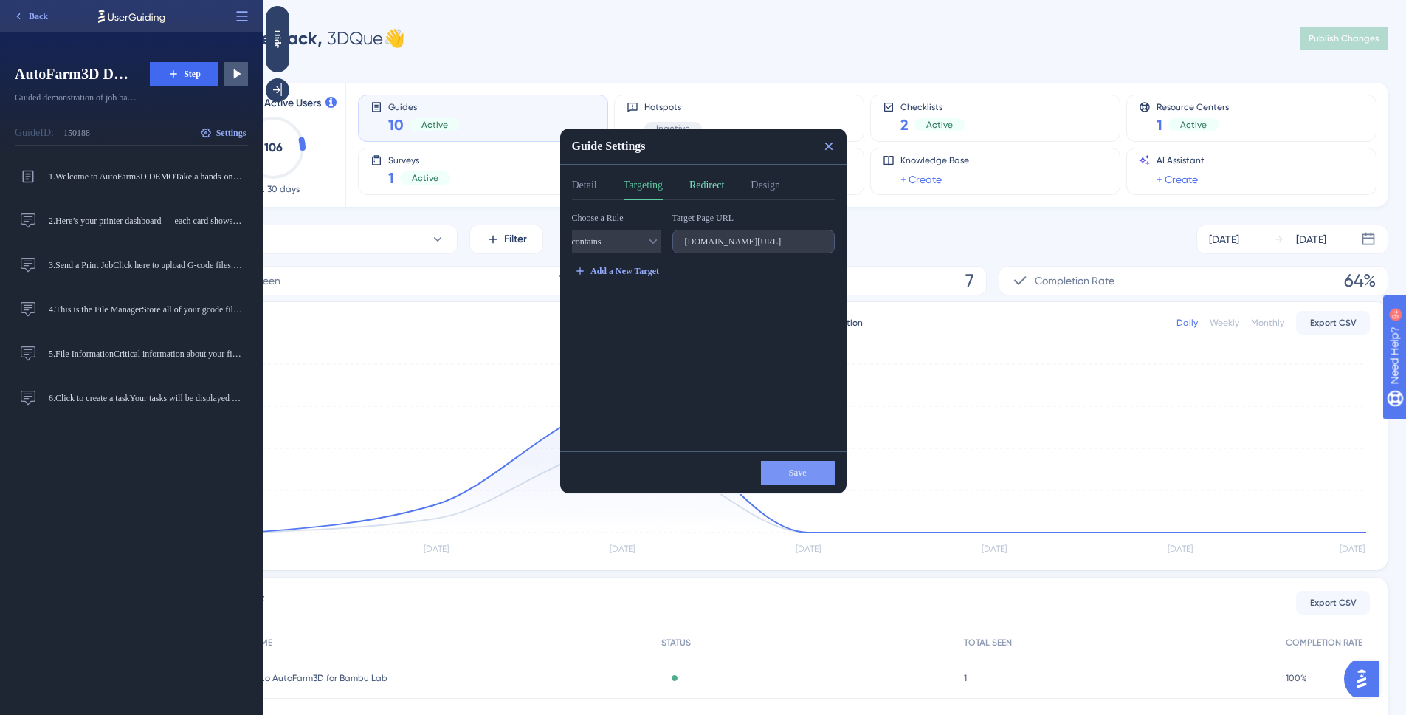
click at [718, 181] on button "Redirect" at bounding box center [707, 188] width 35 height 24
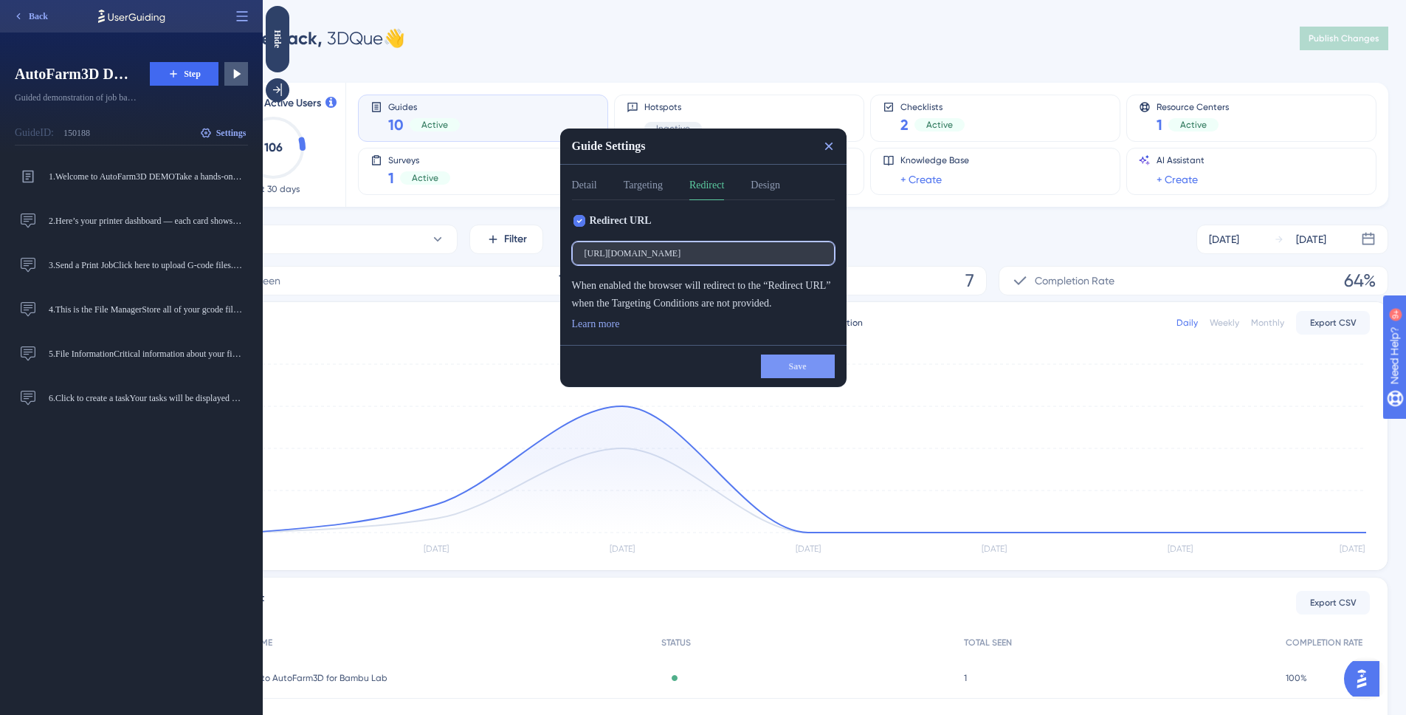
click at [712, 250] on input "https://www.3dque.com/af3d-demo" at bounding box center [704, 253] width 238 height 10
click at [650, 188] on button "Targeting" at bounding box center [643, 188] width 39 height 24
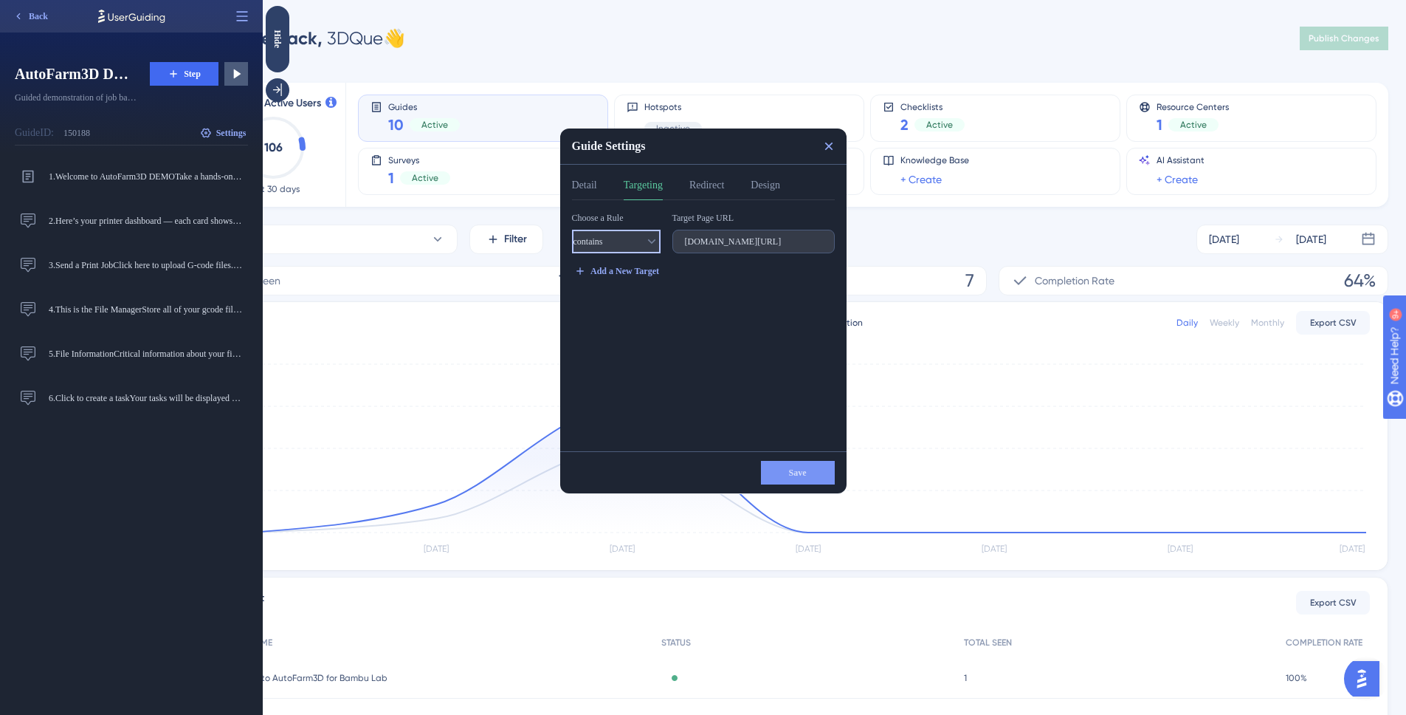
click at [597, 249] on button "contains" at bounding box center [616, 242] width 89 height 24
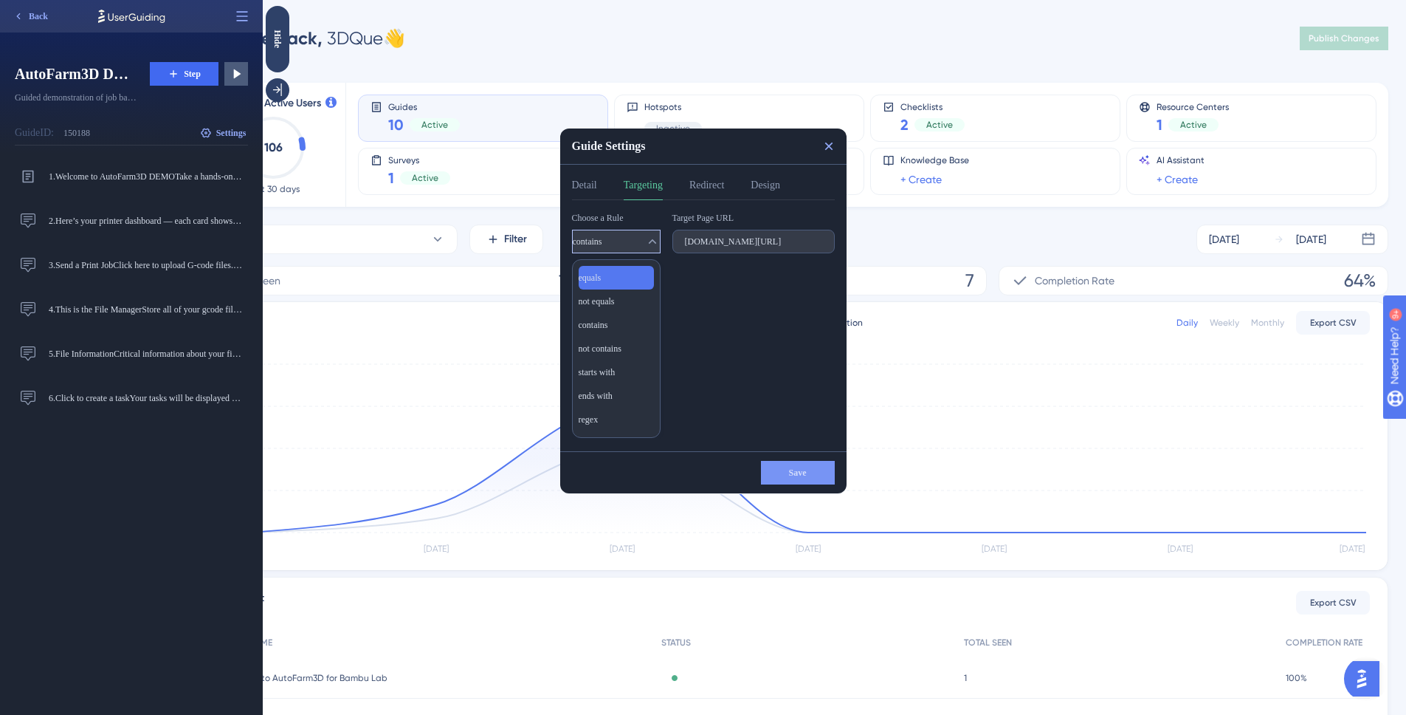
click at [619, 278] on div "equals equals" at bounding box center [616, 278] width 75 height 24
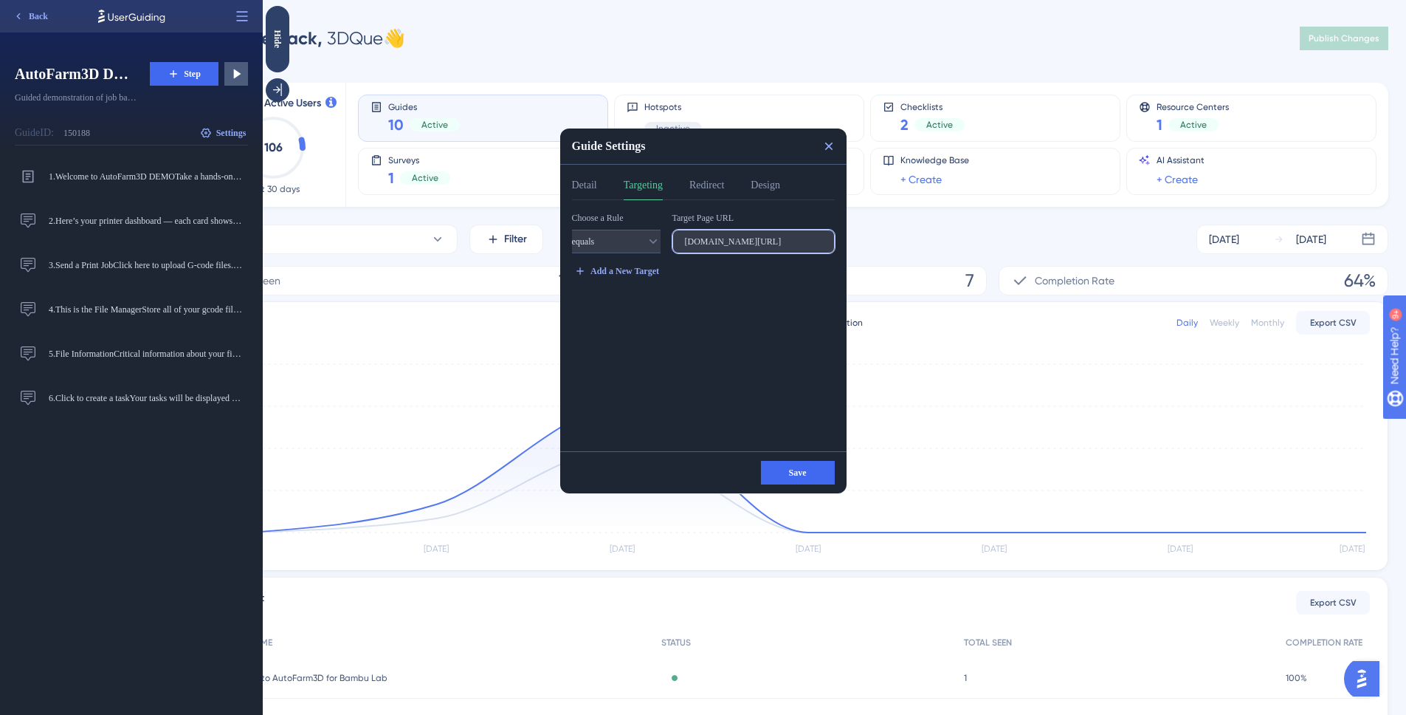
click at [686, 244] on input "3dque.com/af3d-demo" at bounding box center [753, 241] width 137 height 10
paste input "https://www."
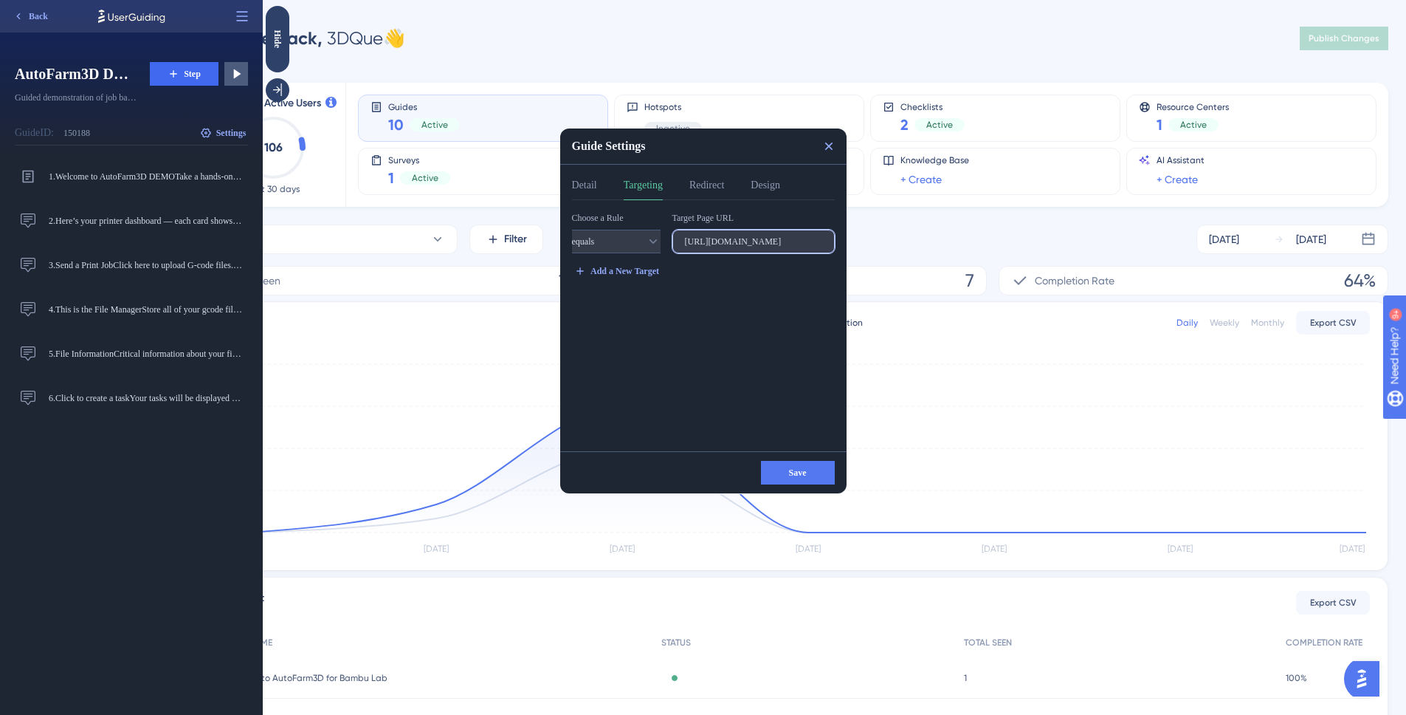
type input "[URL][DOMAIN_NAME]"
click at [802, 467] on span "Save" at bounding box center [798, 473] width 18 height 12
click at [828, 147] on icon at bounding box center [829, 146] width 8 height 8
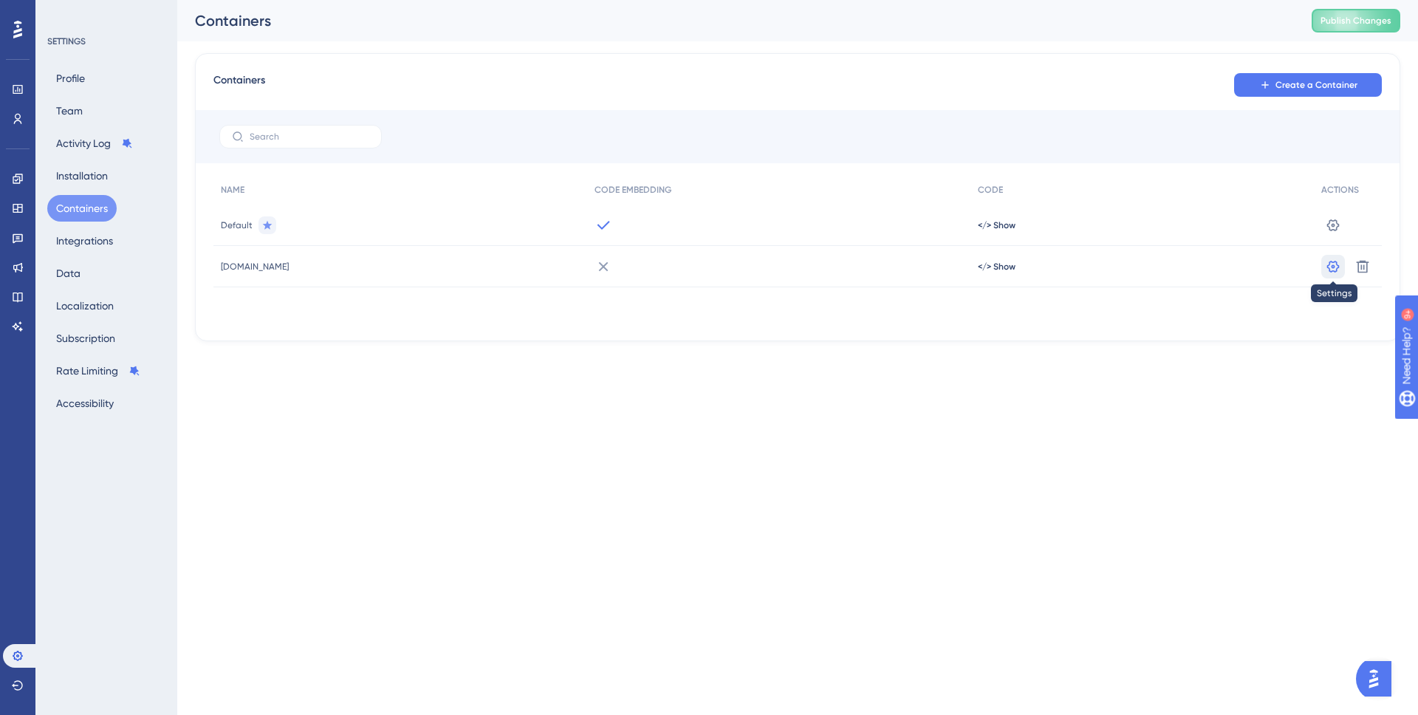
click at [1327, 233] on icon at bounding box center [1332, 225] width 15 height 15
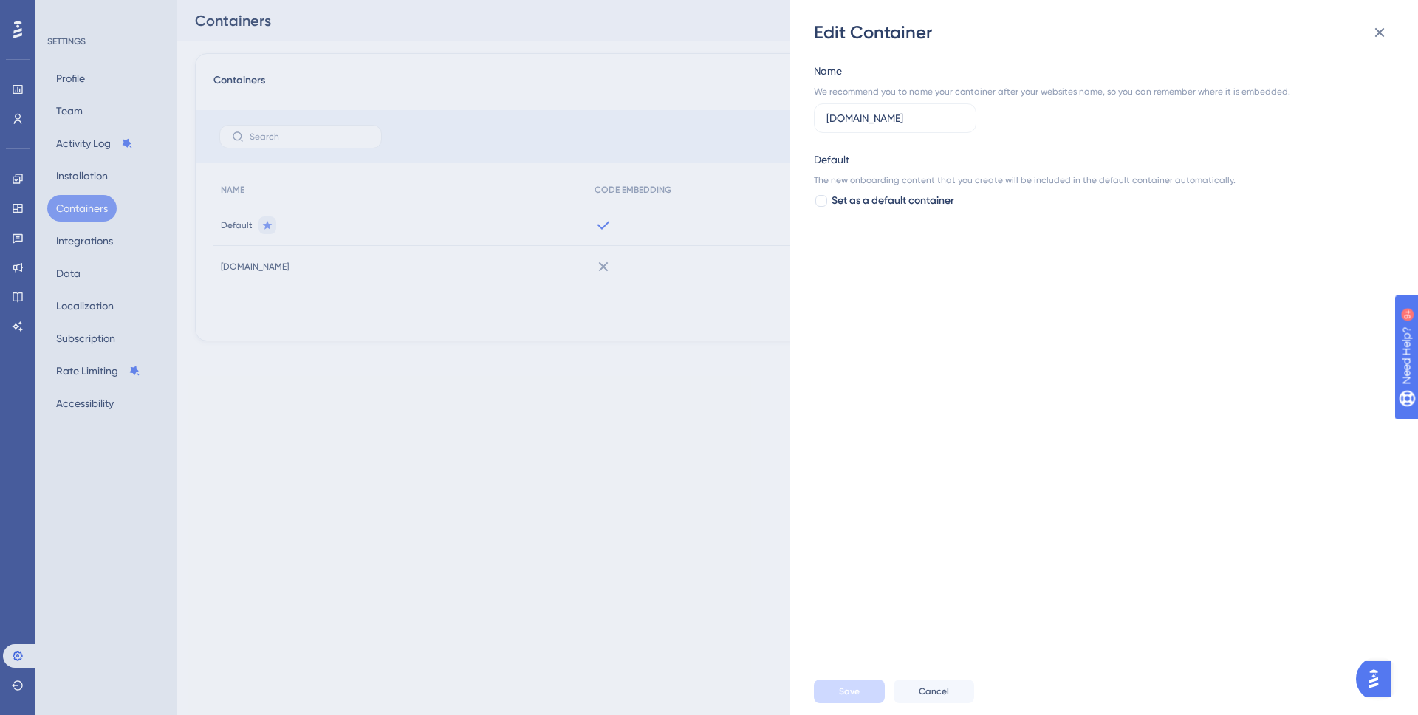
click at [1005, 587] on div "Name We recommend you to name your container after your websites name, so you c…" at bounding box center [1111, 355] width 595 height 623
click at [1372, 26] on icon at bounding box center [1379, 33] width 18 height 18
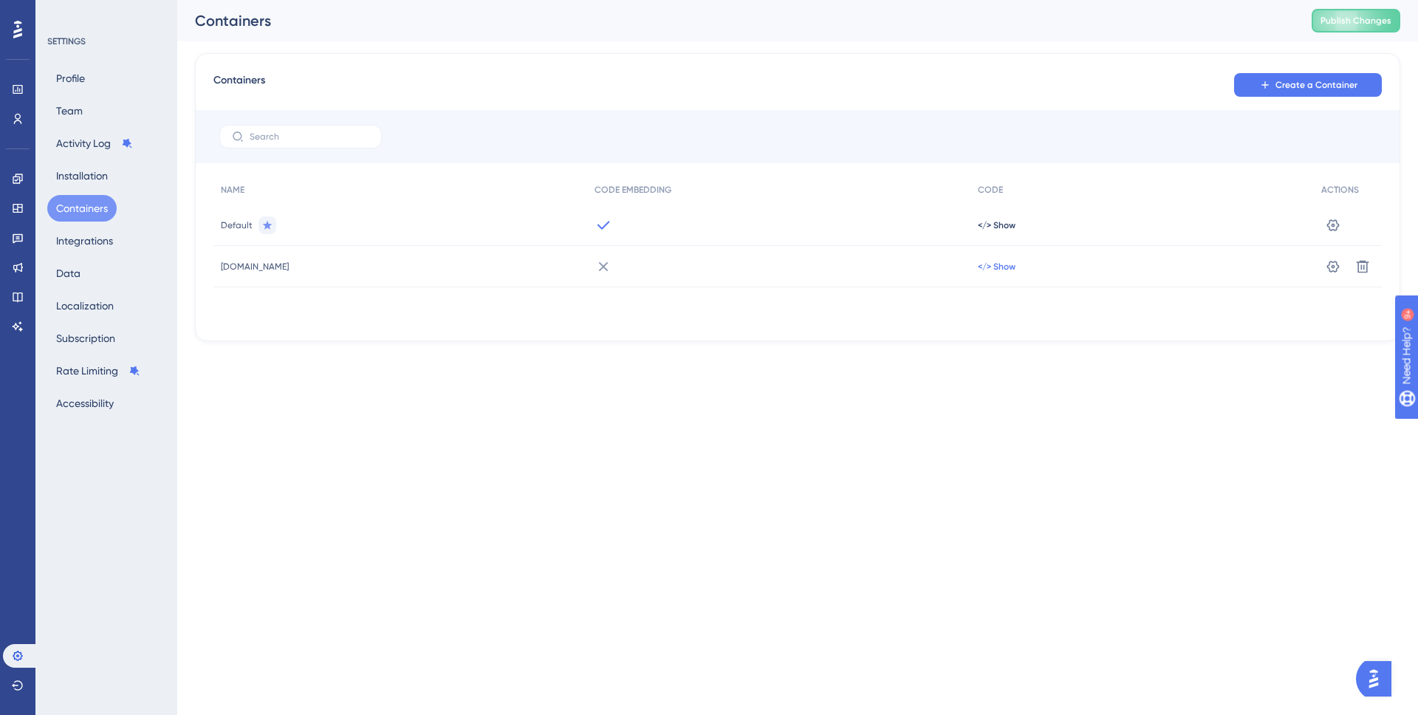
drag, startPoint x: 394, startPoint y: 340, endPoint x: 983, endPoint y: 261, distance: 594.3
click at [983, 231] on span "</> Show" at bounding box center [996, 225] width 38 height 12
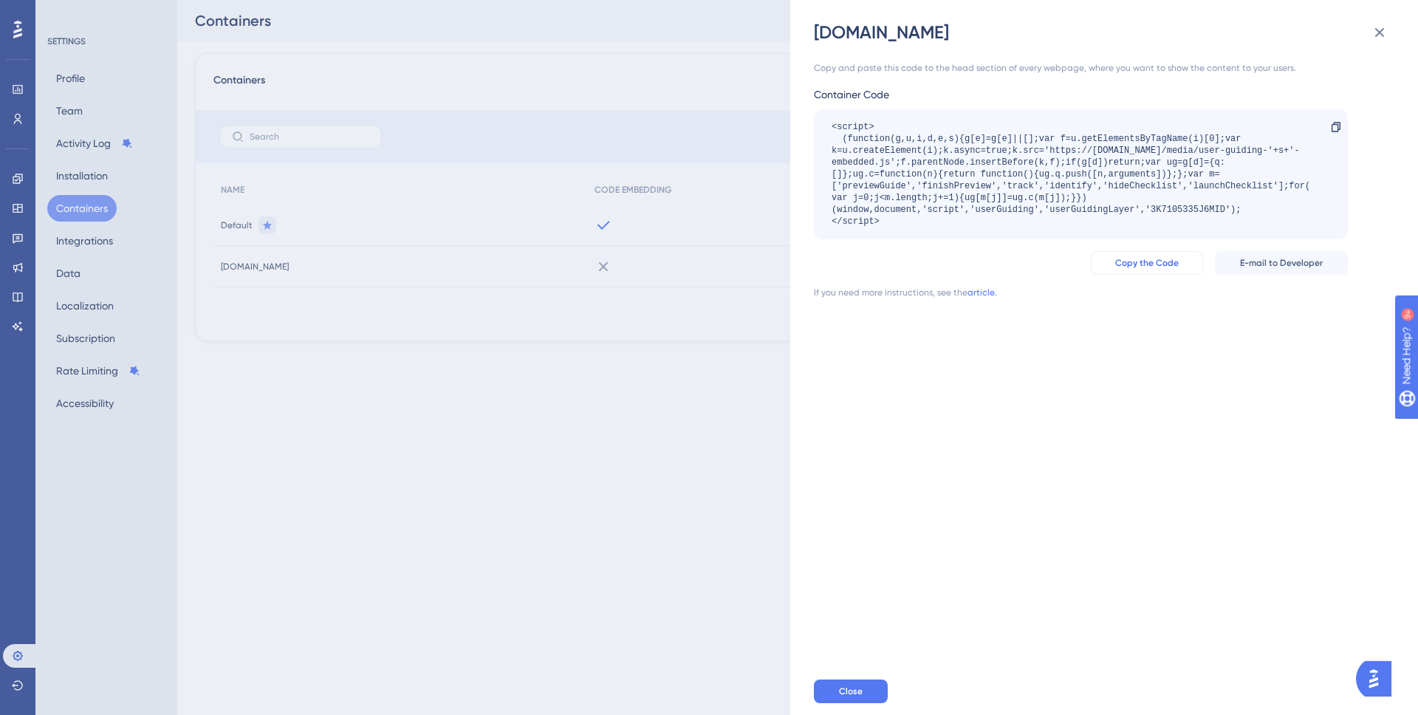
click at [1161, 264] on span "Copy the Code" at bounding box center [1146, 263] width 63 height 12
click at [861, 691] on span "Close" at bounding box center [851, 691] width 24 height 12
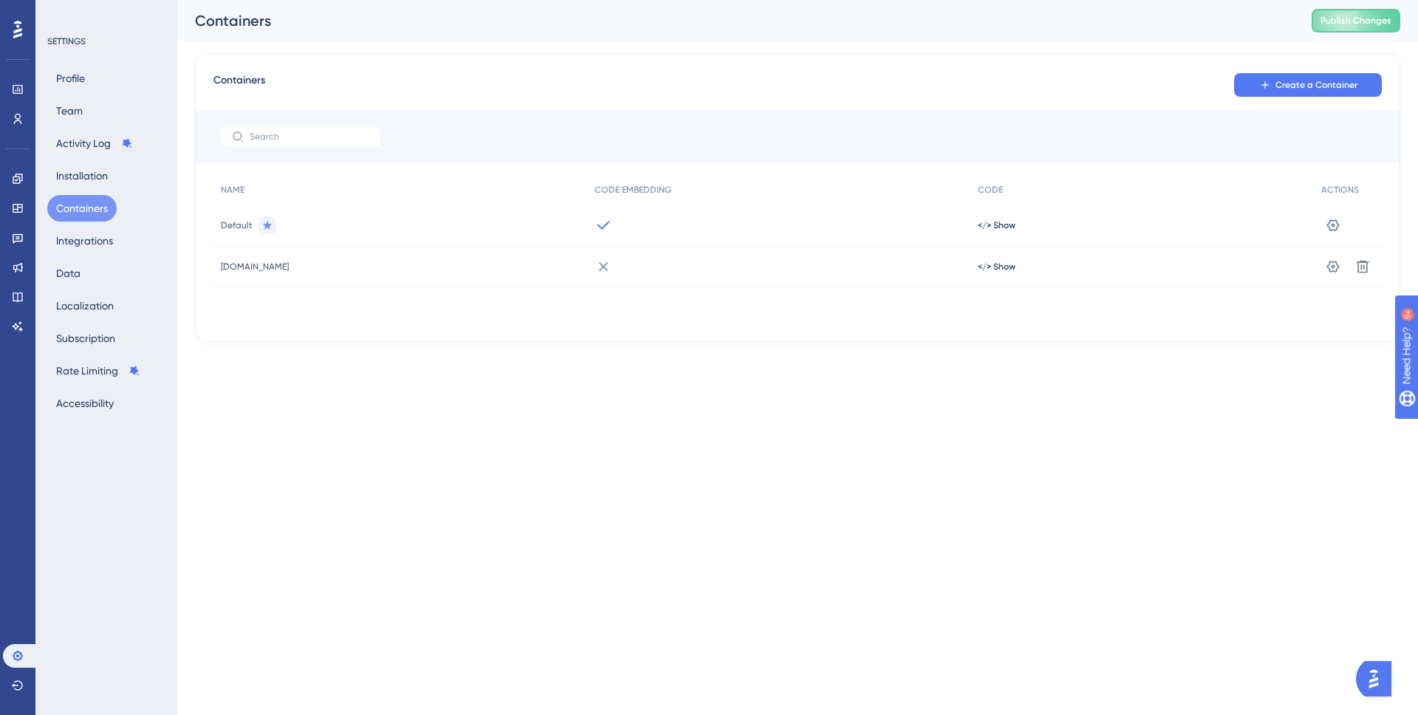
click at [1074, 89] on div "Containers Create a Container" at bounding box center [797, 85] width 1168 height 27
click at [20, 106] on div "Performance Users" at bounding box center [18, 104] width 30 height 53
click at [16, 89] on icon at bounding box center [18, 89] width 12 height 12
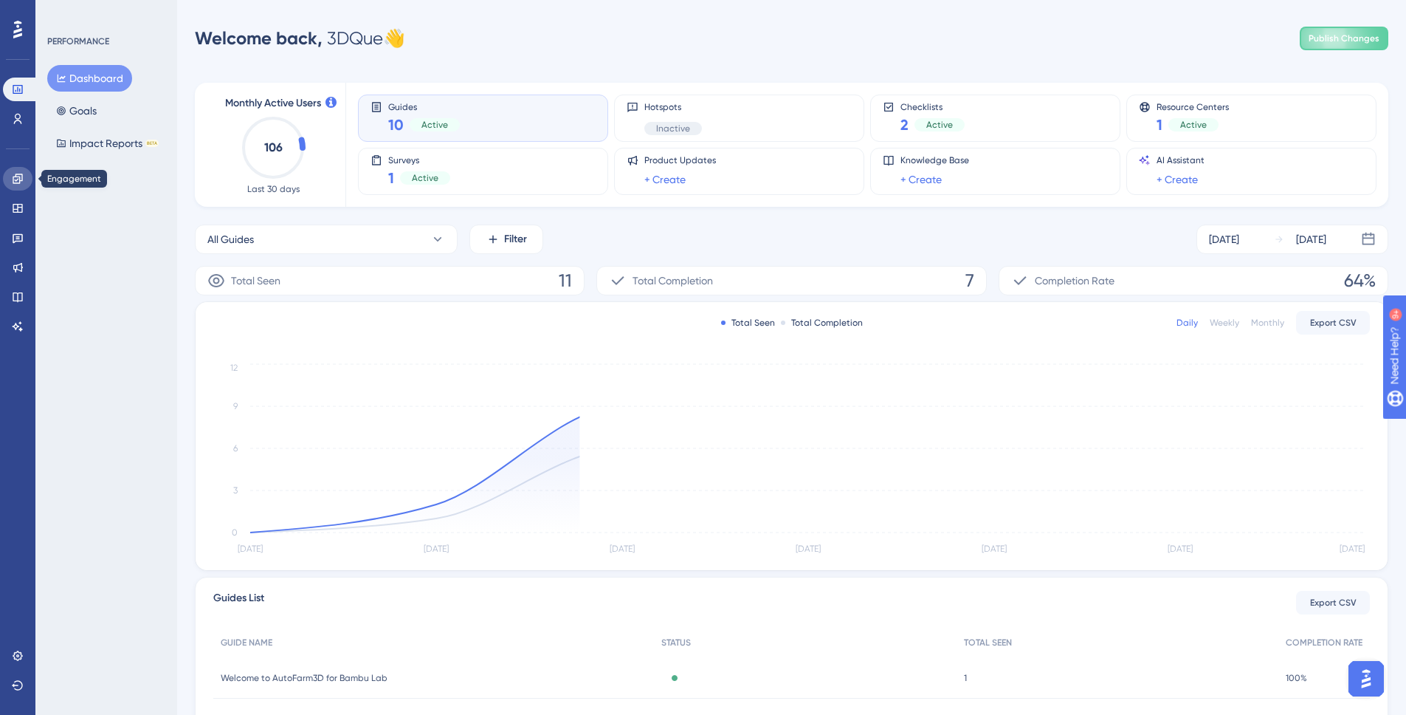
click at [18, 188] on link at bounding box center [18, 179] width 30 height 24
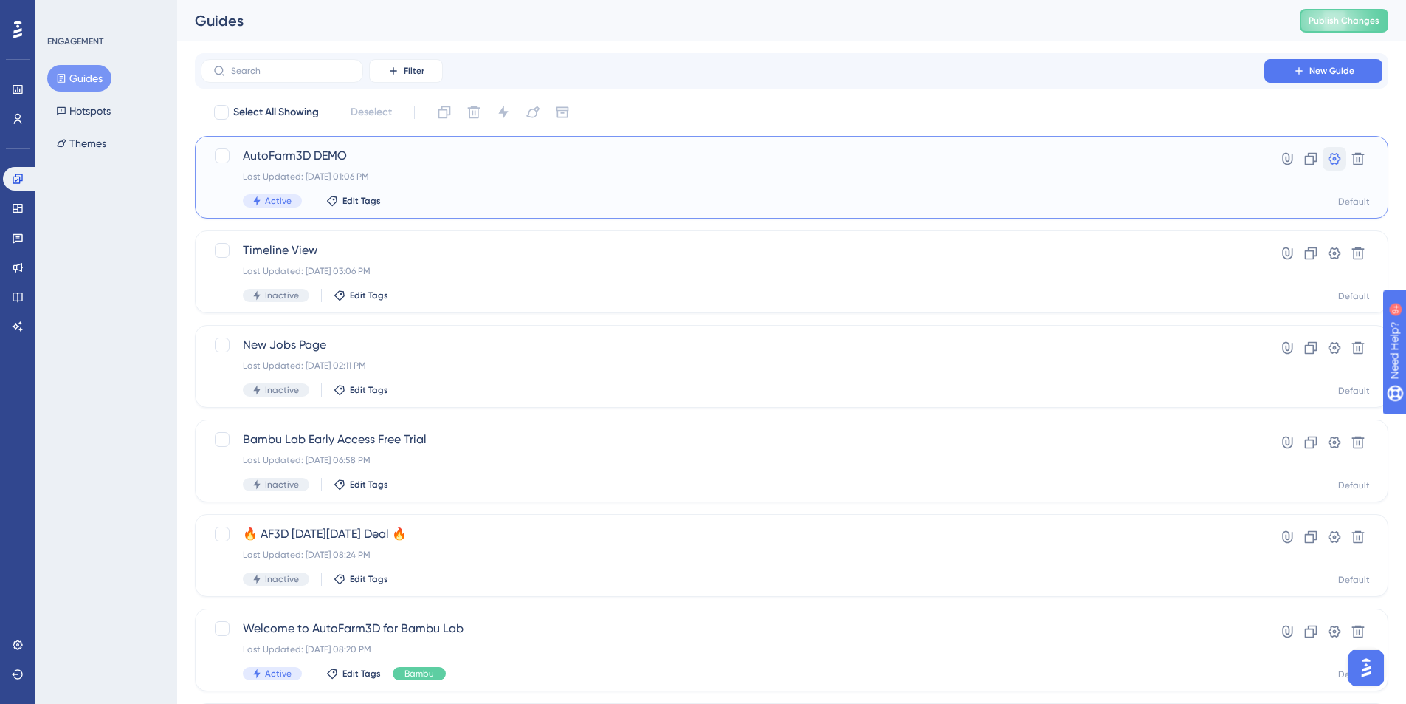
click at [1327, 162] on icon at bounding box center [1334, 158] width 15 height 15
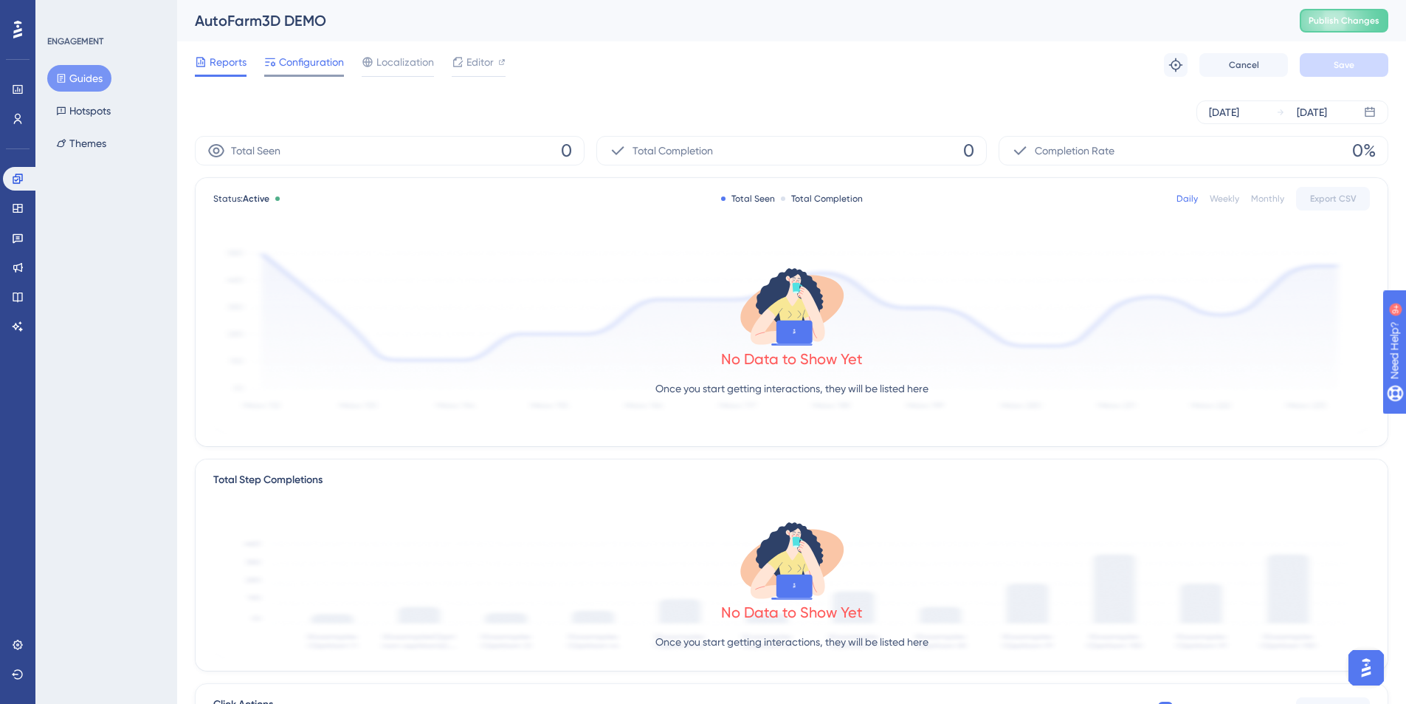
click at [310, 63] on span "Configuration" at bounding box center [311, 62] width 65 height 18
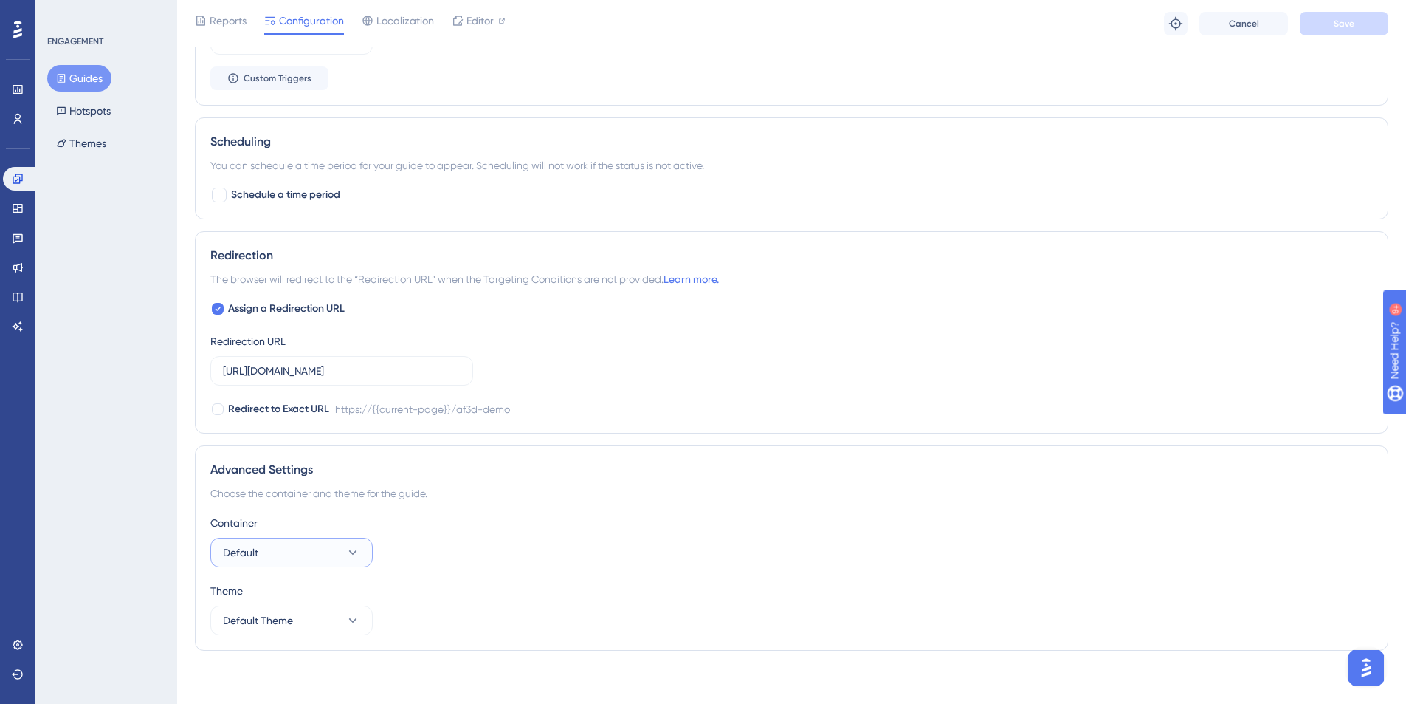
click at [298, 561] on button "Default" at bounding box center [291, 552] width 162 height 30
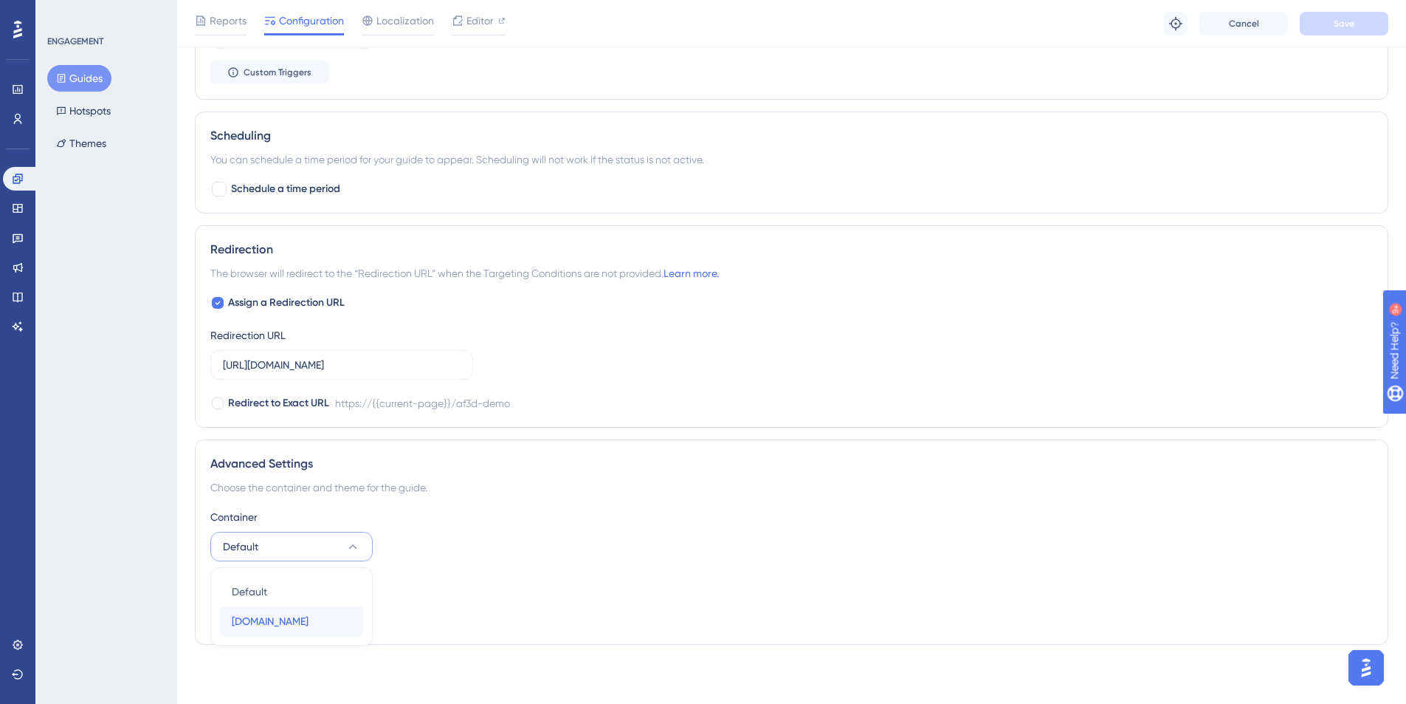
click at [281, 625] on span "[DOMAIN_NAME]" at bounding box center [270, 621] width 77 height 18
click at [1336, 34] on button "Save" at bounding box center [1344, 24] width 89 height 24
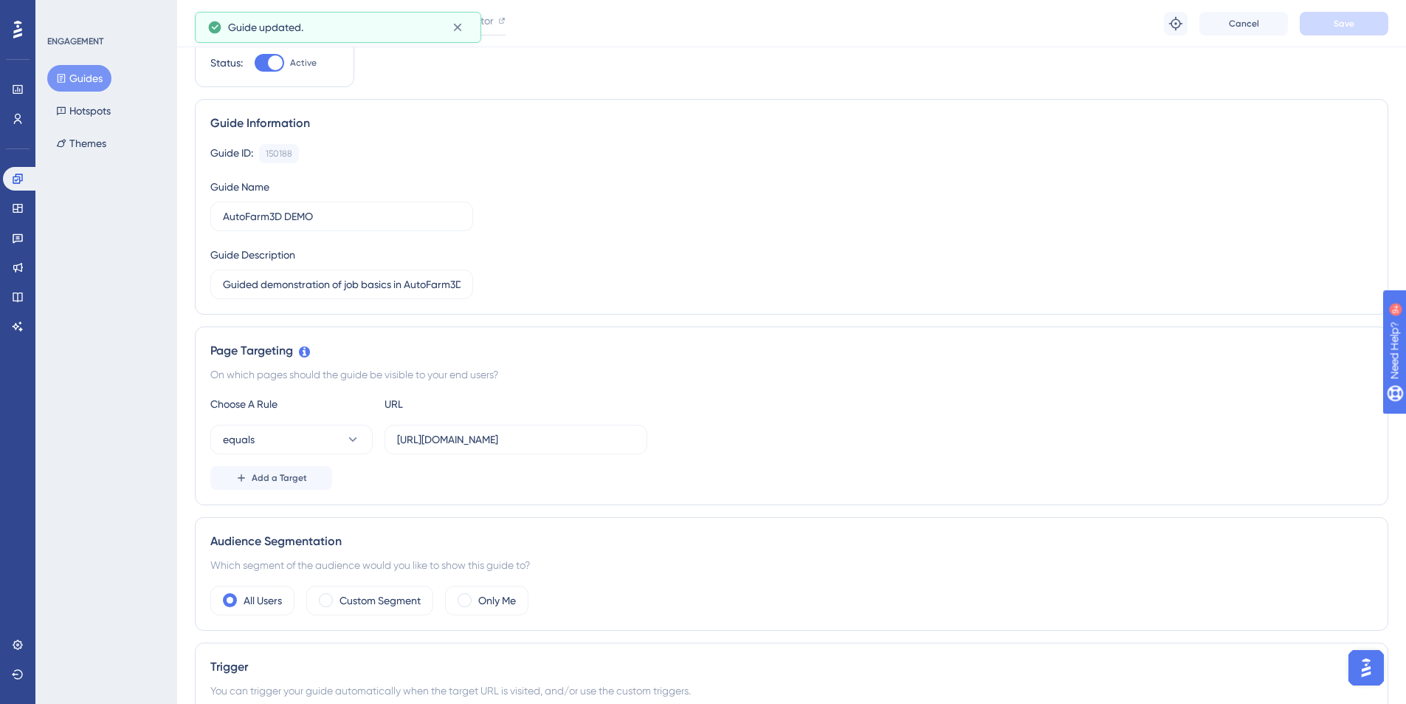
scroll to position [0, 0]
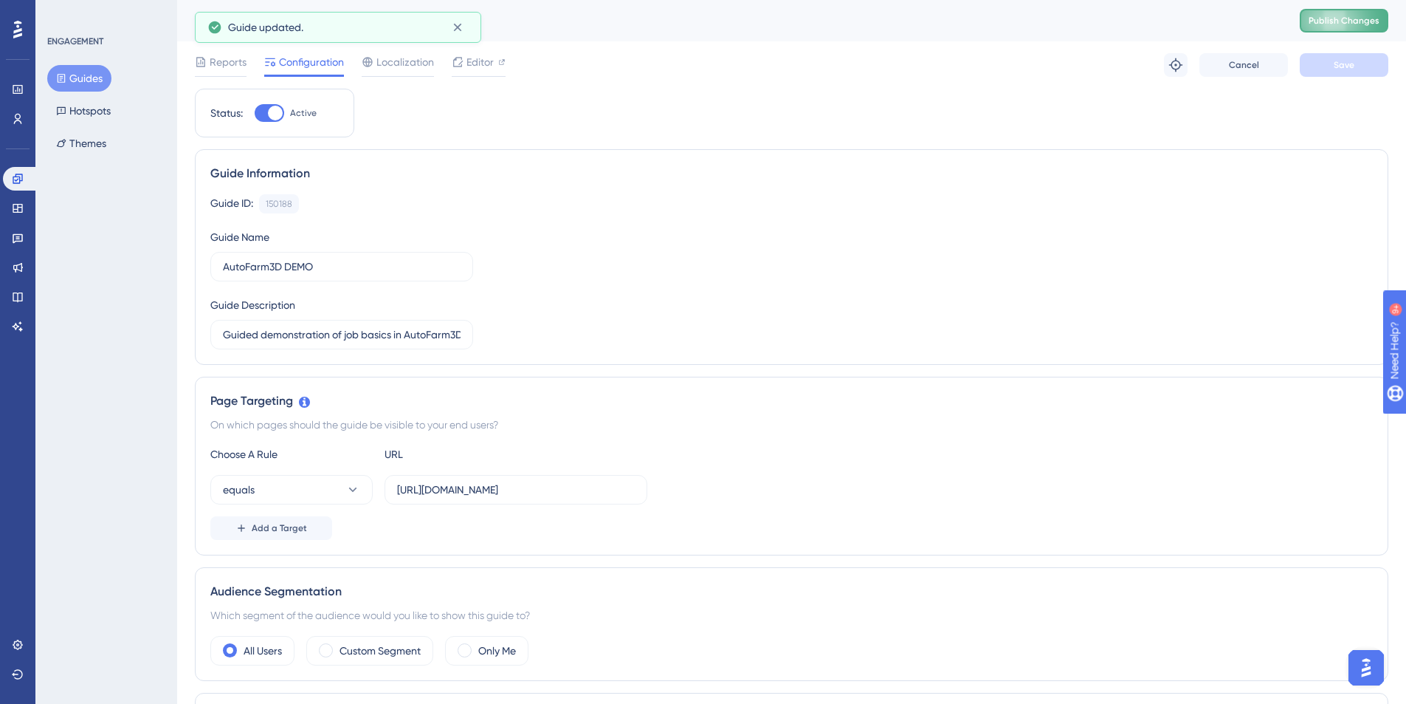
click at [1346, 13] on button "Publish Changes" at bounding box center [1344, 21] width 89 height 24
